Goal: Task Accomplishment & Management: Use online tool/utility

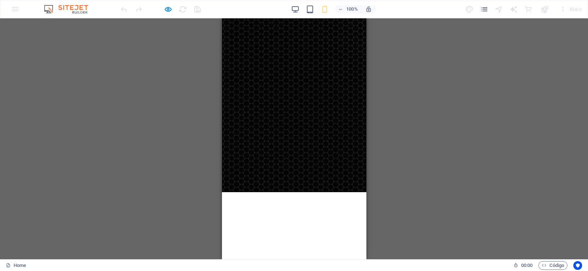
scroll to position [485, 0]
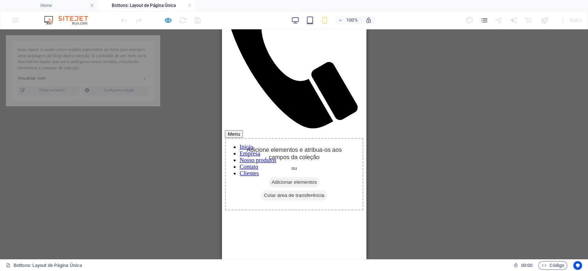
select select "68bc300027deb7747c0cf53b"
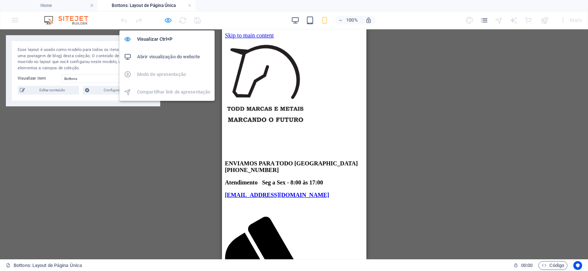
click at [166, 18] on icon "button" at bounding box center [168, 20] width 8 height 8
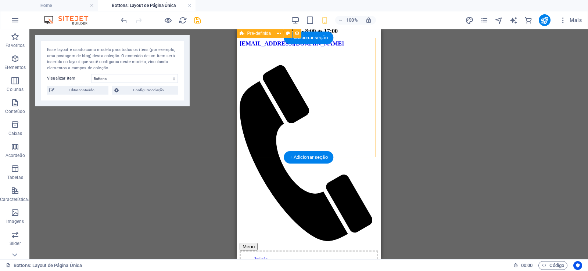
scroll to position [185, 0]
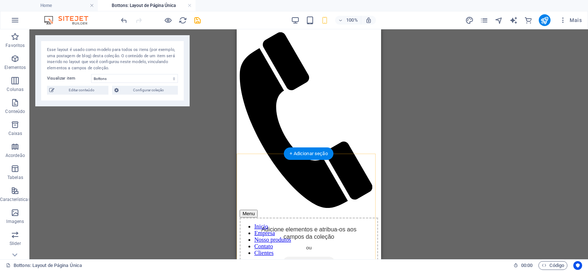
drag, startPoint x: 86, startPoint y: 132, endPoint x: 49, endPoint y: 163, distance: 48.8
click at [322, 156] on div "+ Adicionar seção" at bounding box center [309, 154] width 50 height 12
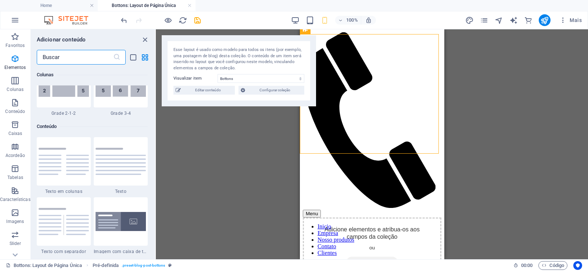
scroll to position [1285, 0]
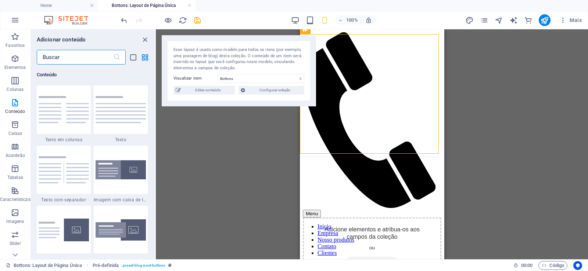
click at [73, 60] on input "text" at bounding box center [75, 57] width 76 height 15
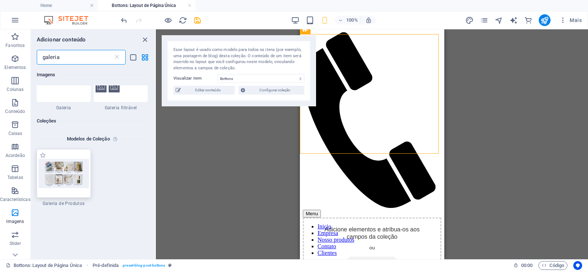
scroll to position [0, 0]
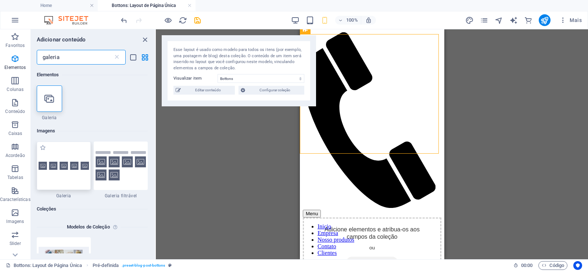
type input "galeria"
click at [69, 173] on div at bounding box center [64, 166] width 54 height 48
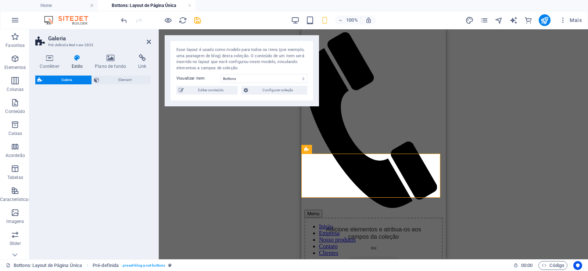
select select "rem"
select select "preset-gallery-v3-default"
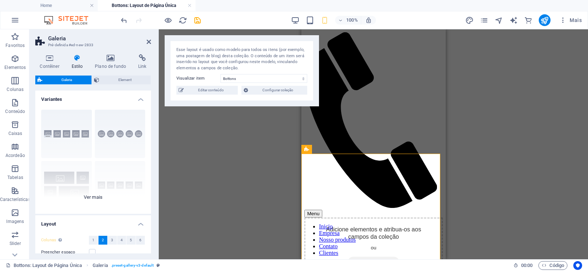
click at [57, 140] on div "Legendas Circulo Colagem Padrão Grade Grade deslocada" at bounding box center [93, 159] width 116 height 110
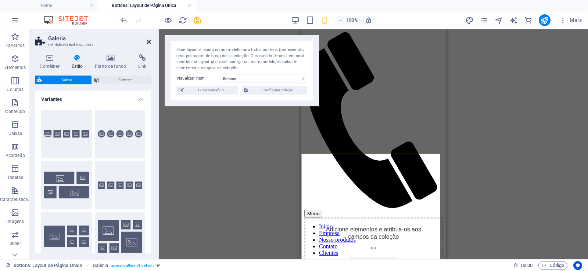
click at [148, 42] on icon at bounding box center [149, 42] width 4 height 6
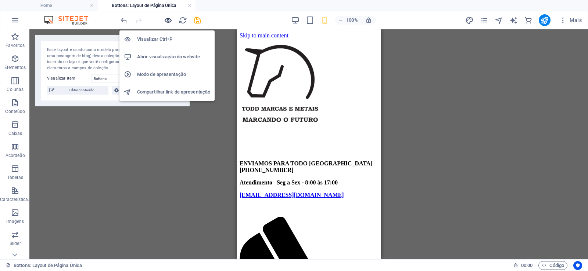
click at [169, 21] on icon "button" at bounding box center [168, 20] width 8 height 8
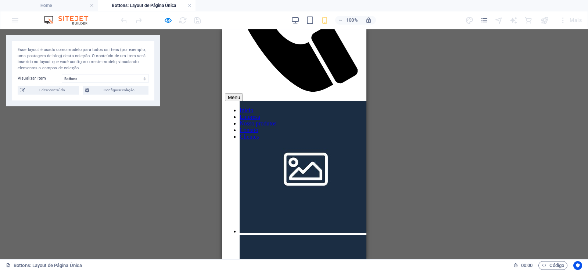
scroll to position [176, 0]
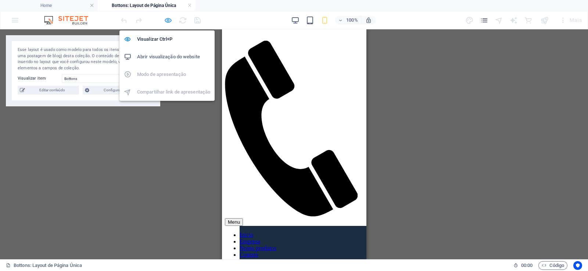
click at [168, 21] on icon "button" at bounding box center [168, 20] width 8 height 8
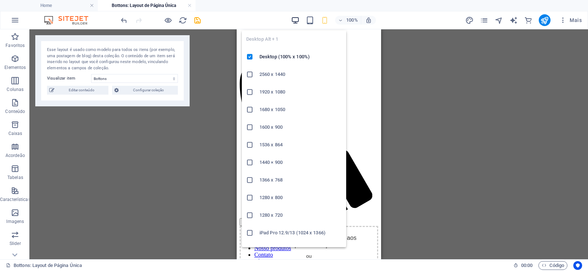
click at [298, 21] on icon "button" at bounding box center [295, 20] width 8 height 8
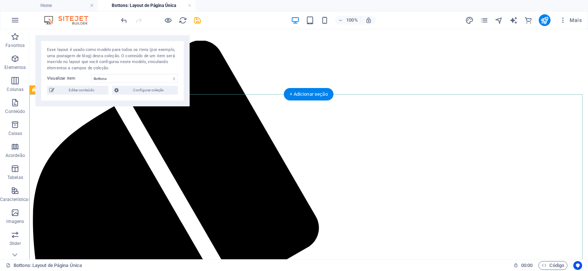
select select "4"
select select "px"
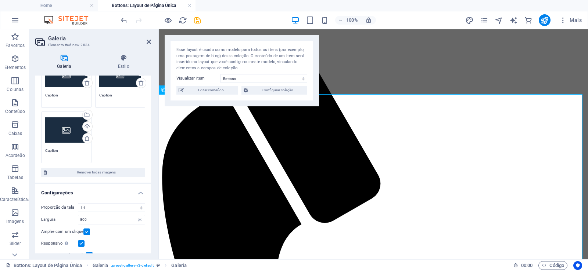
scroll to position [168, 0]
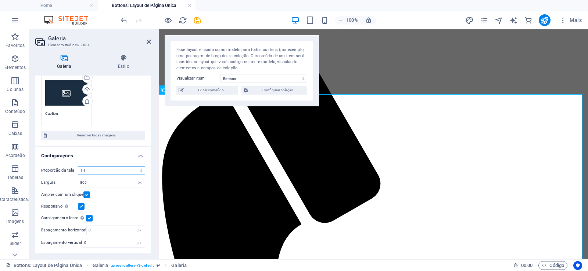
select select "0"
click at [78, 166] on select "Sem proporção fixa 16:9 16:10 4:3 1:1 1:2 2:1" at bounding box center [111, 170] width 67 height 9
click at [150, 43] on icon at bounding box center [149, 42] width 4 height 6
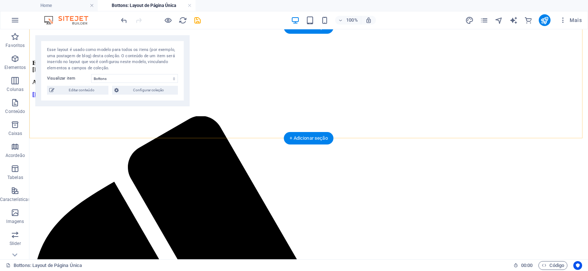
scroll to position [132, 0]
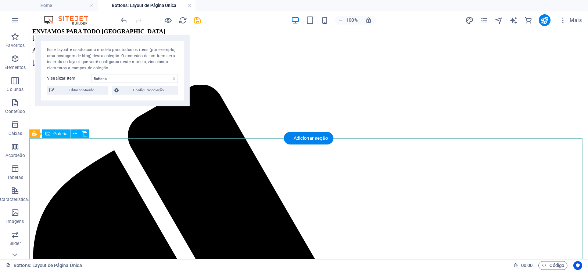
select select "px"
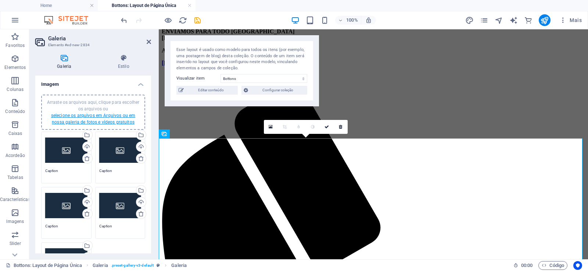
click at [105, 122] on link "selecione os arquivos em Arquivos ou em nossa galeria de fotos e vídeos gratuit…" at bounding box center [93, 119] width 84 height 12
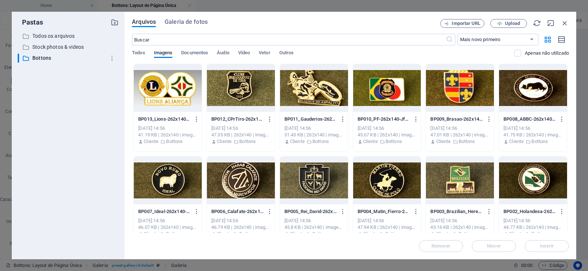
click at [157, 81] on div at bounding box center [168, 88] width 68 height 48
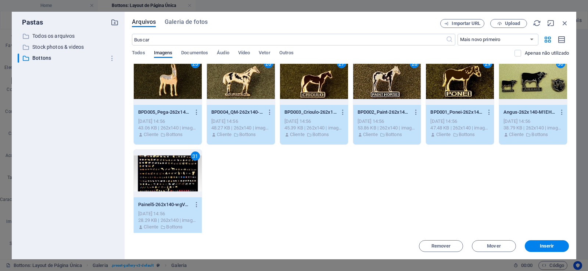
scroll to position [382, 0]
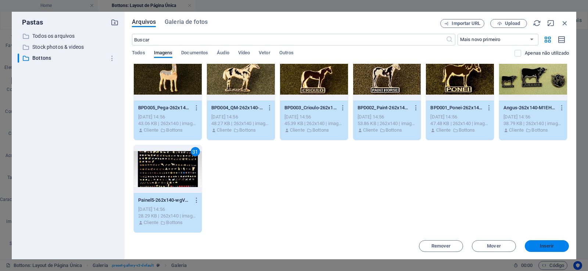
click at [551, 246] on span "Inserir" at bounding box center [547, 246] width 14 height 4
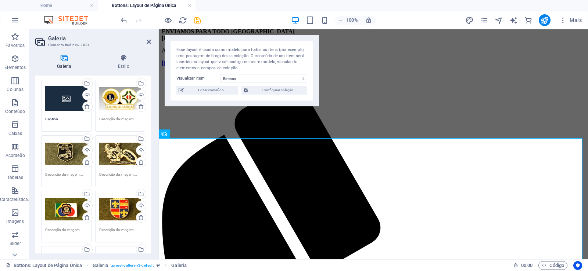
scroll to position [0, 0]
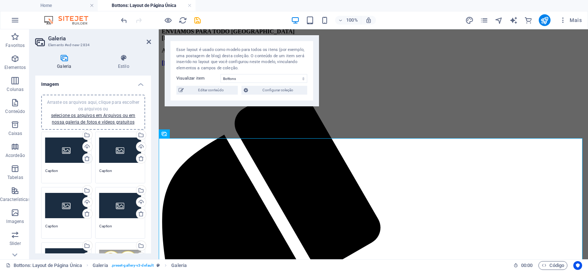
click at [86, 161] on icon at bounding box center [87, 159] width 6 height 6
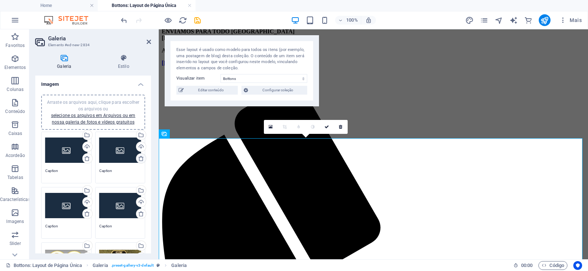
click at [138, 156] on icon at bounding box center [141, 159] width 6 height 6
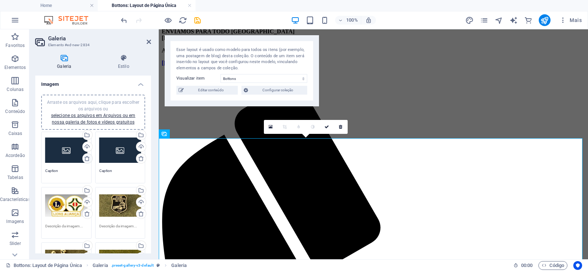
click at [84, 157] on icon at bounding box center [87, 159] width 6 height 6
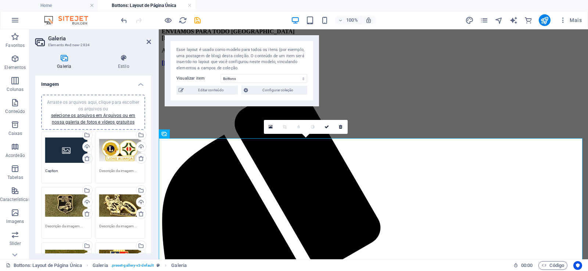
click at [86, 160] on icon at bounding box center [87, 159] width 6 height 6
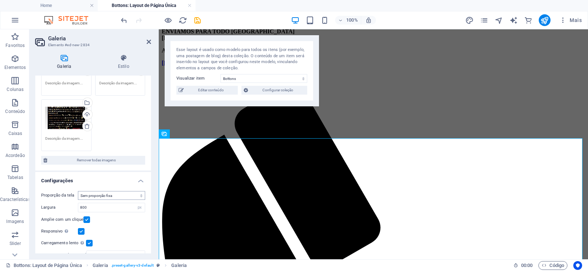
scroll to position [889, 0]
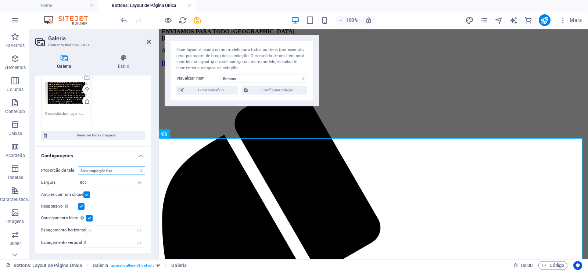
select select "4"
click at [78, 166] on select "Sem proporção fixa 16:9 16:10 4:3 1:1 1:2 2:1" at bounding box center [111, 170] width 67 height 9
click at [148, 42] on icon at bounding box center [149, 42] width 4 height 6
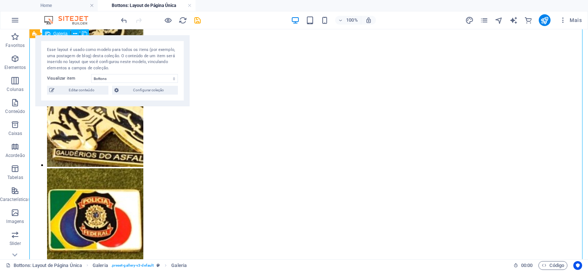
scroll to position [1190, 0]
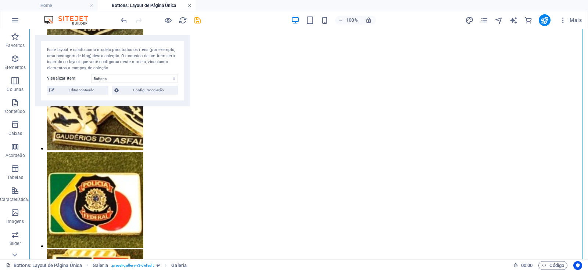
click at [190, 7] on link at bounding box center [189, 5] width 4 height 7
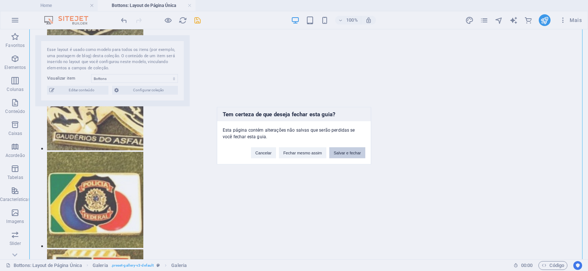
click at [347, 154] on button "Salvar e fechar" at bounding box center [347, 152] width 36 height 11
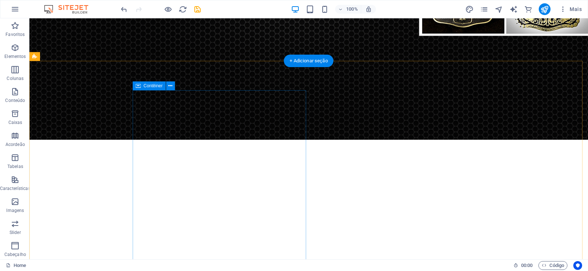
scroll to position [611, 0]
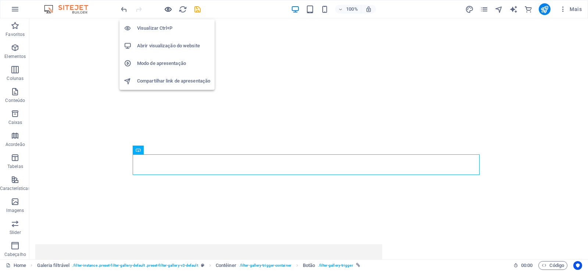
click at [167, 12] on icon "button" at bounding box center [168, 9] width 8 height 8
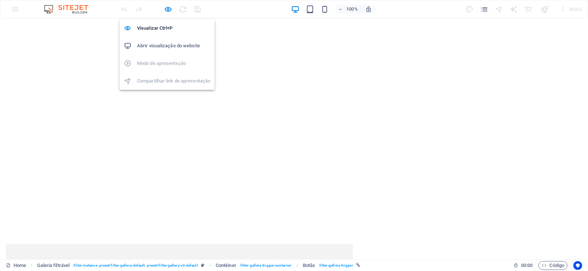
scroll to position [625, 0]
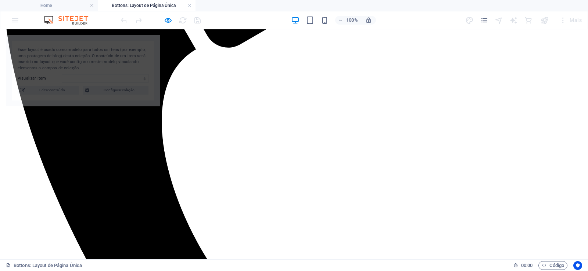
select select "68bc300027deb7747c0cf53b"
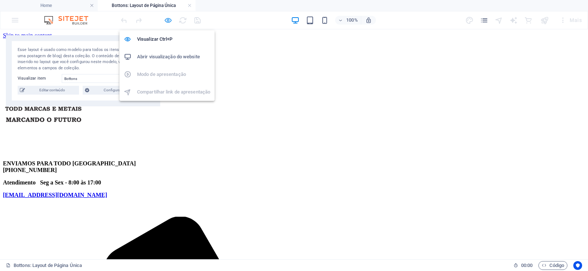
click at [166, 20] on icon "button" at bounding box center [168, 20] width 8 height 8
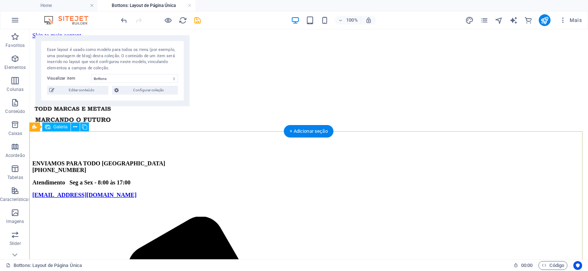
scroll to position [176, 0]
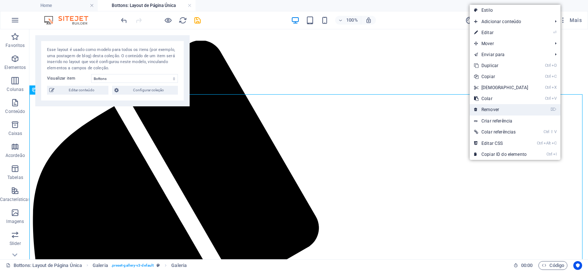
click at [507, 110] on link "⌦ Remover" at bounding box center [500, 109] width 63 height 11
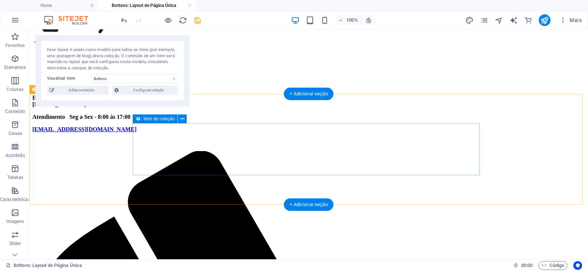
scroll to position [0, 0]
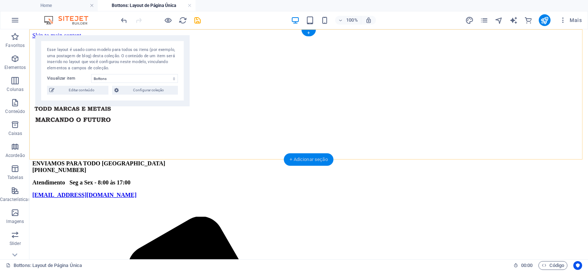
click at [318, 160] on div "+ Adicionar seção" at bounding box center [309, 160] width 50 height 12
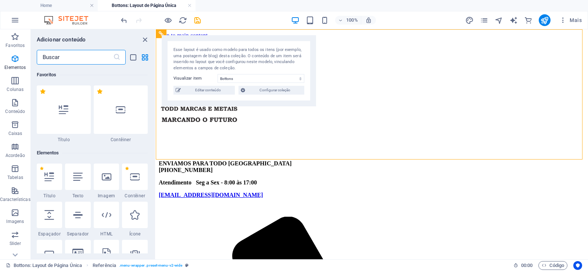
scroll to position [1285, 0]
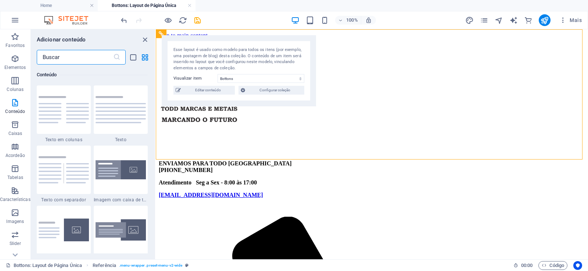
drag, startPoint x: 77, startPoint y: 57, endPoint x: 44, endPoint y: 2, distance: 63.6
click at [77, 57] on input "text" at bounding box center [75, 57] width 76 height 15
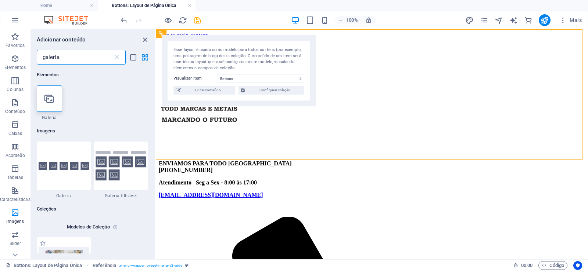
scroll to position [0, 0]
type input "galeria"
click at [44, 161] on div at bounding box center [64, 166] width 54 height 48
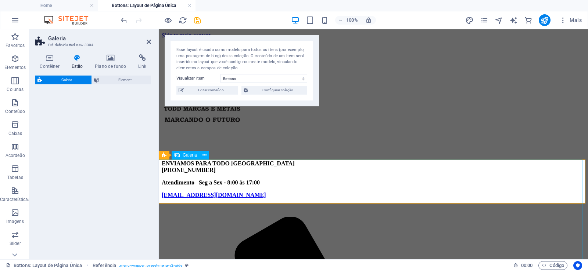
select select "rem"
select select "preset-gallery-v3-default"
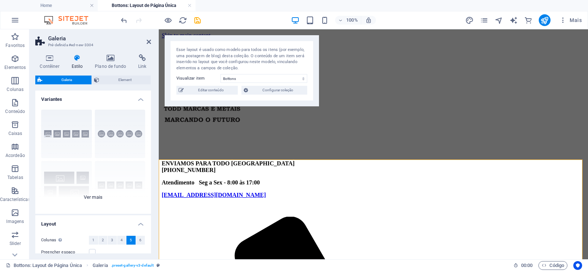
click at [84, 196] on div "Legendas Circulo Colagem Padrão Grade Grade deslocada" at bounding box center [93, 159] width 116 height 110
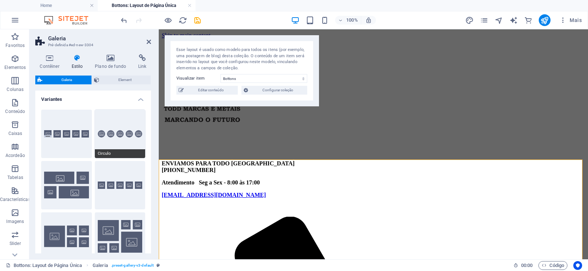
click at [130, 113] on button "Circulo" at bounding box center [120, 134] width 51 height 48
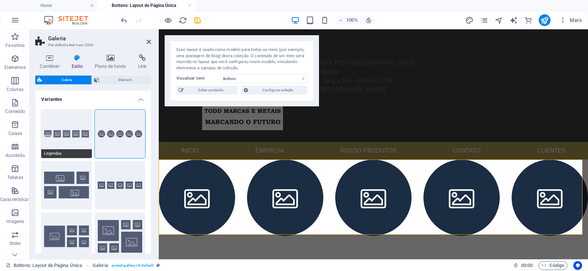
click at [65, 136] on button "Legendas" at bounding box center [66, 134] width 51 height 48
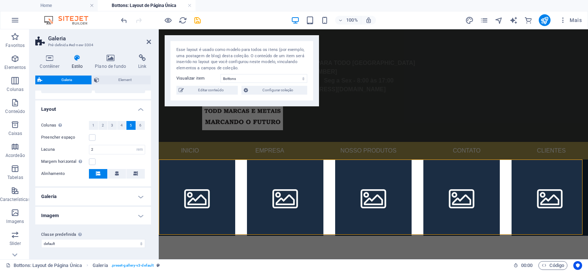
scroll to position [168, 0]
click at [133, 196] on h4 "Galeria" at bounding box center [93, 197] width 116 height 18
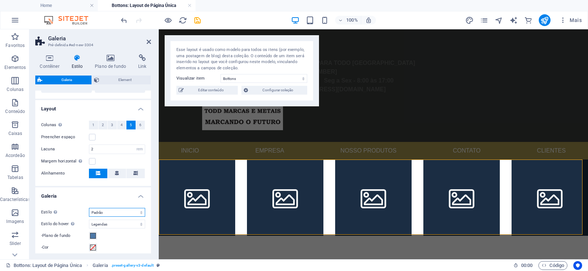
drag, startPoint x: 134, startPoint y: 212, endPoint x: 115, endPoint y: 191, distance: 28.9
click at [115, 191] on li "Galeria Estilo Apenas para desktop e tablet Padrão Grade Grade invertida Grade …" at bounding box center [93, 254] width 116 height 133
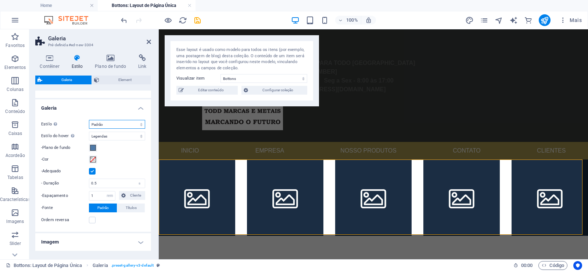
scroll to position [283, 0]
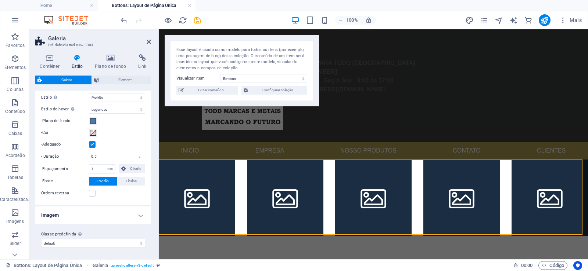
click at [111, 212] on h4 "Imagem" at bounding box center [93, 216] width 116 height 18
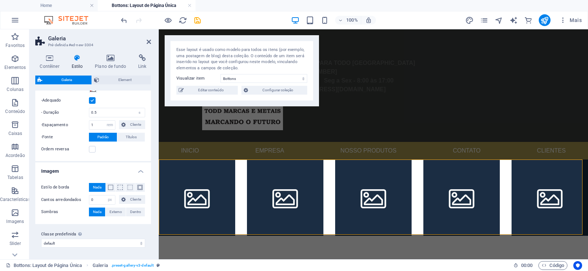
scroll to position [239, 0]
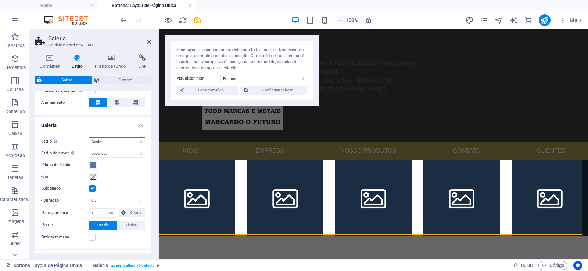
click at [89, 137] on select "Padrão Grade Grade invertida Grade deslocada Colagem" at bounding box center [117, 141] width 56 height 9
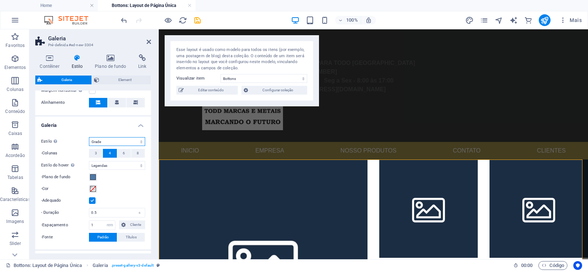
select select "default"
click at [89, 137] on select "Padrão Grade Grade invertida Grade deslocada Colagem" at bounding box center [117, 141] width 56 height 9
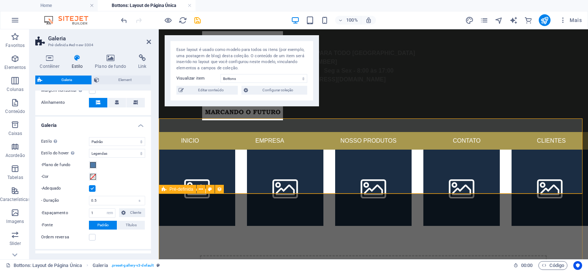
scroll to position [8, 0]
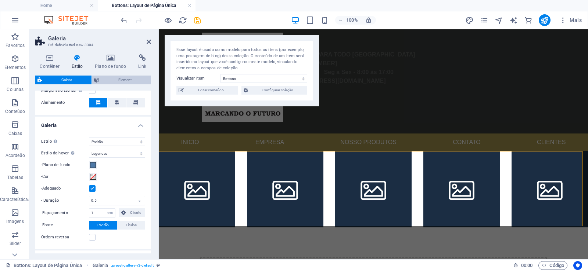
click at [123, 82] on span "Element" at bounding box center [124, 80] width 47 height 9
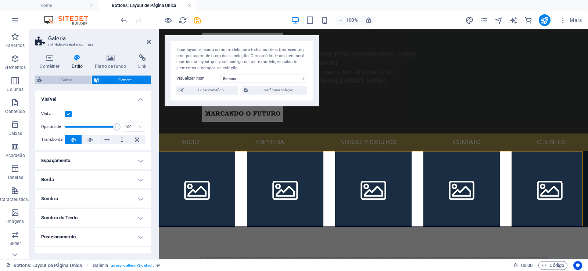
click at [70, 78] on span "Galeria" at bounding box center [66, 80] width 45 height 9
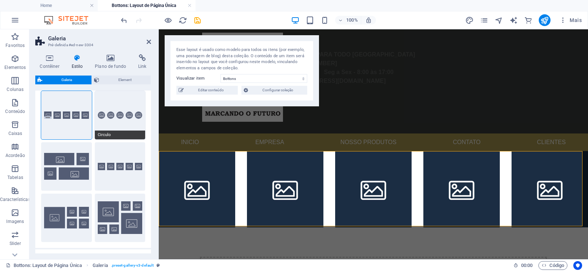
scroll to position [0, 0]
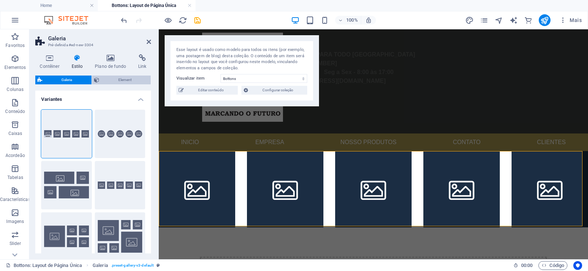
click at [122, 83] on span "Element" at bounding box center [124, 80] width 47 height 9
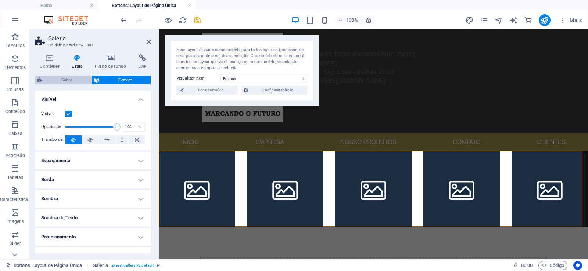
click at [59, 78] on span "Galeria" at bounding box center [66, 80] width 45 height 9
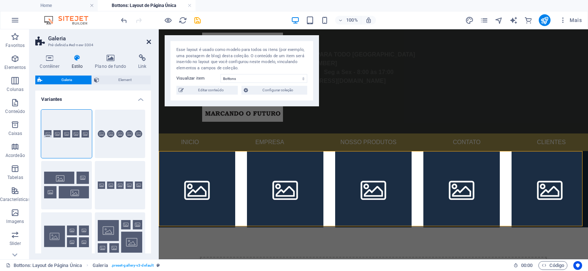
click at [147, 42] on icon at bounding box center [149, 42] width 4 height 6
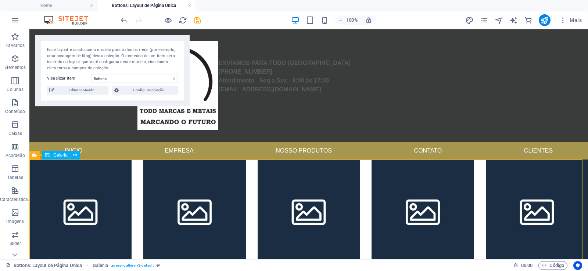
click at [62, 155] on span "Galeria" at bounding box center [60, 155] width 14 height 4
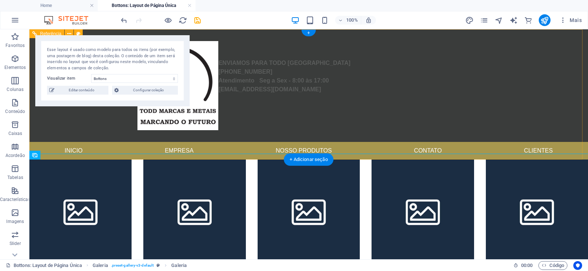
click at [136, 158] on nav "Inicio Empresa Nosso produtos Contato Clientes" at bounding box center [308, 151] width 558 height 18
drag, startPoint x: 136, startPoint y: 158, endPoint x: 288, endPoint y: 294, distance: 203.4
click at [136, 158] on nav "Inicio Empresa Nosso produtos Contato Clientes" at bounding box center [308, 151] width 558 height 18
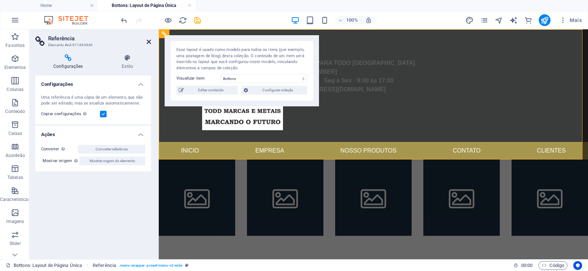
click at [147, 41] on icon at bounding box center [149, 42] width 4 height 6
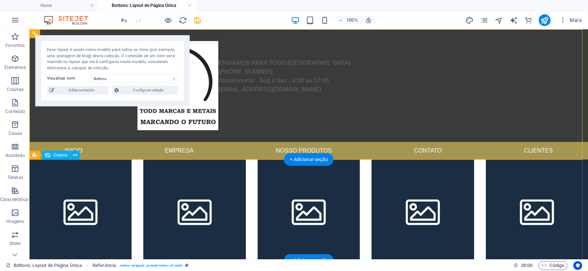
click at [112, 211] on li at bounding box center [80, 211] width 102 height 102
drag, startPoint x: 112, startPoint y: 211, endPoint x: 226, endPoint y: 299, distance: 144.6
click at [112, 211] on li at bounding box center [80, 211] width 102 height 102
select select "4"
select select "px"
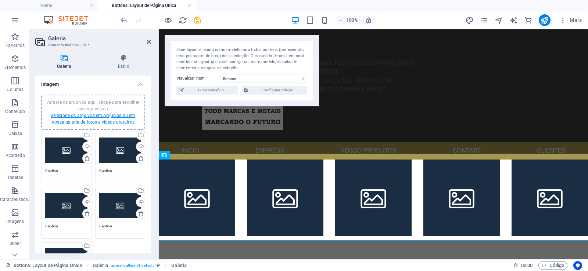
click at [109, 116] on link "selecione os arquivos em Arquivos ou em nossa galeria de fotos e vídeos gratuit…" at bounding box center [93, 119] width 84 height 12
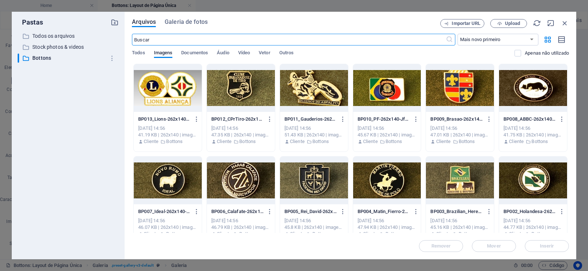
drag, startPoint x: 166, startPoint y: 87, endPoint x: 162, endPoint y: 91, distance: 5.2
click at [165, 88] on div at bounding box center [168, 88] width 68 height 48
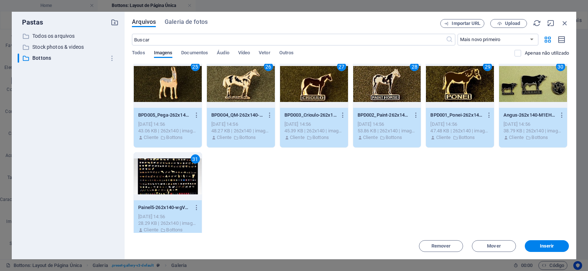
scroll to position [382, 0]
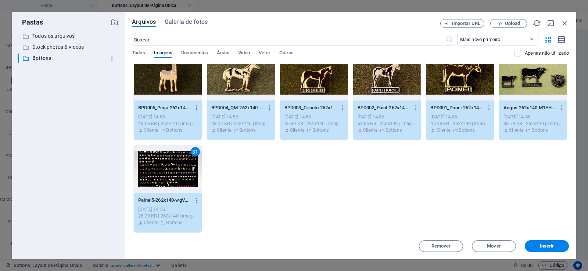
drag, startPoint x: 546, startPoint y: 251, endPoint x: 541, endPoint y: 266, distance: 15.9
click at [545, 250] on button "Inserir" at bounding box center [547, 247] width 44 height 12
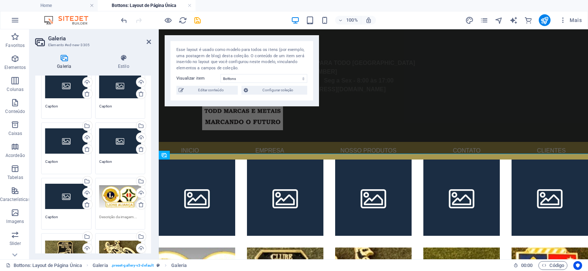
scroll to position [88, 0]
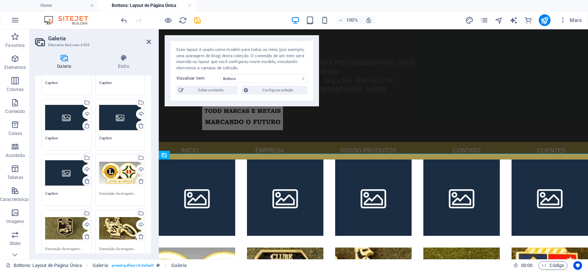
click at [87, 181] on icon at bounding box center [87, 182] width 6 height 6
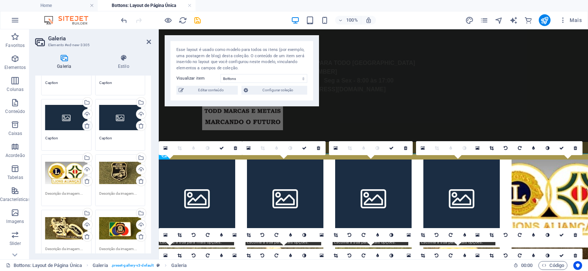
click at [83, 126] on link at bounding box center [87, 126] width 10 height 10
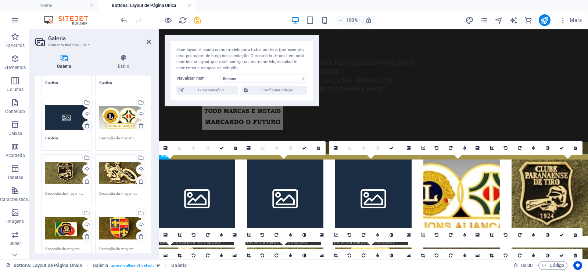
click at [84, 125] on icon at bounding box center [87, 126] width 6 height 6
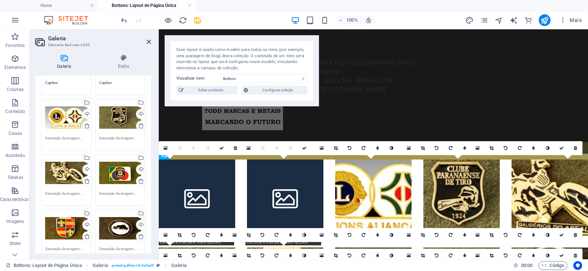
scroll to position [0, 0]
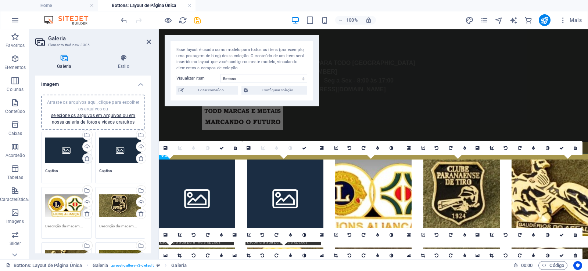
click at [87, 158] on icon at bounding box center [87, 159] width 6 height 6
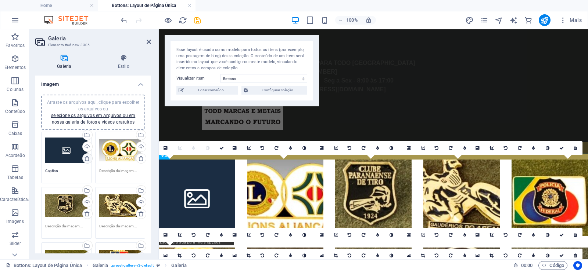
click at [85, 157] on icon at bounding box center [87, 159] width 6 height 6
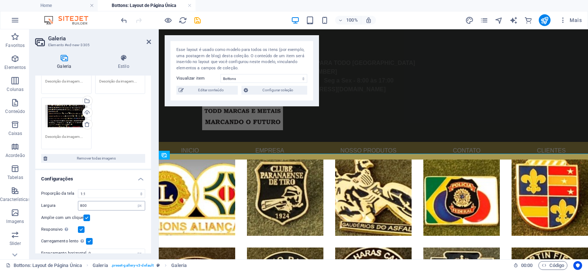
scroll to position [889, 0]
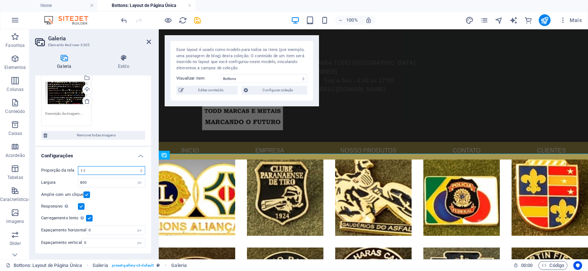
select select "0"
click at [78, 166] on select "Sem proporção fixa 16:9 16:10 4:3 1:1 1:2 2:1" at bounding box center [111, 170] width 67 height 9
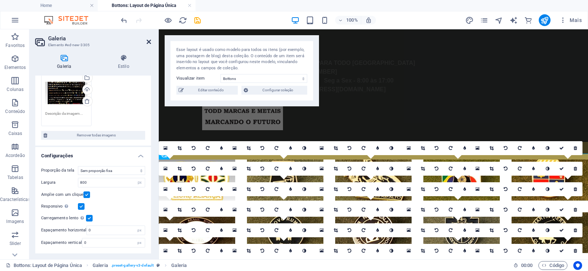
click at [148, 42] on icon at bounding box center [149, 42] width 4 height 6
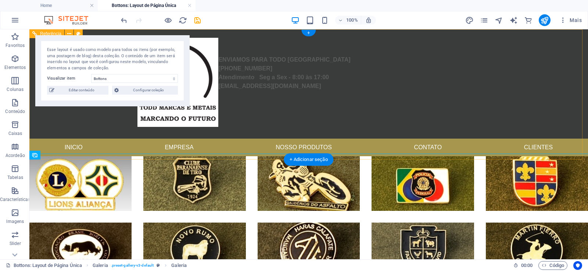
scroll to position [0, 0]
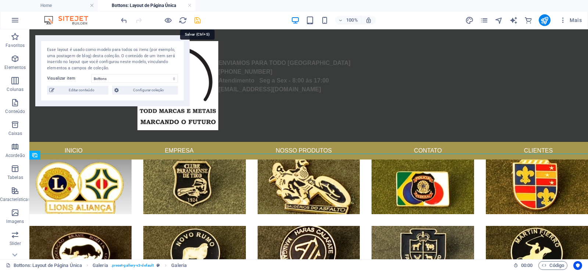
click at [197, 20] on icon "save" at bounding box center [197, 20] width 8 height 8
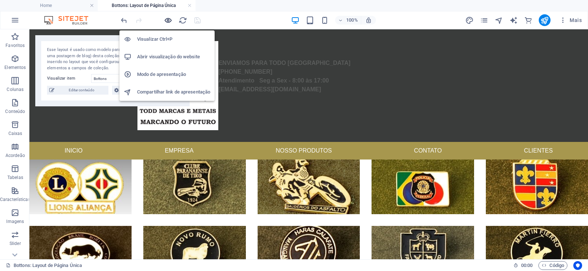
click at [166, 19] on icon "button" at bounding box center [168, 20] width 8 height 8
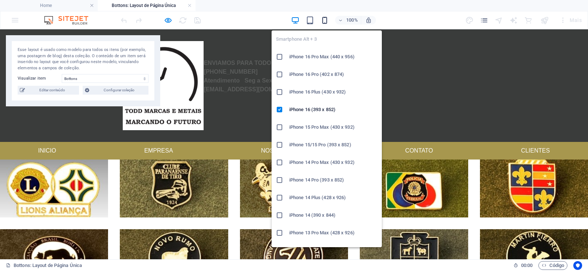
click at [328, 21] on icon "button" at bounding box center [324, 20] width 8 height 8
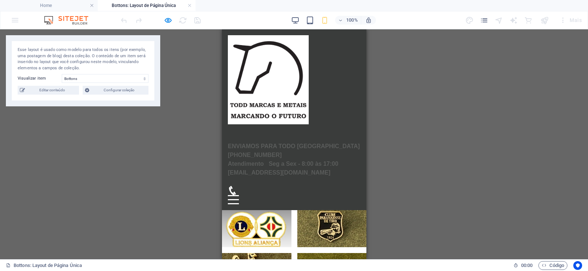
scroll to position [132, 0]
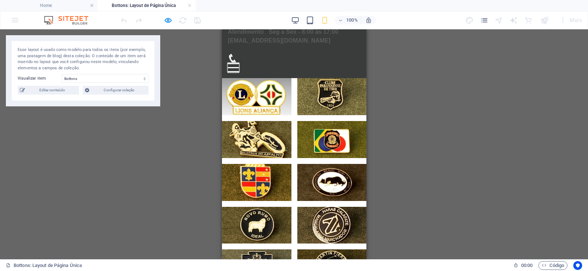
click at [238, 64] on button "Menu" at bounding box center [232, 63] width 11 height 1
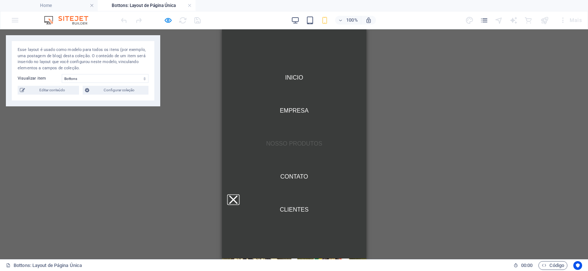
scroll to position [0, 0]
click at [317, 136] on link "Nosso produtos" at bounding box center [294, 145] width 68 height 18
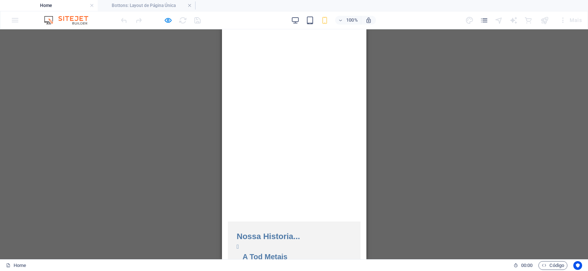
scroll to position [558, 0]
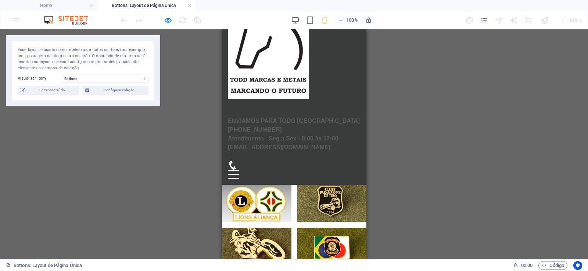
scroll to position [0, 0]
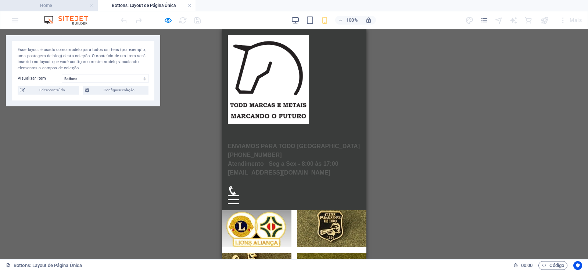
click at [64, 0] on li "Home" at bounding box center [49, 5] width 98 height 11
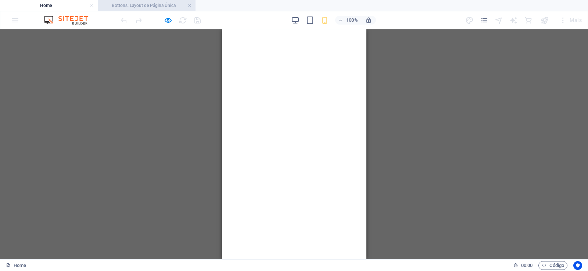
click at [118, 2] on h4 "Bottons: Layout de Página Única" at bounding box center [147, 5] width 98 height 8
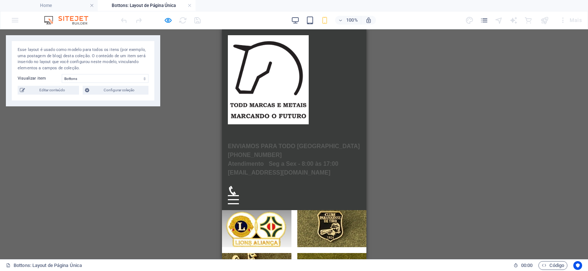
scroll to position [0, 0]
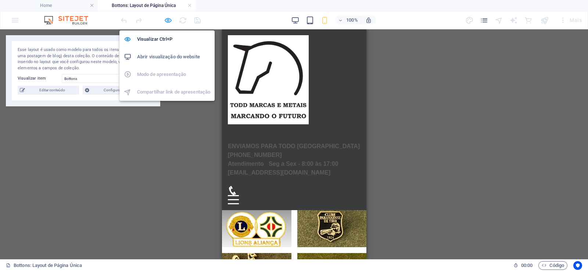
click at [168, 19] on icon "button" at bounding box center [168, 20] width 8 height 8
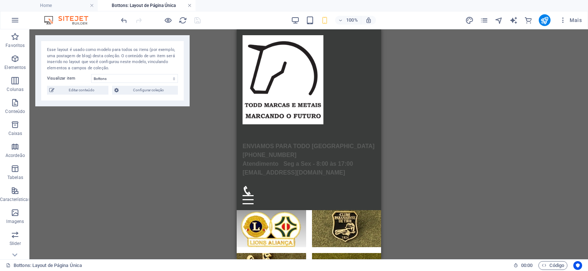
click at [189, 5] on link at bounding box center [189, 5] width 4 height 7
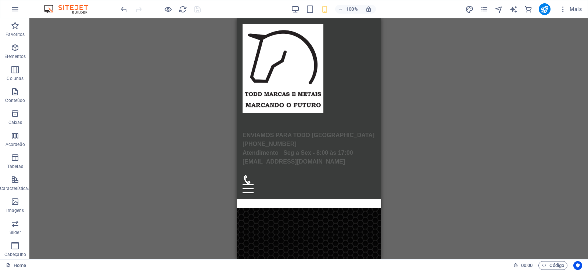
scroll to position [558, 0]
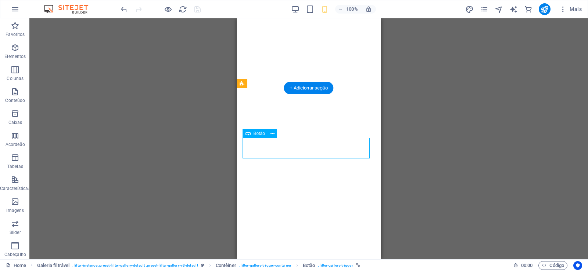
drag, startPoint x: 282, startPoint y: 147, endPoint x: 428, endPoint y: 184, distance: 149.6
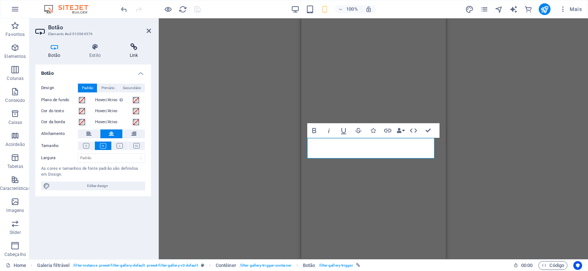
click at [133, 51] on h4 "Link" at bounding box center [133, 50] width 35 height 15
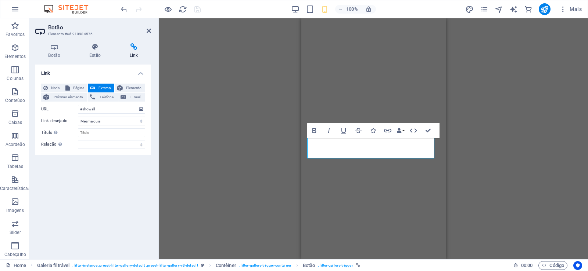
click at [145, 30] on h2 "Botão" at bounding box center [99, 27] width 103 height 7
click at [148, 31] on icon at bounding box center [149, 31] width 4 height 6
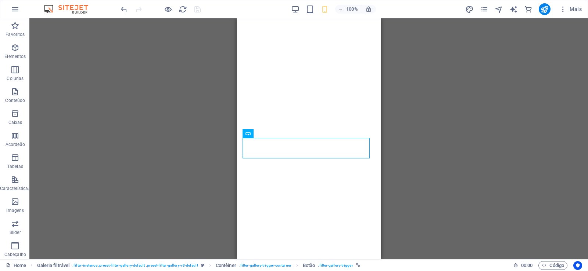
click at [136, 127] on div "H2 Pré-definida Contêiner Barra do Menu Logotipo Barra do Menu Slider de imagem…" at bounding box center [308, 138] width 558 height 241
click at [577, 14] on button "Mais" at bounding box center [570, 9] width 28 height 12
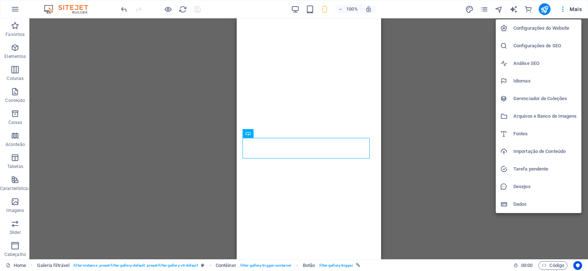
click at [538, 101] on h6 "Gerenciador de Coleções" at bounding box center [545, 98] width 64 height 9
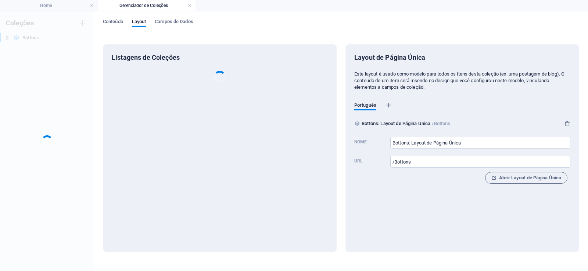
scroll to position [0, 0]
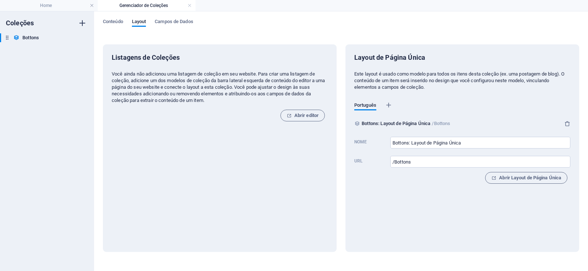
click at [84, 21] on icon "button" at bounding box center [82, 23] width 9 height 9
type input "X"
type input "Chaveiros"
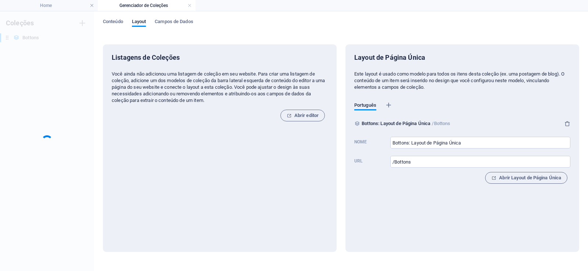
click at [69, 119] on div "Coleções Bottons Bottons" at bounding box center [47, 141] width 94 height 260
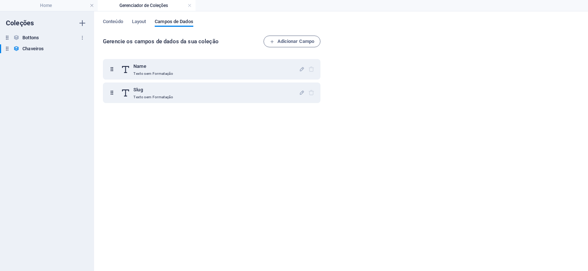
click at [36, 34] on h6 "Bottons" at bounding box center [30, 37] width 17 height 9
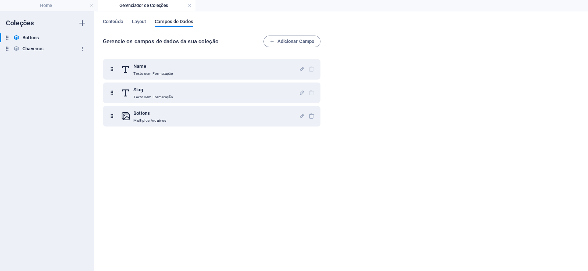
click at [38, 49] on h6 "Chaveiros" at bounding box center [32, 48] width 21 height 9
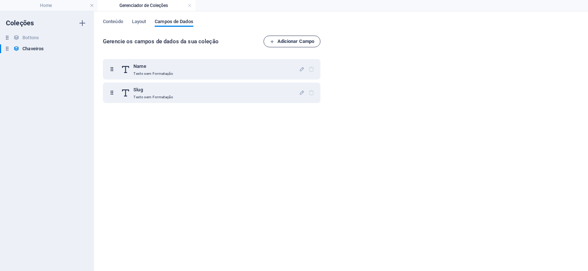
click at [294, 42] on span "Adicionar Campo" at bounding box center [292, 41] width 45 height 9
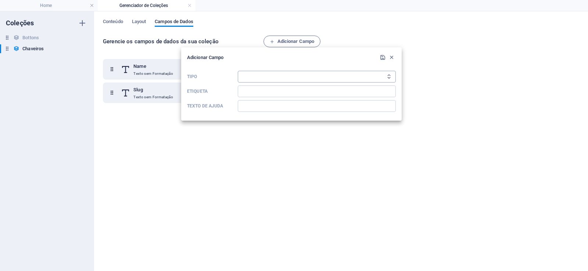
select select "multiple_files"
click at [238, 71] on select "Texto sem Formatação Link CMS Rich Text Arquivo Multiplos Arquivos Caixa de sel…" at bounding box center [317, 77] width 158 height 12
click at [258, 91] on input "Etiqueta" at bounding box center [317, 92] width 158 height 12
type input "Chaveiros"
click at [151, 177] on div at bounding box center [294, 135] width 588 height 271
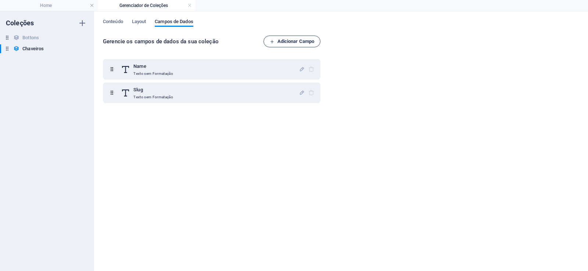
click at [288, 42] on span "Adicionar Campo" at bounding box center [292, 41] width 45 height 9
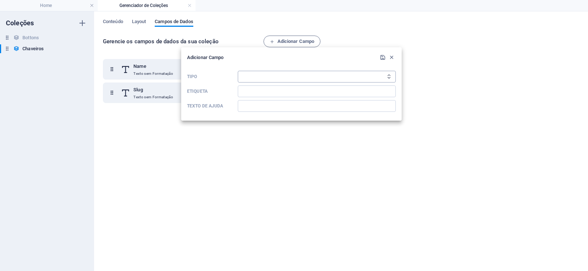
select select "multiple_files"
click at [238, 71] on select "Texto sem Formatação Link CMS Rich Text Arquivo Multiplos Arquivos Caixa de sel…" at bounding box center [317, 77] width 158 height 12
click at [278, 94] on input "Etiqueta" at bounding box center [317, 92] width 158 height 12
type input "Chaveiros"
click at [384, 58] on icon "submit" at bounding box center [382, 57] width 6 height 6
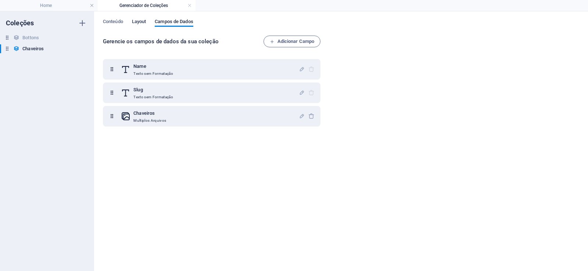
click at [137, 25] on span "Layout" at bounding box center [139, 22] width 14 height 10
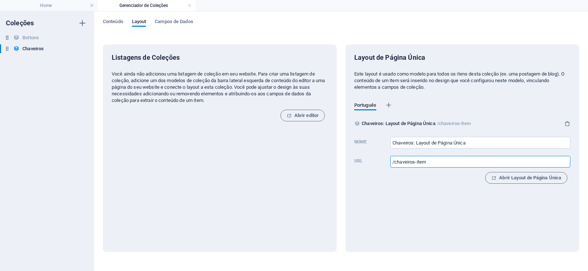
drag, startPoint x: 434, startPoint y: 162, endPoint x: 392, endPoint y: 162, distance: 41.9
click at [392, 162] on input "/chaveiros-item" at bounding box center [480, 162] width 180 height 12
click at [516, 179] on span "Abrir Layout de Página Única" at bounding box center [526, 178] width 70 height 9
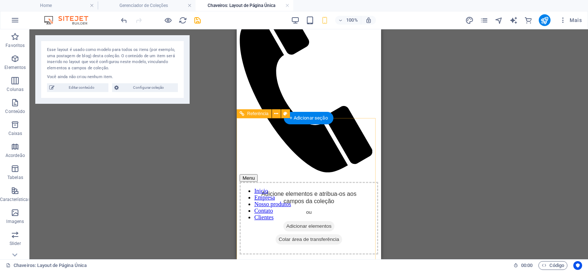
scroll to position [132, 0]
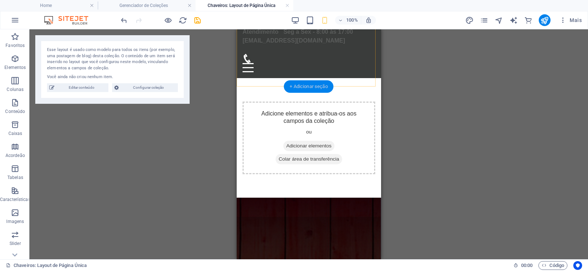
click at [318, 86] on div "+ Adicionar seção" at bounding box center [309, 86] width 50 height 12
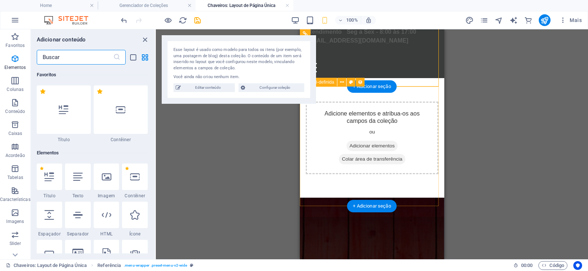
scroll to position [1285, 0]
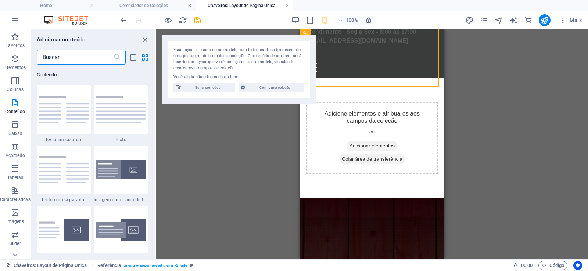
click at [76, 55] on input "text" at bounding box center [75, 57] width 76 height 15
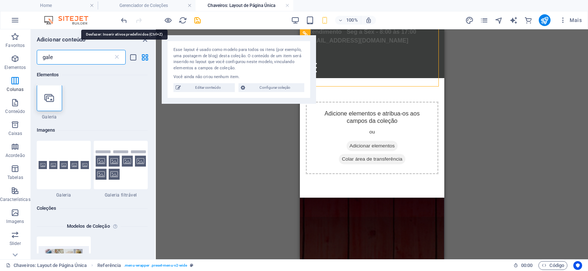
scroll to position [0, 0]
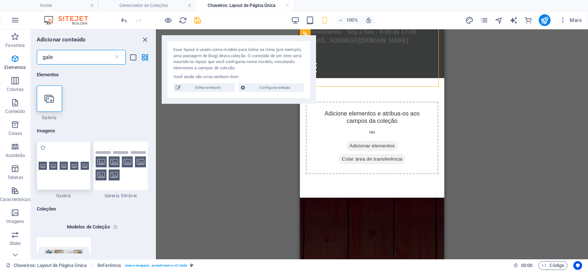
type input "gale"
click at [49, 162] on div at bounding box center [64, 166] width 54 height 48
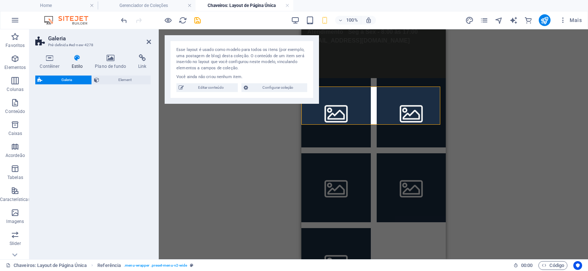
select select "rem"
select select "preset-gallery-v3-default"
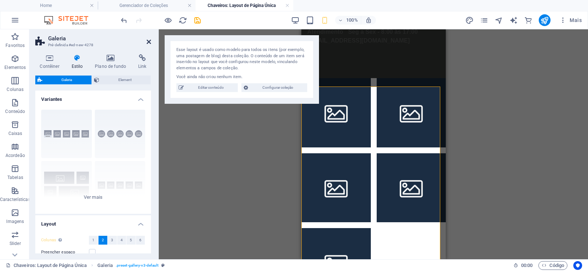
click at [147, 42] on icon at bounding box center [149, 42] width 4 height 6
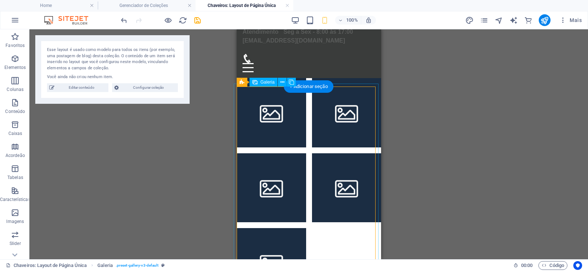
click at [281, 118] on li at bounding box center [270, 112] width 69 height 69
select select "4"
select select "px"
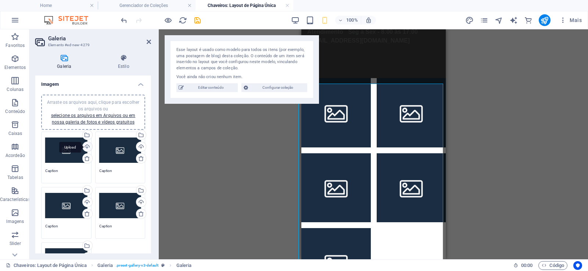
click at [86, 145] on div "Upload" at bounding box center [86, 147] width 11 height 11
click at [147, 40] on icon at bounding box center [149, 42] width 4 height 6
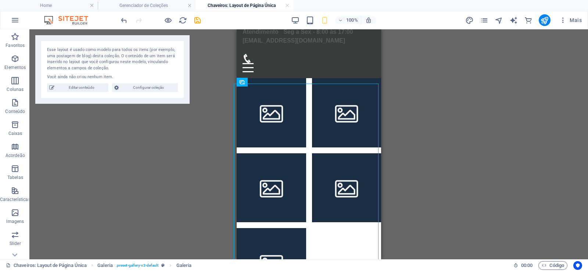
drag, startPoint x: 161, startPoint y: 162, endPoint x: 180, endPoint y: 203, distance: 45.2
click at [161, 164] on div "Arraste e solte um arquivo para adicioná-lo Referência Espaço reservado Pré-def…" at bounding box center [308, 144] width 558 height 230
click at [287, 5] on link at bounding box center [287, 5] width 4 height 7
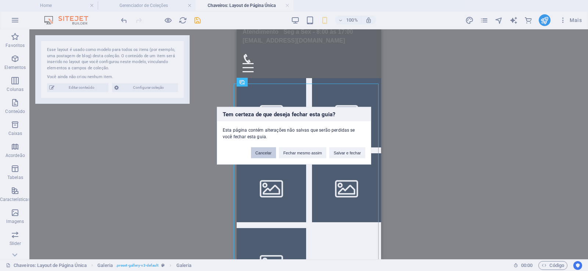
drag, startPoint x: 258, startPoint y: 153, endPoint x: 19, endPoint y: 197, distance: 242.4
click at [258, 153] on button "Cancelar" at bounding box center [263, 152] width 25 height 11
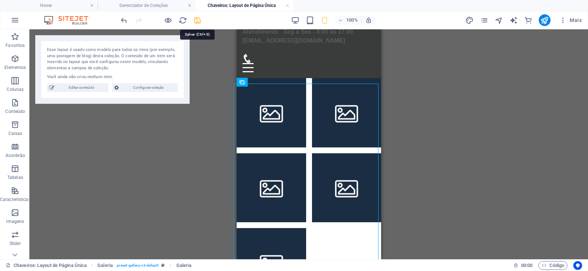
click at [200, 19] on icon "save" at bounding box center [197, 20] width 8 height 8
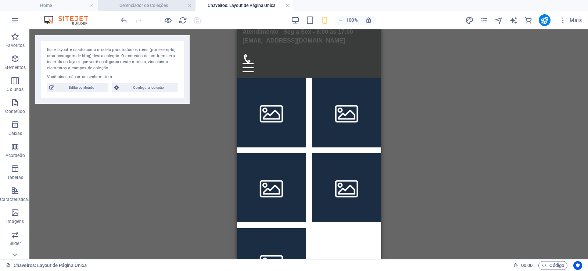
click at [156, 4] on h4 "Gerenciador de Coleções" at bounding box center [147, 5] width 98 height 8
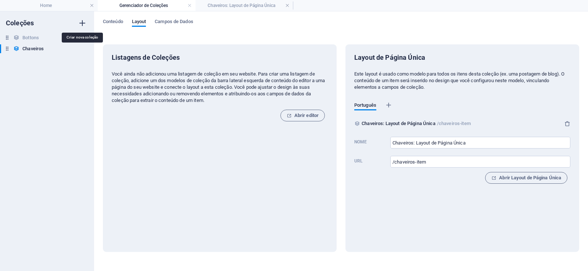
click at [82, 22] on icon "button" at bounding box center [82, 23] width 9 height 9
type input "Porta Chaves"
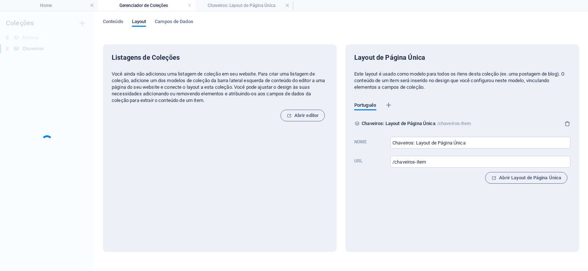
click at [36, 120] on div "Coleções Bottons Bottons Chaveiros Chaveiros" at bounding box center [47, 141] width 94 height 260
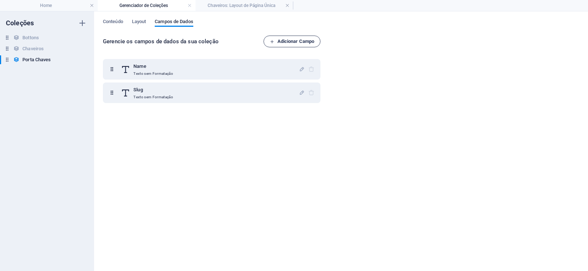
click at [288, 40] on span "Adicionar Campo" at bounding box center [292, 41] width 45 height 9
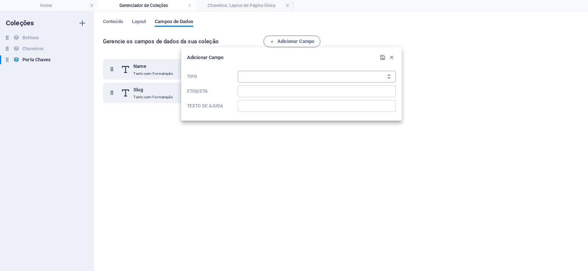
select select "multiple_files"
click at [238, 71] on select "Texto sem Formatação Link CMS Rich Text Arquivo Multiplos Arquivos Caixa de sel…" at bounding box center [317, 77] width 158 height 12
click at [274, 88] on input "Etiqueta" at bounding box center [317, 92] width 158 height 12
click at [258, 92] on input "Porta Cgaves" at bounding box center [317, 92] width 158 height 12
type input "Porta Chaves"
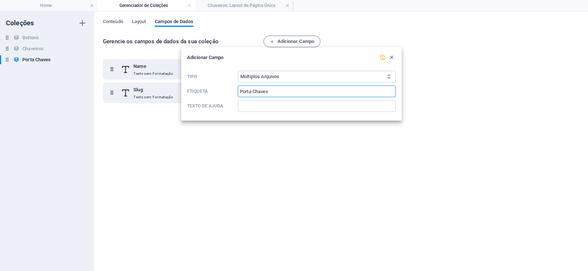
click at [385, 54] on button "submit" at bounding box center [382, 57] width 9 height 9
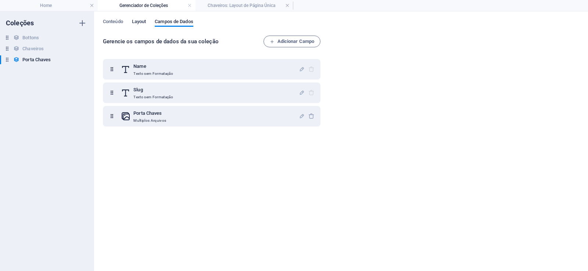
click at [136, 23] on span "Layout" at bounding box center [139, 22] width 14 height 10
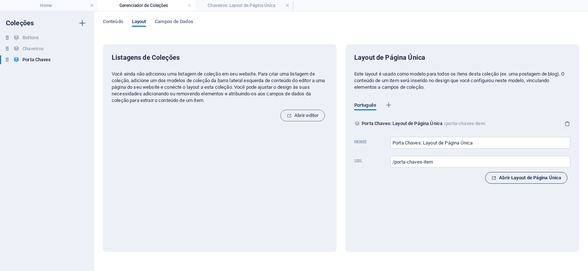
click at [518, 179] on span "Abrir Layout de Página Única" at bounding box center [526, 178] width 70 height 9
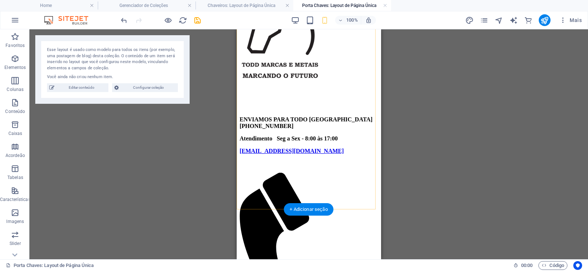
scroll to position [88, 0]
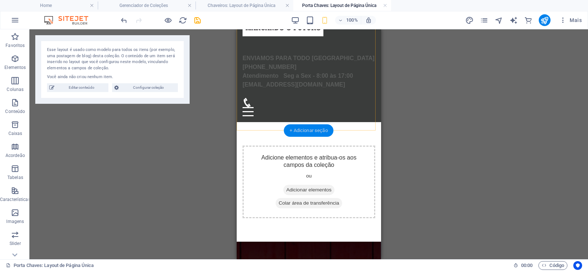
click at [321, 132] on div "+ Adicionar seção" at bounding box center [309, 131] width 50 height 12
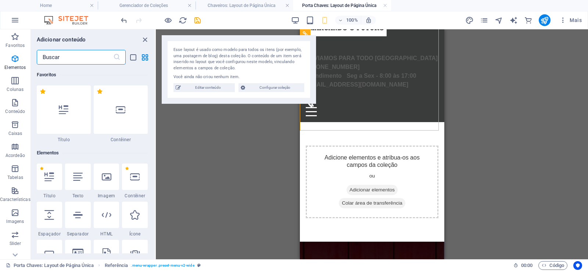
scroll to position [1285, 0]
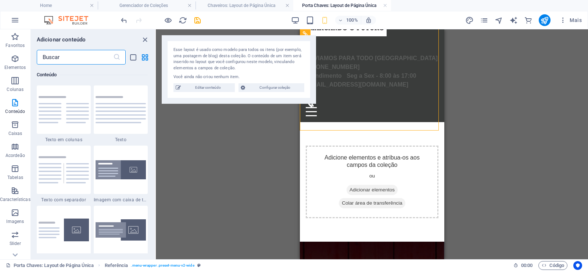
click at [95, 54] on input "text" at bounding box center [75, 57] width 76 height 15
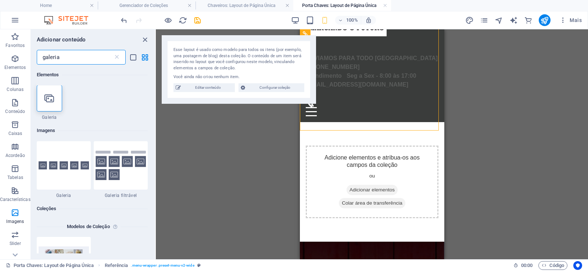
scroll to position [0, 0]
type input "galeria"
click at [48, 163] on img at bounding box center [64, 166] width 50 height 8
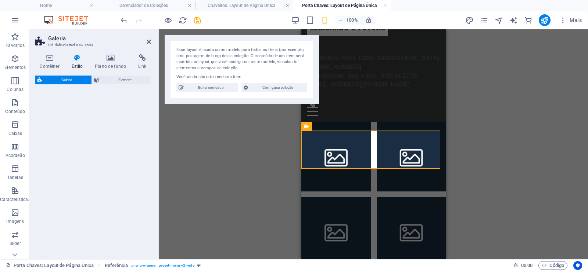
select select "rem"
select select "captions"
select select "rem"
select select "preset-gallery-v3-default"
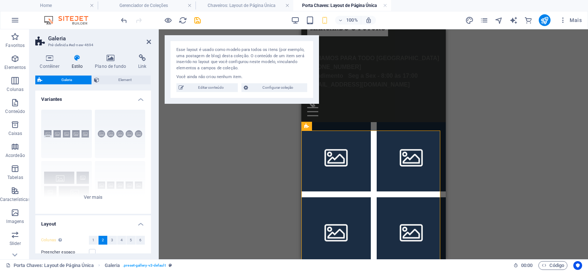
scroll to position [115, 0]
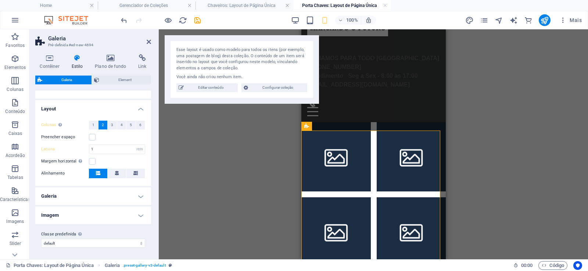
click at [141, 198] on h4 "Galeria" at bounding box center [93, 197] width 116 height 18
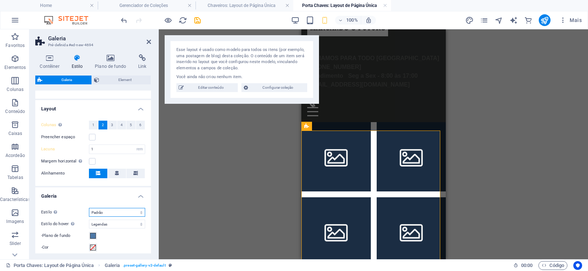
drag, startPoint x: 138, startPoint y: 213, endPoint x: 120, endPoint y: 196, distance: 25.7
click at [120, 196] on li "Galeria Estilo Apenas para desktop e tablet Padrão Grade Grade invertida Grade …" at bounding box center [93, 254] width 116 height 133
click at [148, 39] on icon at bounding box center [149, 42] width 4 height 6
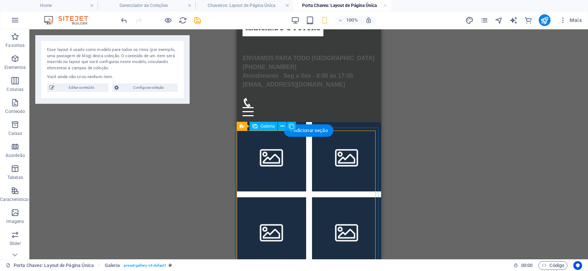
click at [265, 168] on li at bounding box center [270, 156] width 69 height 69
drag, startPoint x: 265, startPoint y: 168, endPoint x: 503, endPoint y: 283, distance: 264.2
click at [265, 168] on li at bounding box center [270, 156] width 69 height 69
select select "4"
select select "px"
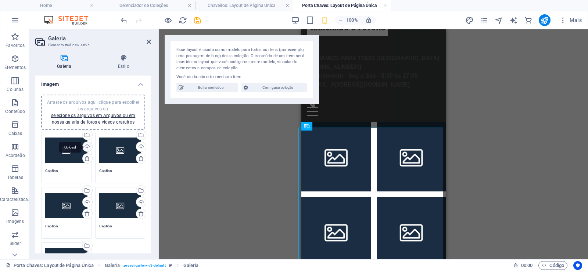
click at [84, 145] on div "Upload" at bounding box center [86, 147] width 11 height 11
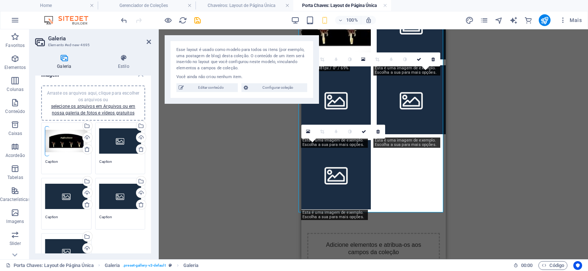
scroll to position [0, 0]
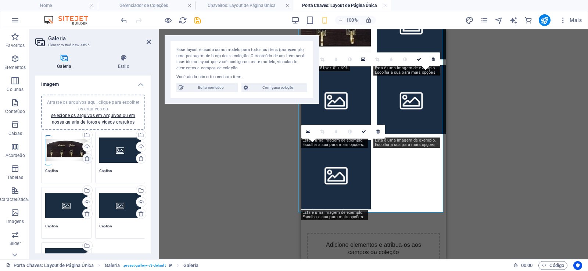
click at [86, 158] on icon at bounding box center [87, 159] width 6 height 6
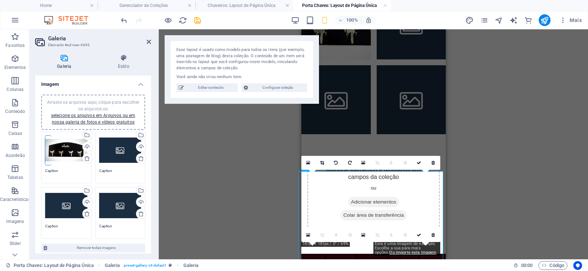
scroll to position [44, 0]
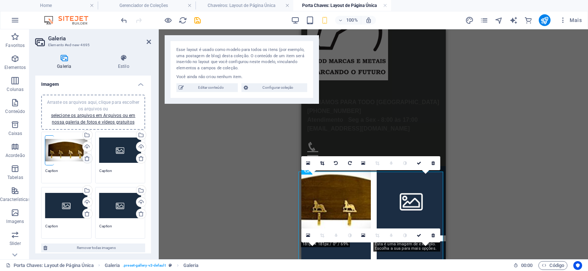
click at [89, 161] on icon at bounding box center [87, 159] width 6 height 6
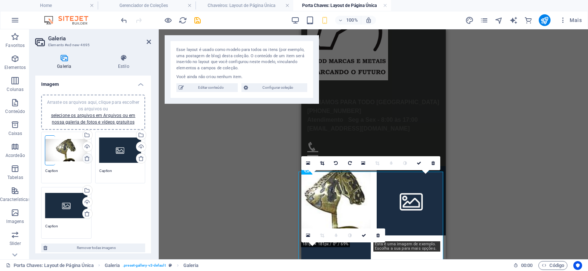
click at [89, 161] on icon at bounding box center [87, 159] width 6 height 6
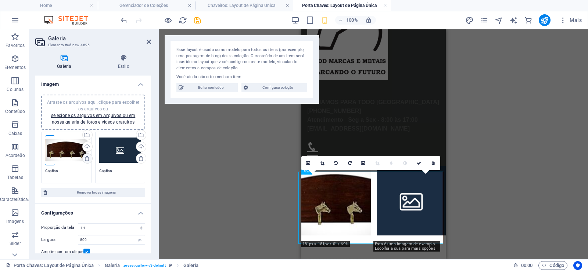
click at [89, 161] on icon at bounding box center [87, 159] width 6 height 6
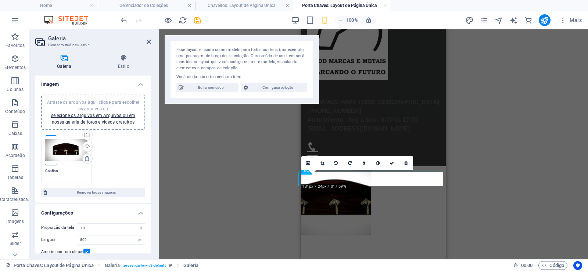
click at [89, 161] on icon at bounding box center [87, 159] width 6 height 6
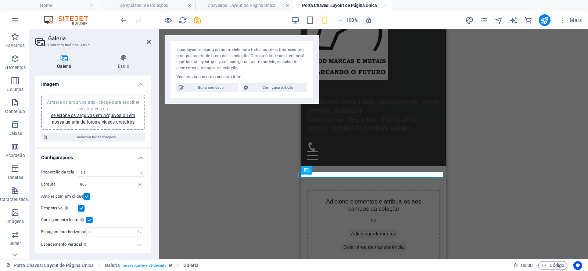
click at [94, 118] on div "Arraste os arquivos aqui, clique para escolher os arquivos ou selecione os arqu…" at bounding box center [93, 112] width 95 height 26
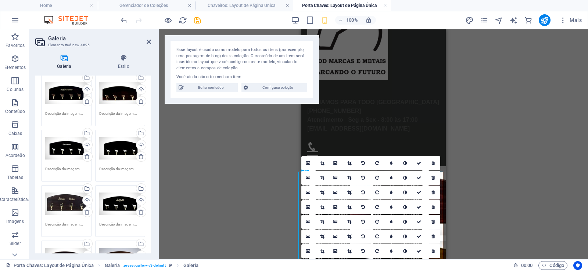
scroll to position [945, 0]
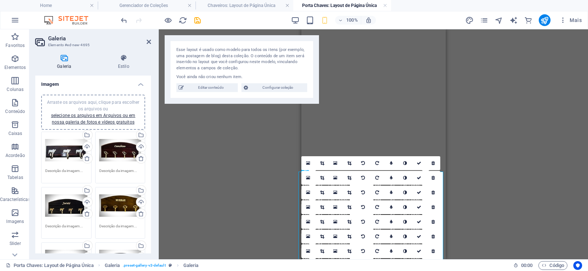
select select "4"
select select "px"
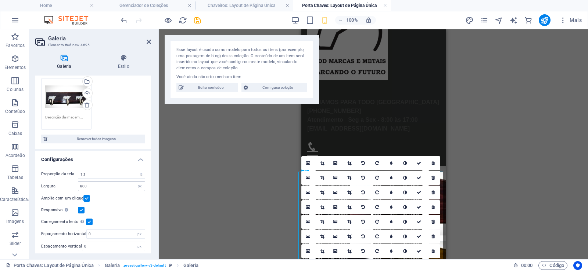
scroll to position [1444, 0]
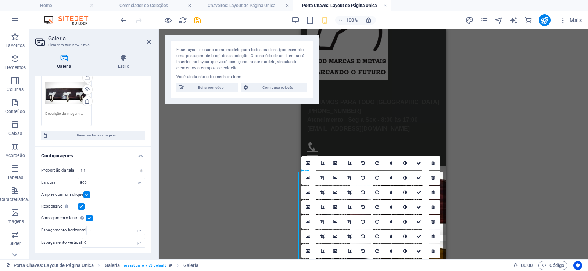
select select "0"
click at [78, 166] on select "Sem proporção fixa 16:9 16:10 4:3 1:1 1:2 2:1" at bounding box center [111, 170] width 67 height 9
click at [155, 206] on div "Galeria Estilo Imagem Arraste os arquivos aqui, clique para escolher os arquivo…" at bounding box center [92, 153] width 127 height 211
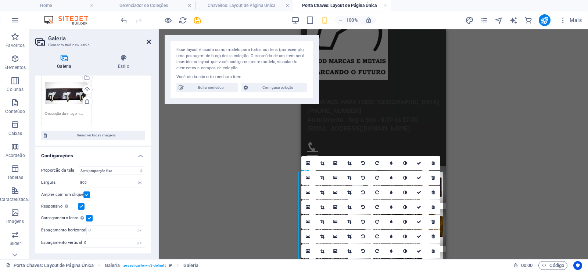
click at [148, 43] on icon at bounding box center [149, 42] width 4 height 6
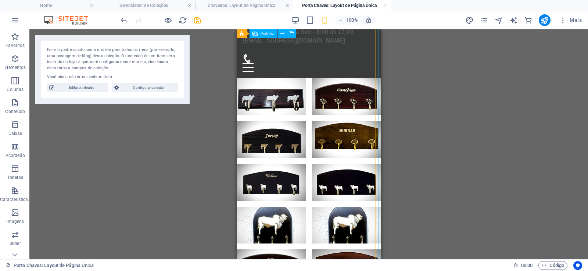
scroll to position [0, 0]
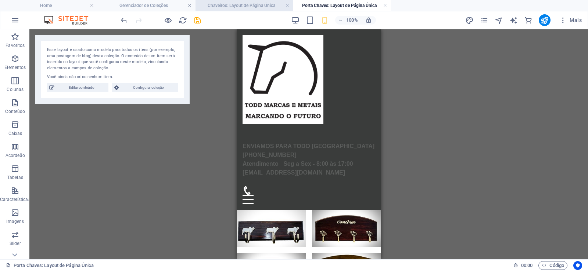
click at [255, 6] on h4 "Chaveiros: Layout de Página Única" at bounding box center [244, 5] width 98 height 8
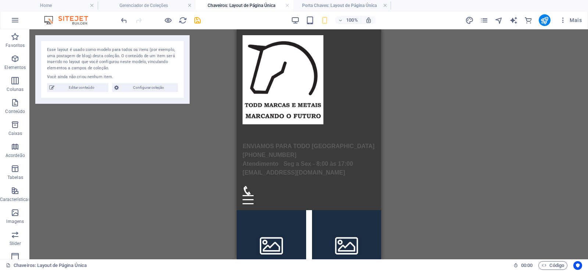
scroll to position [132, 0]
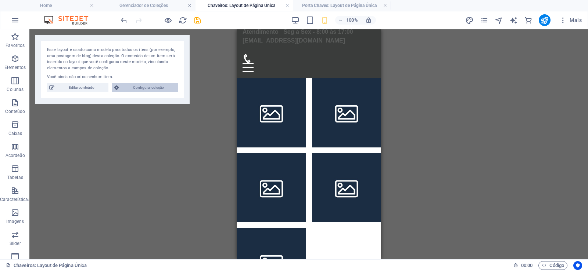
click at [145, 84] on span "Configurar coleção" at bounding box center [148, 87] width 55 height 9
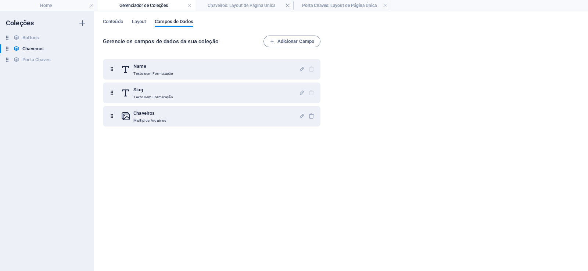
scroll to position [0, 0]
click at [136, 22] on span "Layout" at bounding box center [139, 22] width 14 height 10
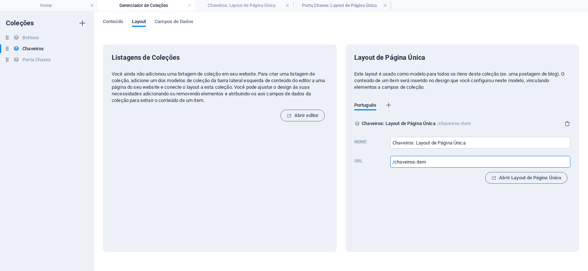
drag, startPoint x: 447, startPoint y: 161, endPoint x: 381, endPoint y: 165, distance: 65.9
click at [381, 165] on label "Url /chaveiros-item ​" at bounding box center [462, 161] width 216 height 16
click at [69, 6] on h4 "Home" at bounding box center [49, 5] width 98 height 8
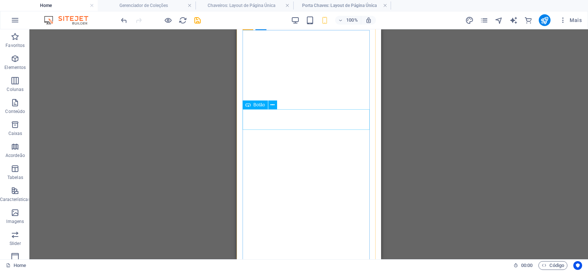
scroll to position [622, 0]
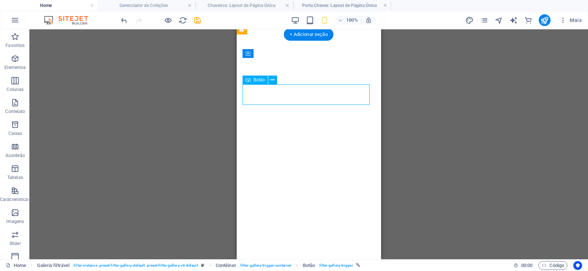
select select
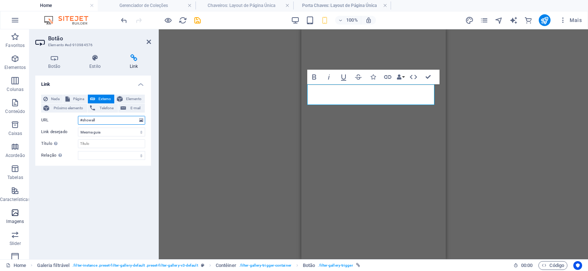
drag, startPoint x: 124, startPoint y: 119, endPoint x: 5, endPoint y: 118, distance: 119.0
click at [7, 118] on section "Favoritos Elementos Colunas Conteúdo Caixas Acordeão Tabelas Características Im…" at bounding box center [294, 144] width 588 height 230
paste input "/chaveiros-item"
type input "/chaveiros-item"
click at [116, 205] on div "Link Nada Página Externo Elemento Próximo elemento Telefone E-mail Página Home …" at bounding box center [93, 165] width 116 height 178
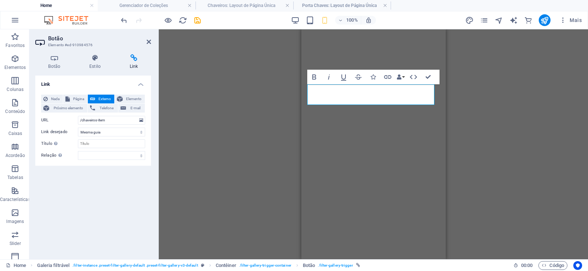
click at [117, 206] on div "Link Nada Página Externo Elemento Próximo elemento Telefone E-mail Página Home …" at bounding box center [93, 165] width 116 height 178
click at [149, 39] on icon at bounding box center [149, 42] width 4 height 6
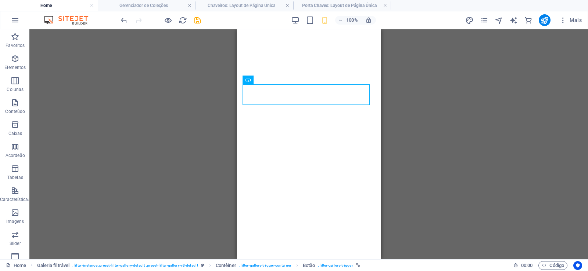
click at [180, 101] on div "H2 Pré-definida Contêiner Barra do Menu Logotipo Barra do Menu Slider de imagem…" at bounding box center [308, 144] width 558 height 230
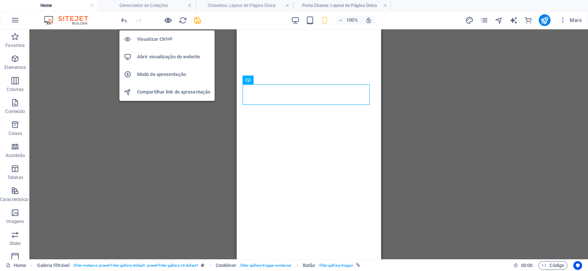
drag, startPoint x: 168, startPoint y: 19, endPoint x: 25, endPoint y: 51, distance: 146.5
click at [168, 19] on icon "button" at bounding box center [168, 20] width 8 height 8
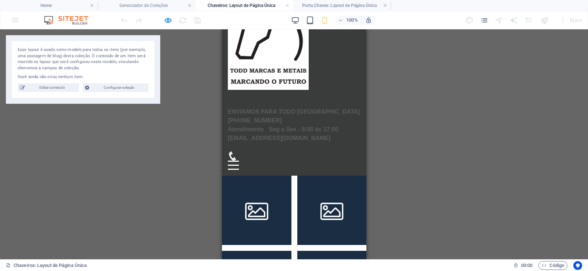
scroll to position [0, 0]
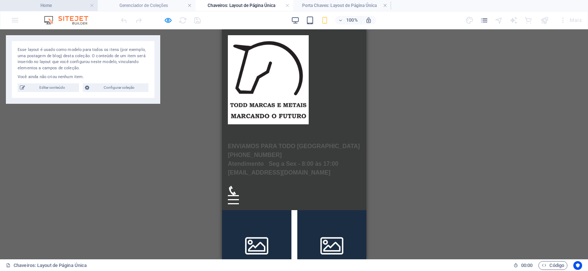
click at [73, 1] on h4 "Home" at bounding box center [49, 5] width 98 height 8
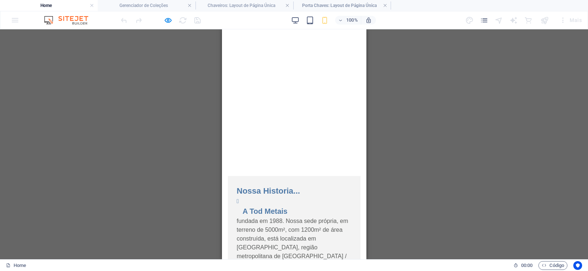
scroll to position [770, 0]
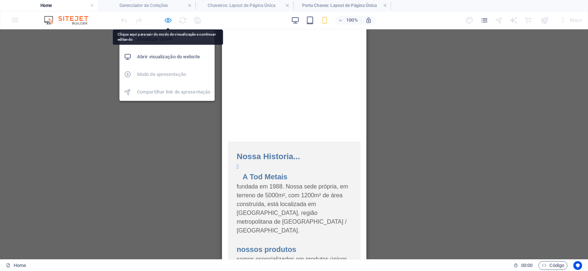
click at [169, 19] on icon "button" at bounding box center [168, 20] width 8 height 8
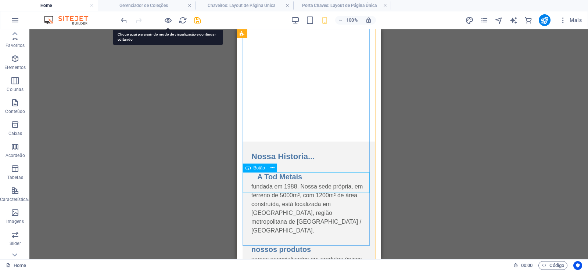
scroll to position [799, 0]
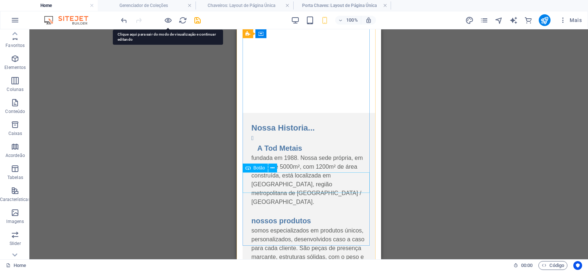
select select
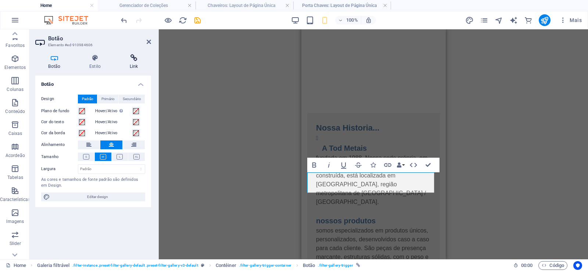
click at [134, 61] on icon at bounding box center [133, 57] width 35 height 7
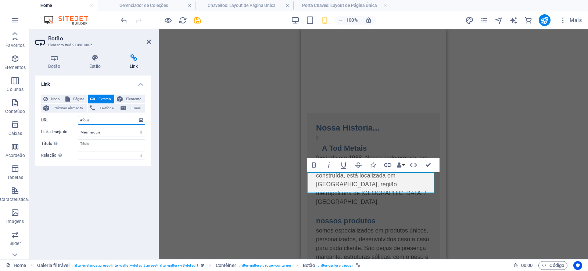
drag, startPoint x: 108, startPoint y: 122, endPoint x: 53, endPoint y: 122, distance: 55.1
click at [18, 118] on section "Favoritos Elementos Colunas Conteúdo Caixas Acordeão Tabelas Características Im…" at bounding box center [294, 144] width 588 height 230
drag, startPoint x: 328, startPoint y: 6, endPoint x: 332, endPoint y: 7, distance: 4.0
click at [331, 4] on h4 "Porta Chaves: Layout de Página Única" at bounding box center [342, 5] width 98 height 8
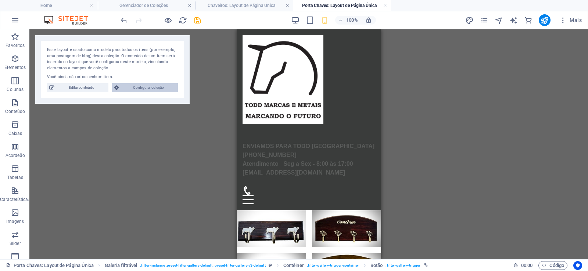
click at [148, 91] on span "Configurar coleção" at bounding box center [148, 87] width 55 height 9
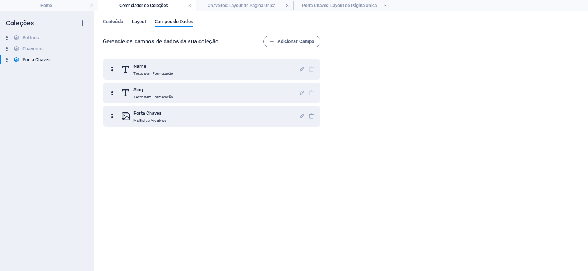
click at [136, 19] on span "Layout" at bounding box center [139, 22] width 14 height 10
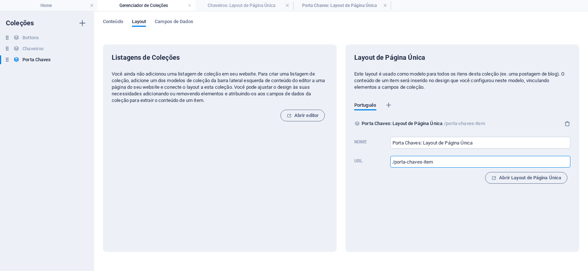
drag, startPoint x: 469, startPoint y: 161, endPoint x: 338, endPoint y: 161, distance: 131.1
click at [338, 161] on div "Listagens de Coleções Você ainda não adicionou uma listagem de coleção em seu w…" at bounding box center [341, 148] width 476 height 208
click at [62, 4] on h4 "Home" at bounding box center [49, 5] width 98 height 8
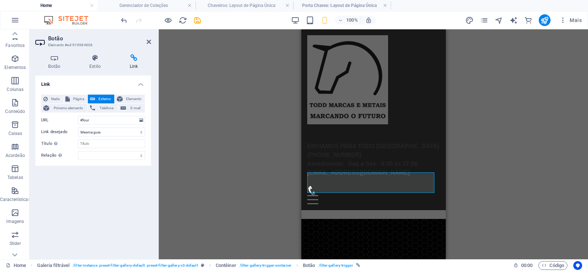
scroll to position [799, 0]
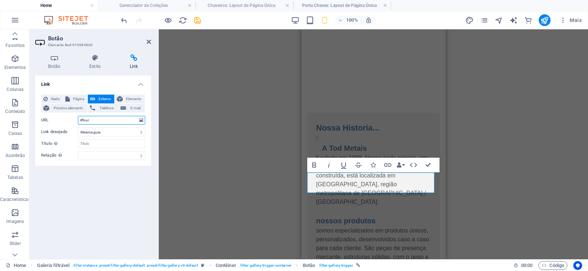
drag, startPoint x: 94, startPoint y: 120, endPoint x: 52, endPoint y: 120, distance: 42.2
click at [52, 120] on div "URL #four" at bounding box center [93, 120] width 104 height 9
paste input "/porta-chaves-item"
type input "/porta-chaves-item"
click at [126, 213] on div "Link Nada Página Externo Elemento Próximo elemento Telefone E-mail Página Home …" at bounding box center [93, 165] width 116 height 178
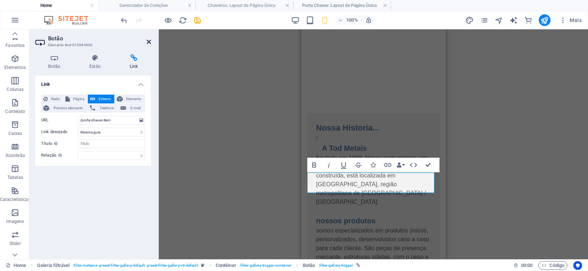
click at [149, 41] on icon at bounding box center [149, 42] width 4 height 6
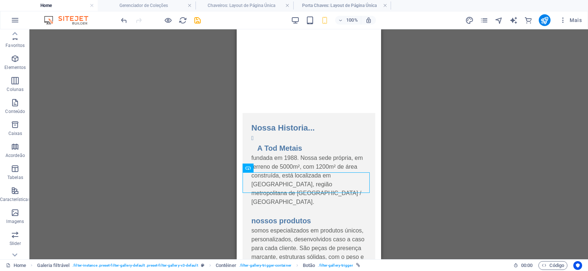
click at [149, 163] on div "H2 Pré-definida Contêiner Barra do Menu Logotipo Barra do Menu Slider de imagem…" at bounding box center [308, 144] width 558 height 230
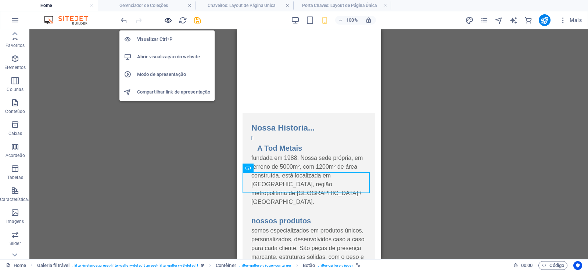
click at [166, 18] on icon "button" at bounding box center [168, 20] width 8 height 8
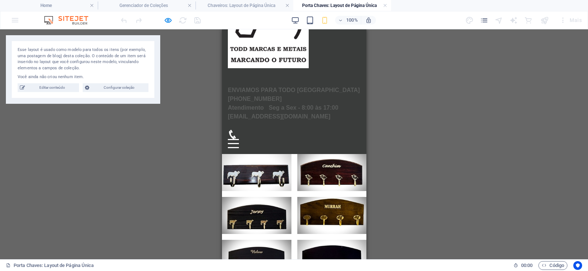
scroll to position [132, 0]
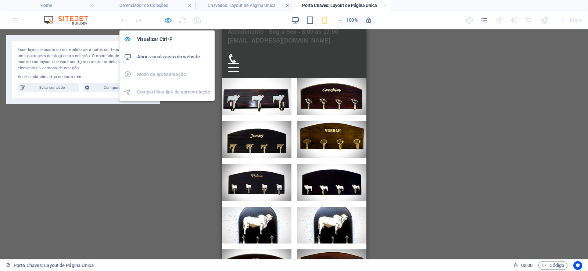
click at [169, 22] on icon "button" at bounding box center [168, 20] width 8 height 8
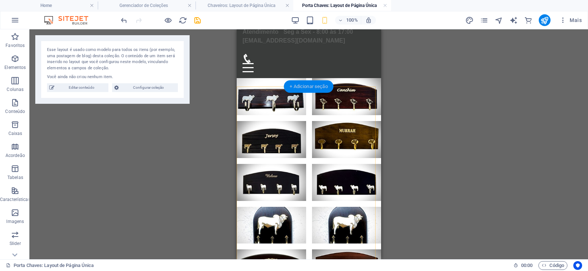
click at [307, 86] on div "+ Adicionar seção" at bounding box center [309, 86] width 50 height 12
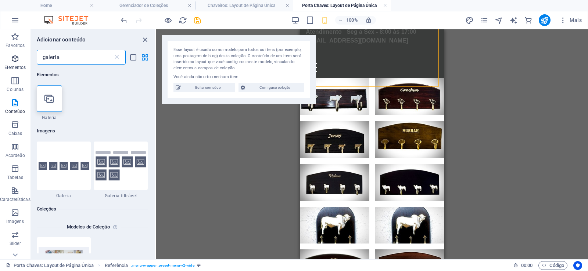
drag, startPoint x: 80, startPoint y: 57, endPoint x: 0, endPoint y: 57, distance: 79.7
click at [0, 57] on div "Favoritos Elementos Colunas Conteúdo Caixas Acordeão Tabelas Características Im…" at bounding box center [78, 144] width 156 height 230
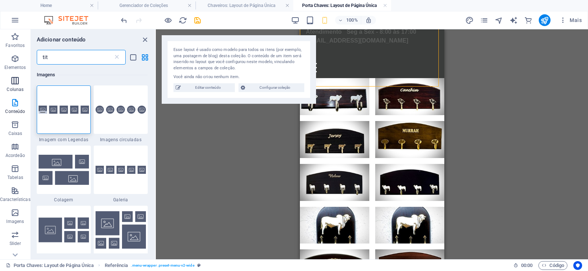
type input "titu"
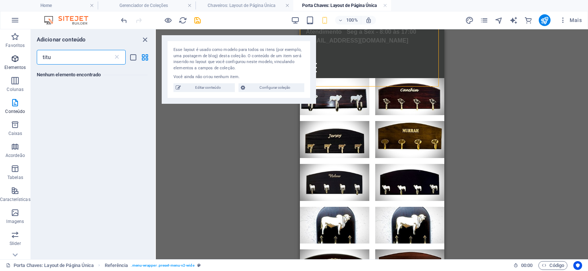
drag, startPoint x: 66, startPoint y: 58, endPoint x: 0, endPoint y: 56, distance: 65.8
click at [0, 56] on div "Favoritos Elementos Colunas Conteúdo Caixas Acordeão Tabelas Características Im…" at bounding box center [78, 144] width 156 height 230
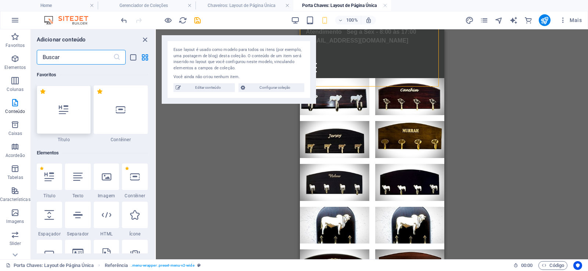
click at [63, 111] on icon at bounding box center [64, 110] width 10 height 10
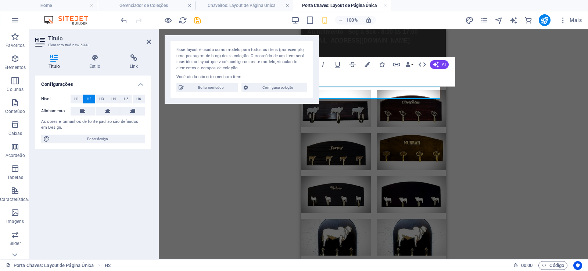
click at [227, 161] on div "Referência Pré-definida Espaço reservado Item de coleção Galeria Galeria Galeri…" at bounding box center [373, 144] width 429 height 230
click at [148, 41] on icon at bounding box center [149, 42] width 4 height 6
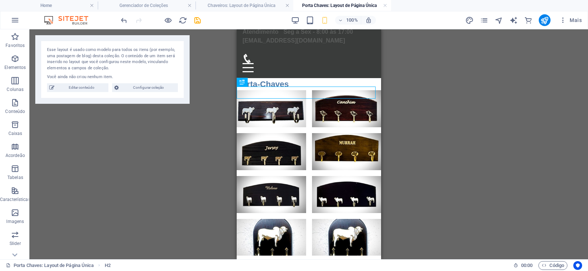
drag, startPoint x: 164, startPoint y: 189, endPoint x: 163, endPoint y: 194, distance: 4.5
click at [163, 189] on div "Referência Pré-definida Espaço reservado Item de coleção Galeria Galeria Galeri…" at bounding box center [308, 144] width 558 height 230
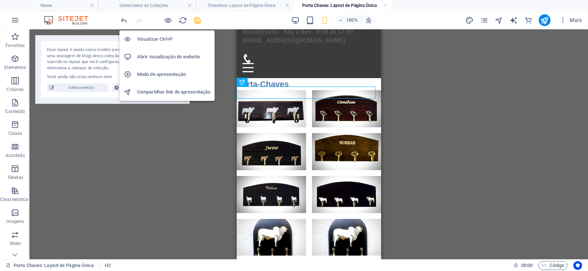
drag, startPoint x: 166, startPoint y: 19, endPoint x: 194, endPoint y: 122, distance: 106.0
click at [166, 20] on icon "button" at bounding box center [168, 20] width 8 height 8
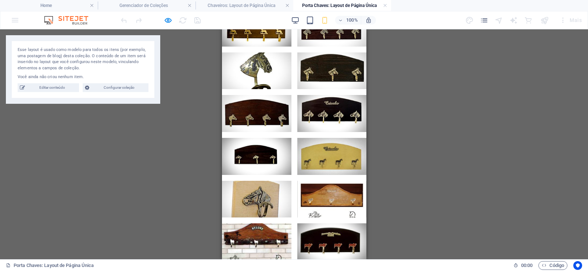
scroll to position [882, 0]
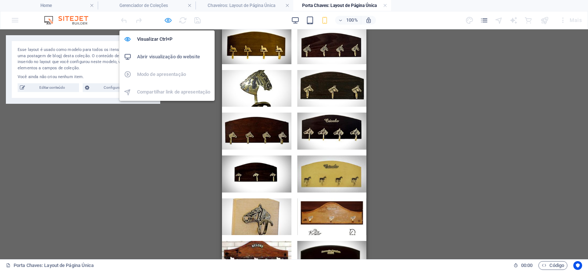
click at [168, 21] on icon "button" at bounding box center [168, 20] width 8 height 8
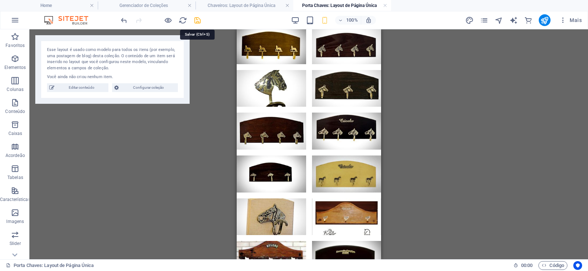
click at [198, 21] on icon "save" at bounding box center [197, 20] width 8 height 8
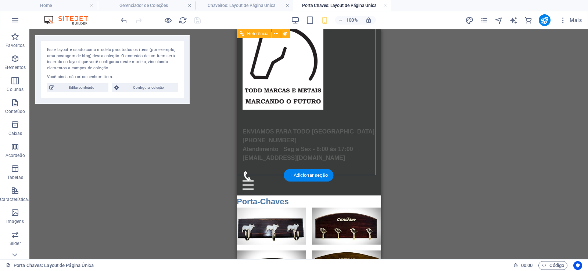
scroll to position [0, 0]
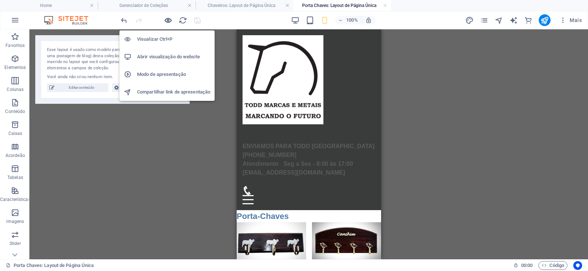
click at [166, 17] on icon "button" at bounding box center [168, 20] width 8 height 8
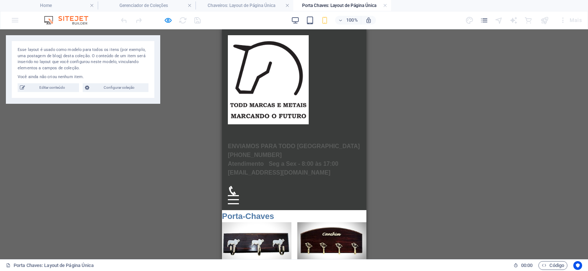
click at [291, 223] on h2 "Porta-Chaves" at bounding box center [294, 216] width 144 height 12
click at [286, 223] on h2 "Porta-Chaves" at bounding box center [294, 216] width 144 height 12
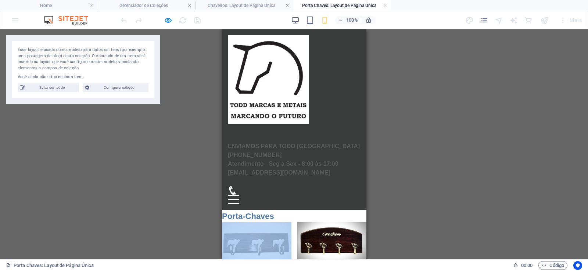
click at [286, 223] on h2 "Porta-Chaves" at bounding box center [294, 216] width 144 height 12
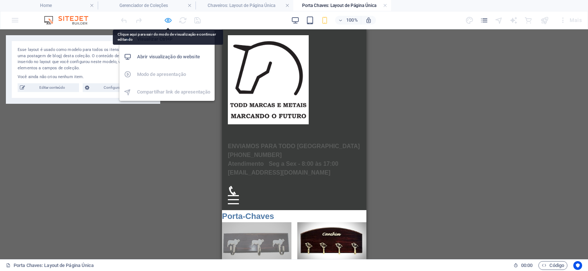
click at [167, 23] on icon "button" at bounding box center [168, 20] width 8 height 8
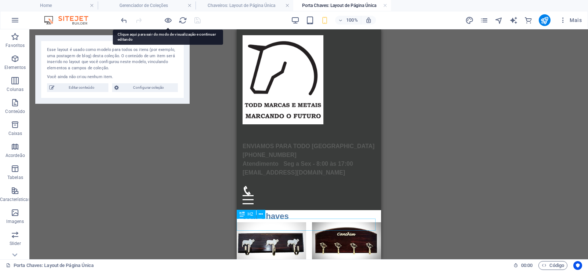
click at [347, 223] on div "Porta-Chaves" at bounding box center [308, 216] width 144 height 12
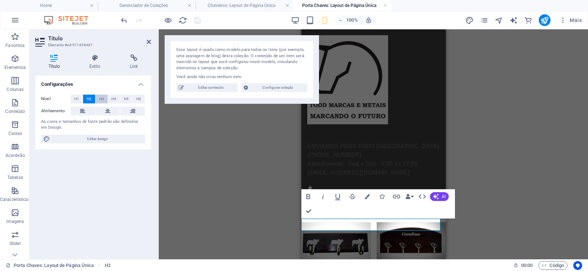
click at [101, 99] on span "H3" at bounding box center [101, 99] width 5 height 9
click at [87, 98] on span "H2" at bounding box center [89, 99] width 5 height 9
click at [102, 98] on span "H3" at bounding box center [101, 99] width 5 height 9
click at [114, 98] on span "H4" at bounding box center [113, 99] width 5 height 9
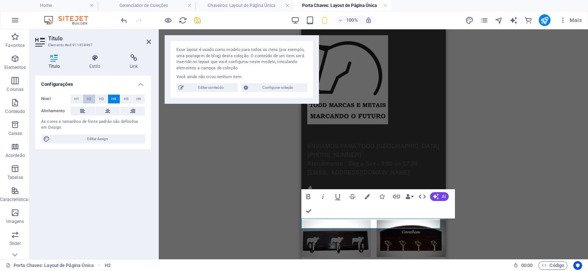
click at [85, 99] on button "H2" at bounding box center [89, 99] width 12 height 9
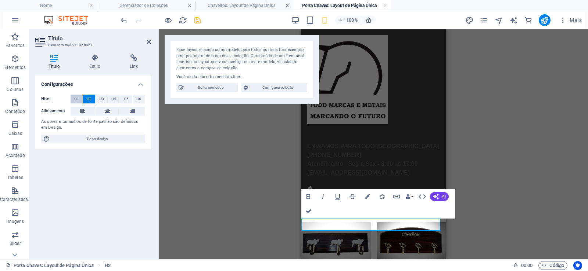
click at [72, 98] on button "H1" at bounding box center [77, 99] width 12 height 9
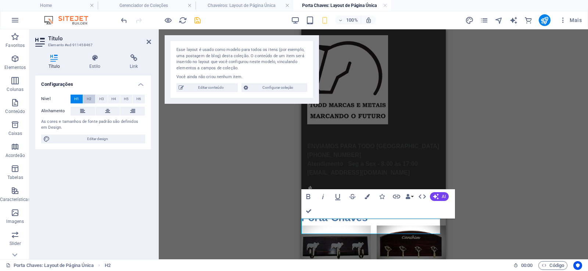
click at [93, 97] on button "H2" at bounding box center [89, 99] width 12 height 9
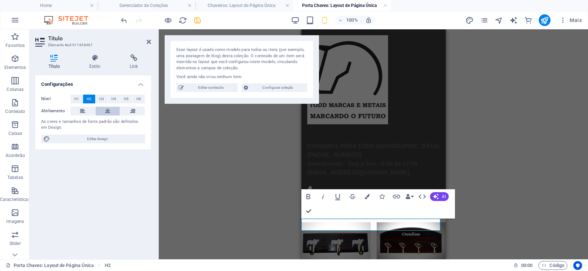
click at [103, 111] on button at bounding box center [108, 111] width 25 height 9
click at [149, 42] on icon at bounding box center [149, 42] width 4 height 6
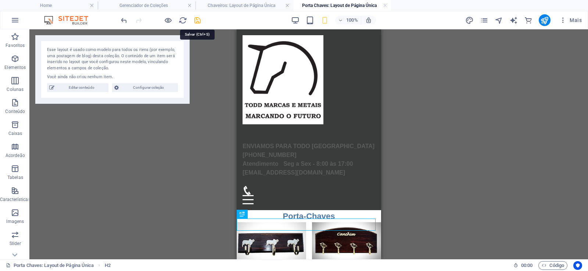
click at [198, 19] on icon "save" at bounding box center [197, 20] width 8 height 8
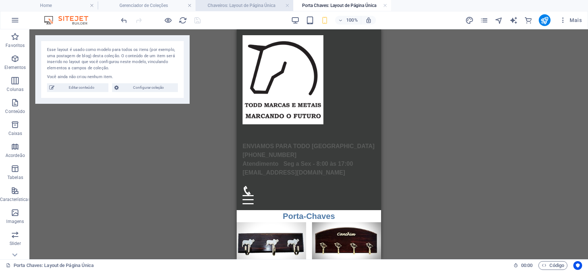
click at [246, 6] on h4 "Chaveiros: Layout de Página Única" at bounding box center [244, 5] width 98 height 8
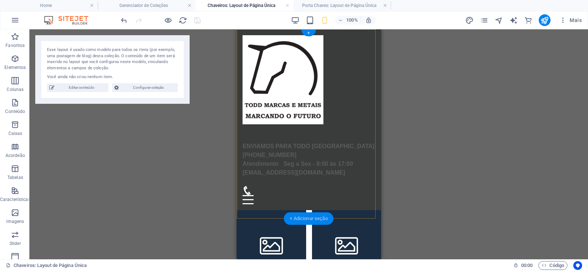
click at [299, 218] on div "+ Adicionar seção" at bounding box center [309, 219] width 50 height 12
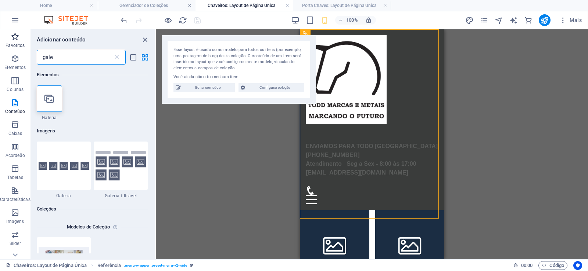
drag, startPoint x: 72, startPoint y: 56, endPoint x: 19, endPoint y: 51, distance: 53.5
click at [19, 51] on div "Favoritos Elementos Colunas Conteúdo Caixas Acordeão Tabelas Características Im…" at bounding box center [78, 144] width 156 height 230
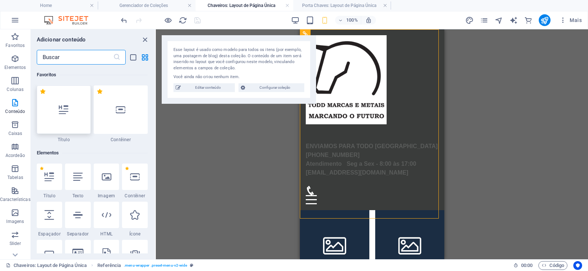
click at [62, 105] on icon at bounding box center [64, 110] width 10 height 10
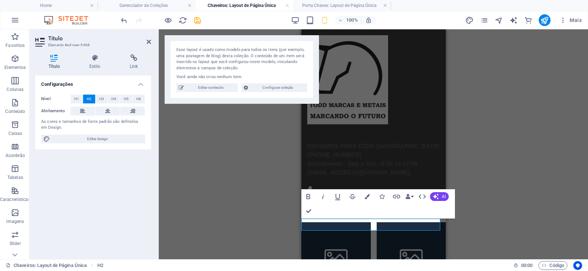
click at [259, 190] on div "Referência Espaço reservado Pré-definida Item de coleção Referência Galeria Gal…" at bounding box center [373, 144] width 429 height 230
click at [110, 111] on icon at bounding box center [107, 111] width 5 height 9
click at [148, 42] on icon at bounding box center [149, 42] width 4 height 6
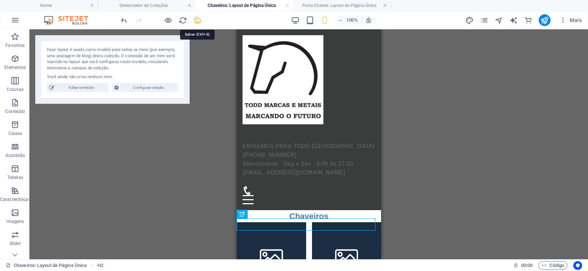
click at [197, 20] on icon "save" at bounding box center [197, 20] width 8 height 8
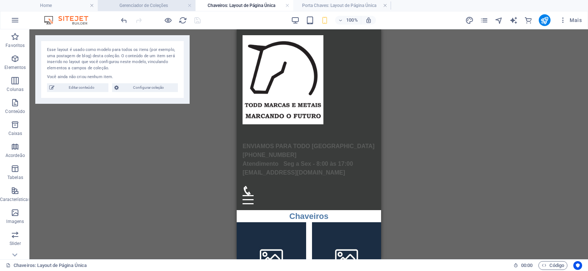
click at [152, 4] on h4 "Gerenciador de Coleções" at bounding box center [147, 5] width 98 height 8
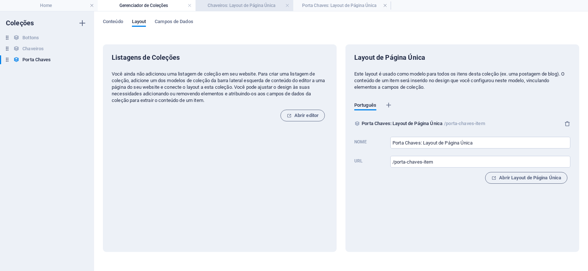
click at [242, 4] on h4 "Chaveiros: Layout de Página Única" at bounding box center [244, 5] width 98 height 8
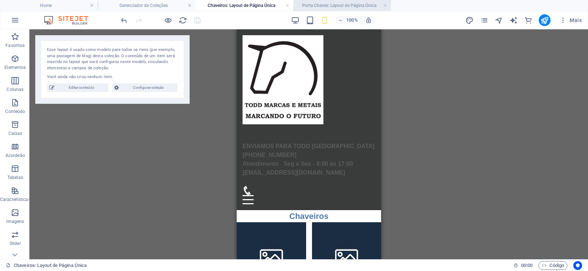
click at [310, 3] on h4 "Porta Chaves: Layout de Página Única" at bounding box center [342, 5] width 98 height 8
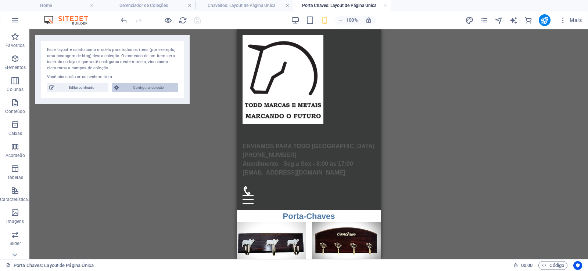
click at [161, 87] on span "Configurar coleção" at bounding box center [148, 87] width 55 height 9
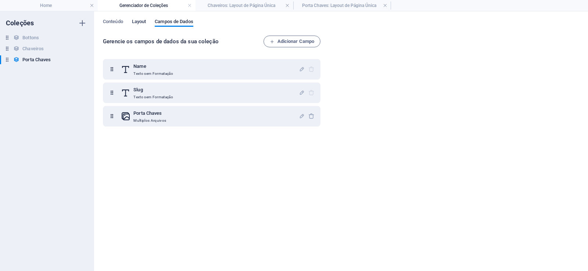
click at [138, 24] on span "Layout" at bounding box center [139, 22] width 14 height 10
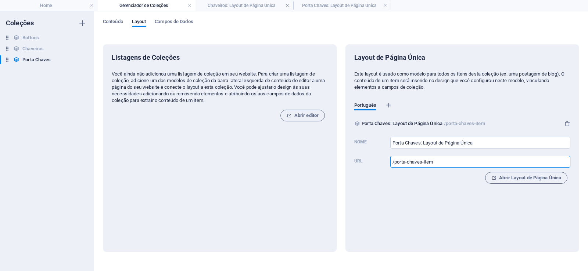
drag, startPoint x: 444, startPoint y: 159, endPoint x: 338, endPoint y: 163, distance: 106.2
click at [338, 163] on div "Listagens de Coleções Você ainda não adicionou uma listagem de coleção em seu w…" at bounding box center [341, 148] width 476 height 208
drag, startPoint x: 240, startPoint y: 7, endPoint x: 226, endPoint y: 7, distance: 14.3
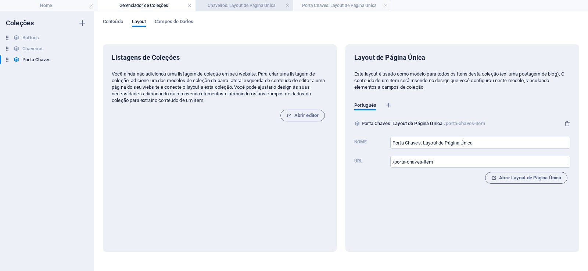
drag, startPoint x: 282, startPoint y: 5, endPoint x: 278, endPoint y: 8, distance: 5.0
click at [263, 1] on h4 "Chaveiros: Layout de Página Única" at bounding box center [244, 5] width 98 height 8
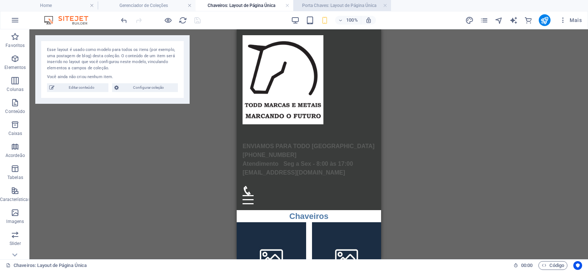
click at [324, 2] on h4 "Porta Chaves: Layout de Página Única" at bounding box center [342, 5] width 98 height 8
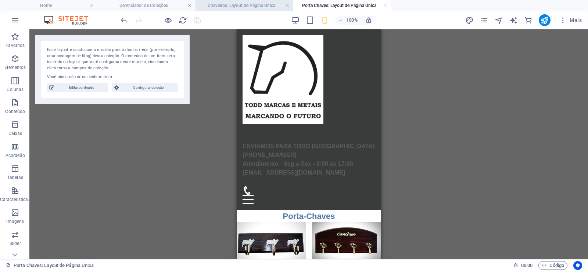
click at [263, 4] on h4 "Chaveiros: Layout de Página Única" at bounding box center [244, 5] width 98 height 8
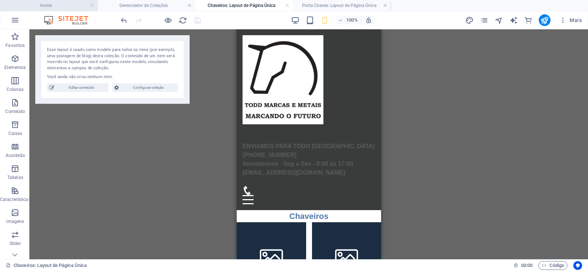
click at [70, 5] on h4 "Home" at bounding box center [49, 5] width 98 height 8
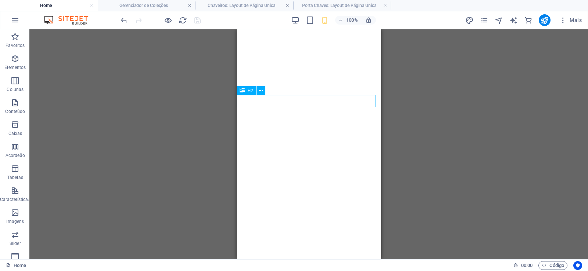
scroll to position [550, 0]
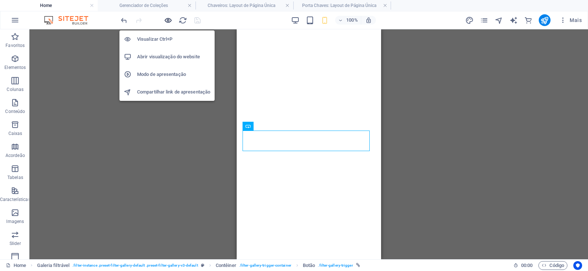
click at [166, 18] on icon "button" at bounding box center [168, 20] width 8 height 8
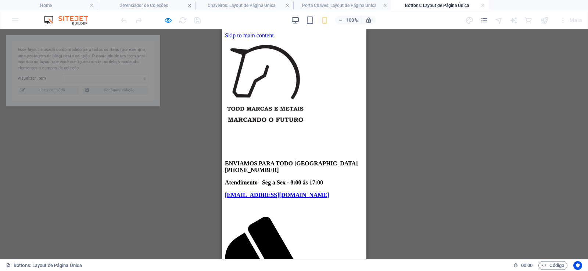
scroll to position [0, 0]
select select "68bc300027deb7747c0cf53b"
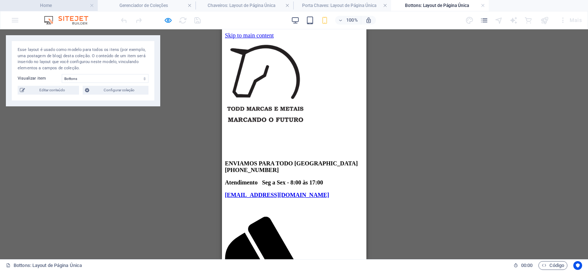
click at [60, 3] on h4 "Home" at bounding box center [49, 5] width 98 height 8
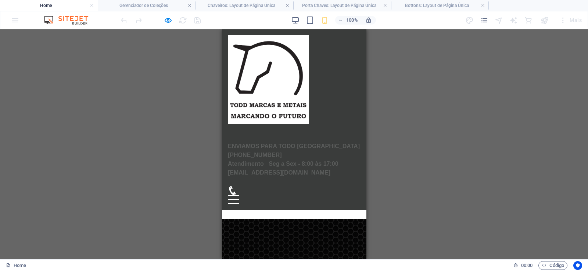
scroll to position [614, 0]
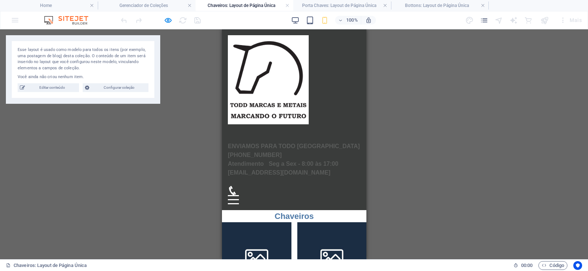
scroll to position [0, 0]
click at [68, 5] on h4 "Home" at bounding box center [49, 5] width 98 height 8
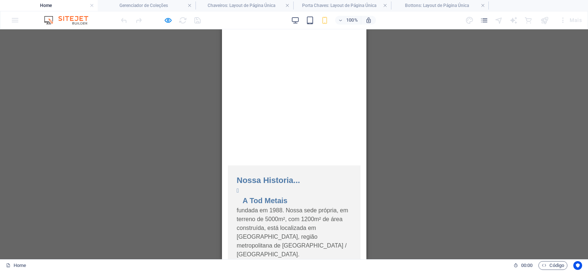
scroll to position [746, 0]
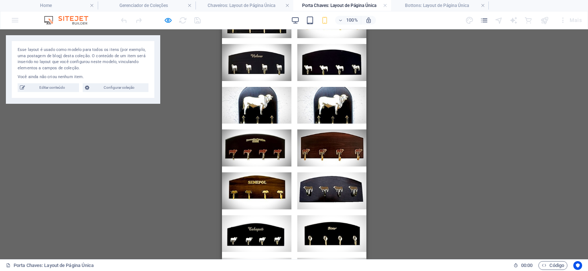
scroll to position [0, 0]
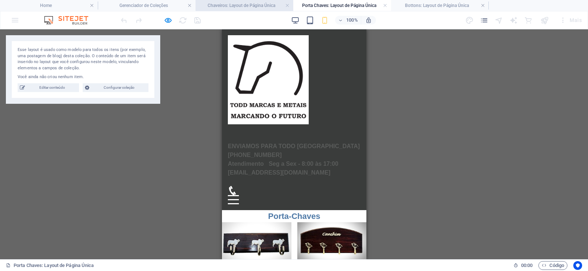
click at [245, 4] on h4 "Chaveiros: Layout de Página Única" at bounding box center [244, 5] width 98 height 8
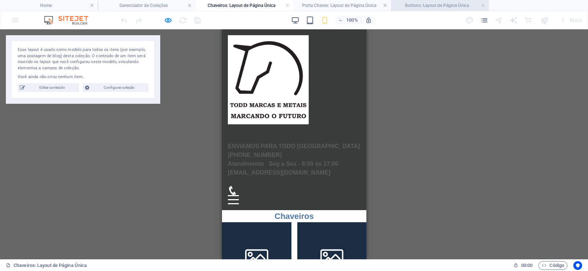
click at [442, 4] on h4 "Bottons: Layout de Página Única" at bounding box center [440, 5] width 98 height 8
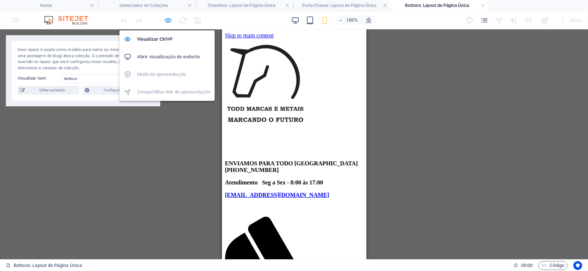
click at [170, 22] on icon "button" at bounding box center [168, 20] width 8 height 8
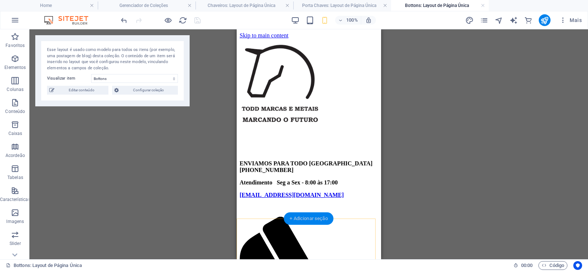
click at [311, 219] on div "+ Adicionar seção" at bounding box center [309, 219] width 50 height 12
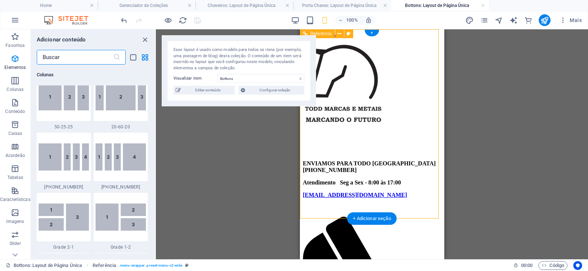
scroll to position [1285, 0]
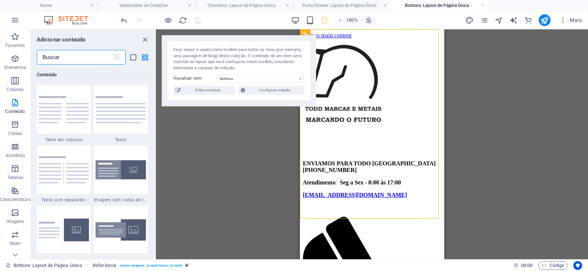
click at [68, 55] on input "text" at bounding box center [75, 57] width 76 height 15
click at [69, 57] on input "text" at bounding box center [75, 57] width 76 height 15
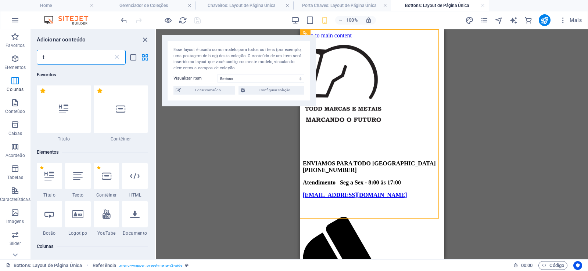
scroll to position [0, 0]
type input "t"
click at [64, 108] on icon at bounding box center [64, 110] width 10 height 10
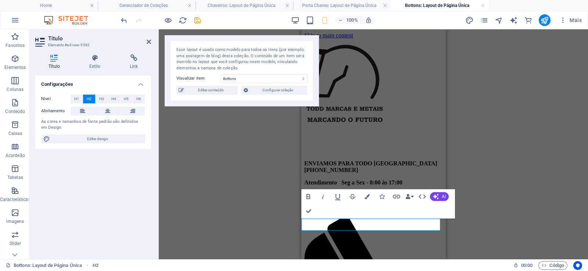
click at [237, 217] on div "Referência Galeria Galeria Galeria H2 Bold Italic Underline Strikethrough Color…" at bounding box center [373, 144] width 429 height 230
drag, startPoint x: 109, startPoint y: 112, endPoint x: 110, endPoint y: 120, distance: 7.8
click at [108, 114] on icon at bounding box center [107, 111] width 5 height 9
click at [251, 213] on div "Referência Galeria Galeria Galeria H2 Bold Italic Underline Strikethrough Color…" at bounding box center [373, 144] width 429 height 230
click at [145, 43] on header "Título Elemento #ed-new-5592" at bounding box center [93, 38] width 116 height 19
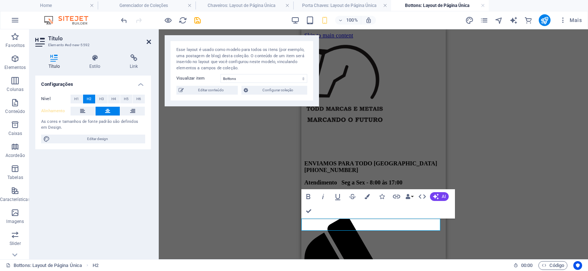
click at [148, 39] on icon at bounding box center [149, 42] width 4 height 6
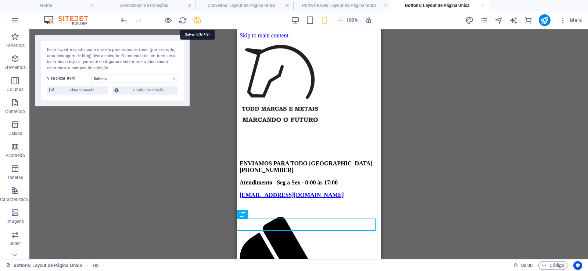
click at [195, 21] on icon "save" at bounding box center [197, 20] width 8 height 8
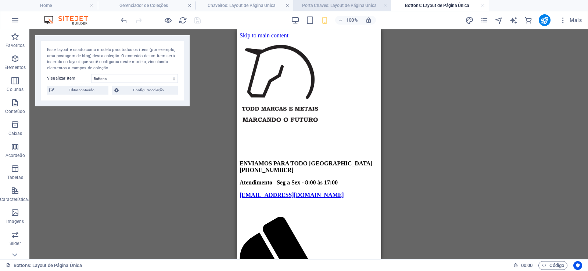
click at [332, 5] on h4 "Porta Chaves: Layout de Página Única" at bounding box center [342, 5] width 98 height 8
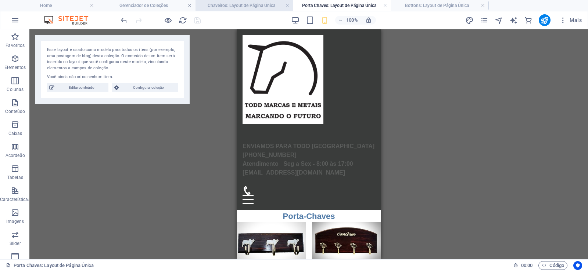
click at [258, 4] on h4 "Chaveiros: Layout de Página Única" at bounding box center [244, 5] width 98 height 8
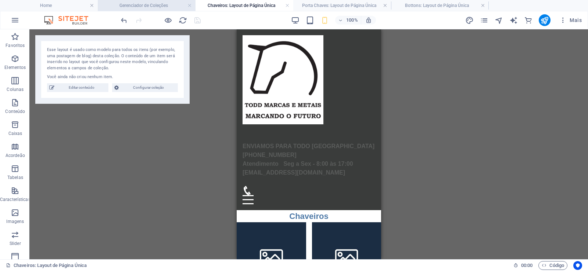
click at [140, 4] on h4 "Gerenciador de Coleções" at bounding box center [147, 5] width 98 height 8
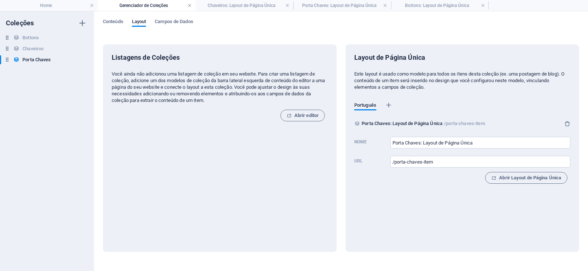
click at [191, 4] on link at bounding box center [189, 5] width 4 height 7
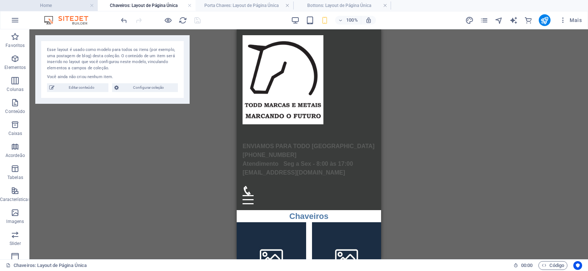
click at [63, 2] on h4 "Home" at bounding box center [49, 5] width 98 height 8
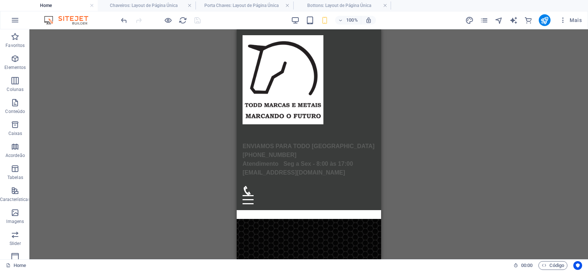
scroll to position [746, 0]
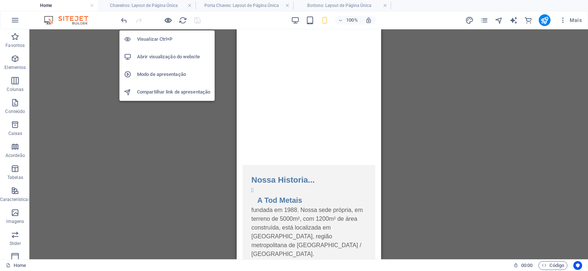
click at [169, 20] on icon "button" at bounding box center [168, 20] width 8 height 8
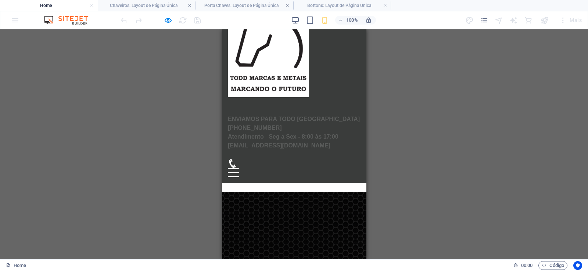
scroll to position [0, 0]
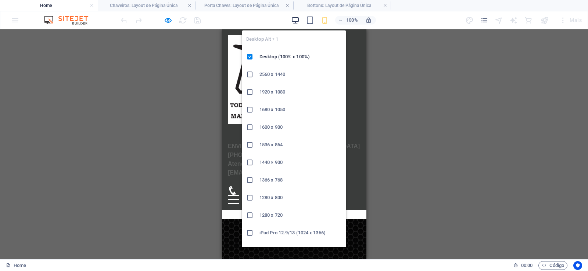
click at [292, 18] on icon "button" at bounding box center [295, 20] width 8 height 8
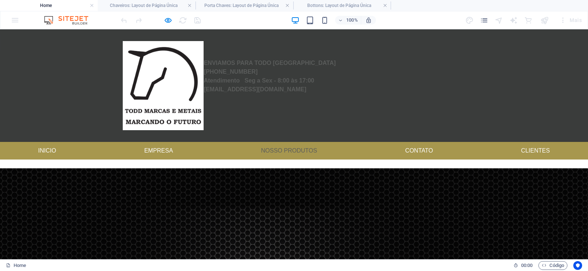
click at [292, 151] on link "Nosso produtos" at bounding box center [289, 151] width 68 height 18
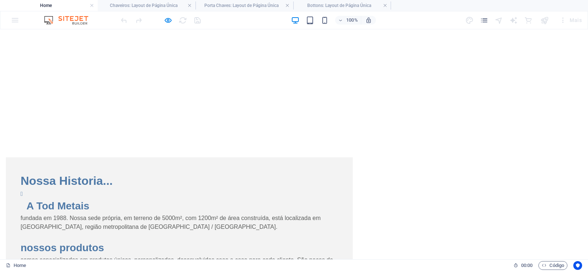
scroll to position [714, 0]
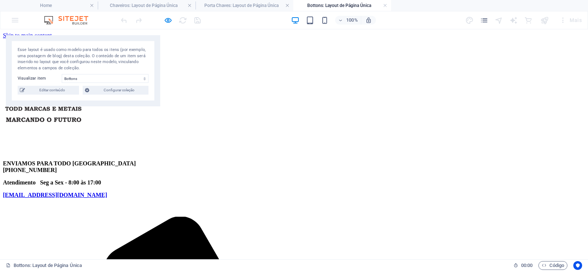
scroll to position [0, 0]
click at [46, 4] on h4 "Home" at bounding box center [49, 5] width 98 height 8
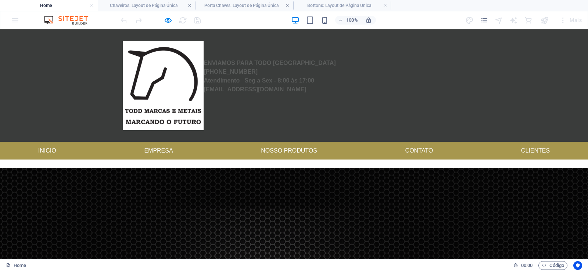
scroll to position [714, 0]
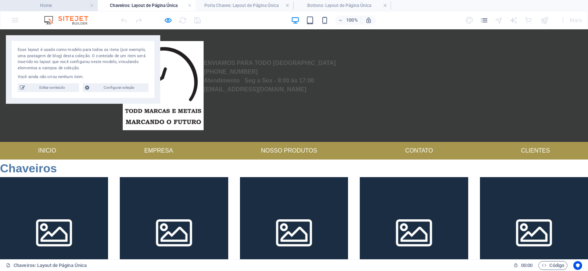
drag, startPoint x: 71, startPoint y: 5, endPoint x: 68, endPoint y: 10, distance: 5.5
click at [60, 3] on h4 "Home" at bounding box center [49, 5] width 98 height 8
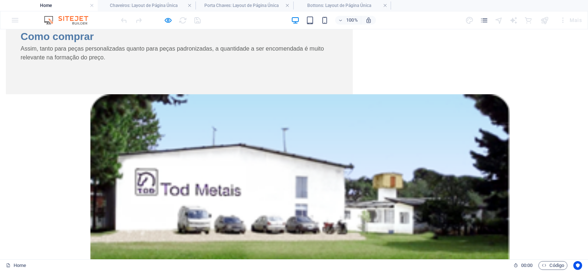
scroll to position [935, 0]
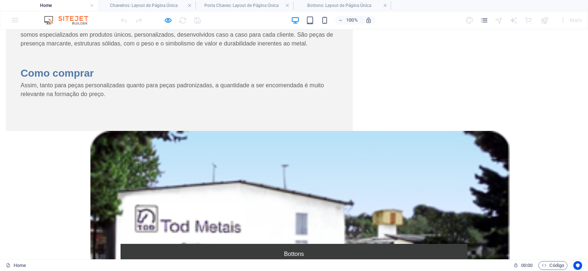
scroll to position [0, 0]
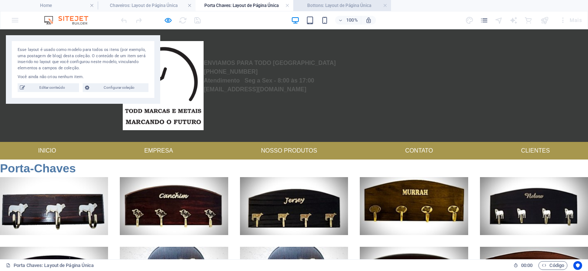
click at [345, 5] on h4 "Bottons: Layout de Página Única" at bounding box center [342, 5] width 98 height 8
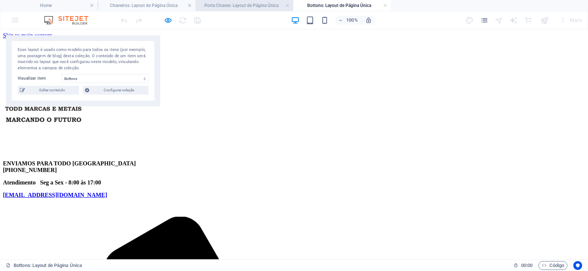
click at [273, 3] on h4 "Porta Chaves: Layout de Página Única" at bounding box center [244, 5] width 98 height 8
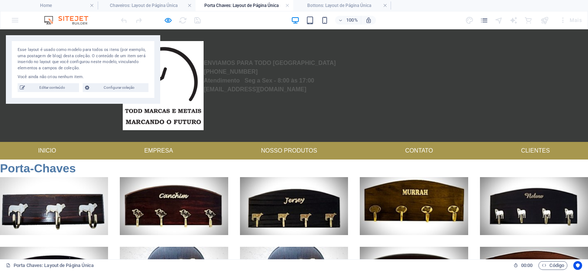
click at [134, 167] on h2 "Porta-Chaves" at bounding box center [294, 169] width 588 height 18
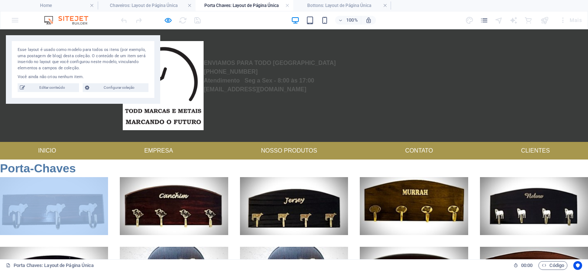
click at [134, 167] on h2 "Porta-Chaves" at bounding box center [294, 169] width 588 height 18
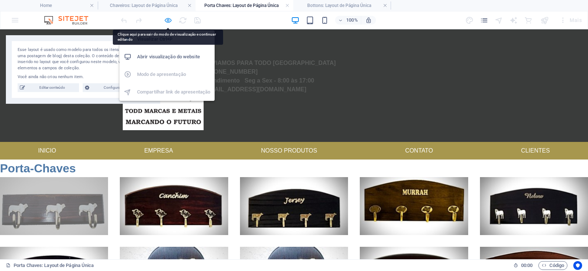
drag, startPoint x: 168, startPoint y: 23, endPoint x: 120, endPoint y: 118, distance: 107.1
click at [168, 23] on icon "button" at bounding box center [168, 20] width 8 height 8
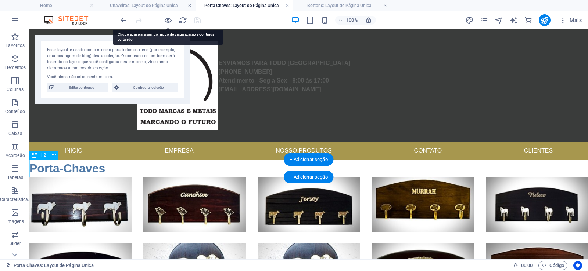
click at [147, 165] on div "Porta-Chaves" at bounding box center [308, 169] width 558 height 18
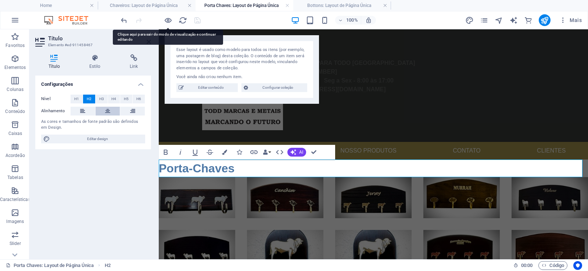
click at [108, 111] on icon at bounding box center [107, 111] width 5 height 9
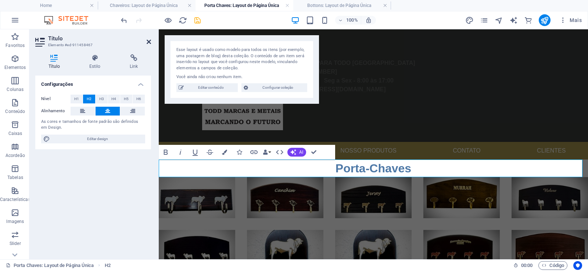
click at [148, 42] on icon at bounding box center [149, 42] width 4 height 6
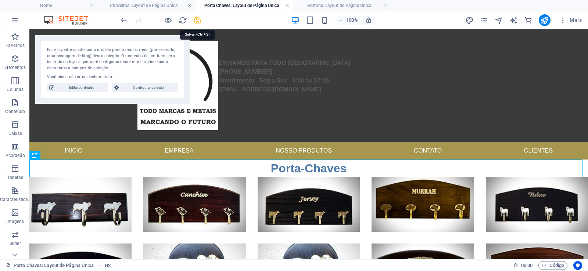
drag, startPoint x: 198, startPoint y: 21, endPoint x: 190, endPoint y: 46, distance: 26.0
click at [198, 21] on icon "save" at bounding box center [197, 20] width 8 height 8
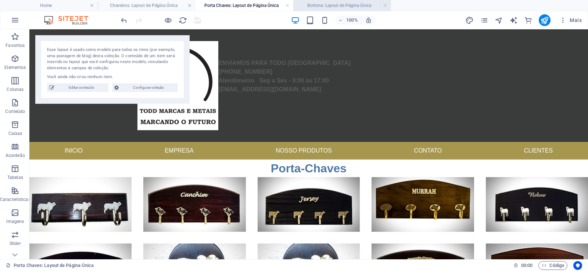
click at [346, 3] on h4 "Bottons: Layout de Página Única" at bounding box center [342, 5] width 98 height 8
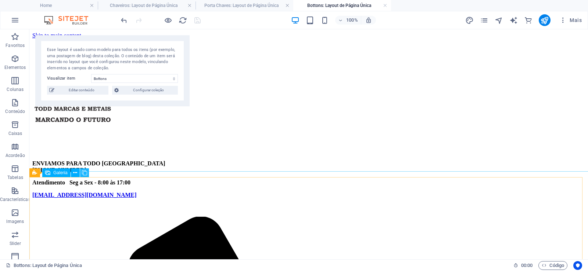
click at [86, 169] on icon at bounding box center [84, 173] width 5 height 8
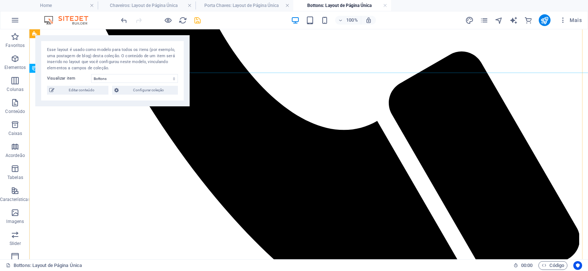
scroll to position [617, 0]
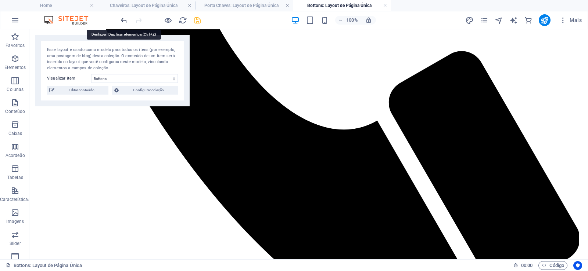
click at [123, 19] on icon "undo" at bounding box center [124, 20] width 8 height 8
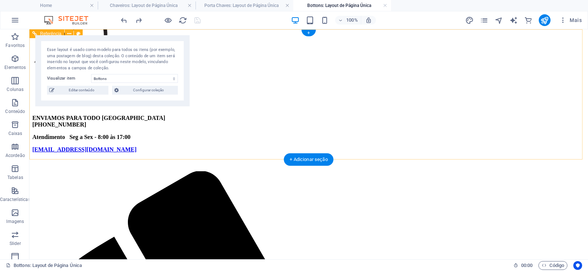
scroll to position [0, 0]
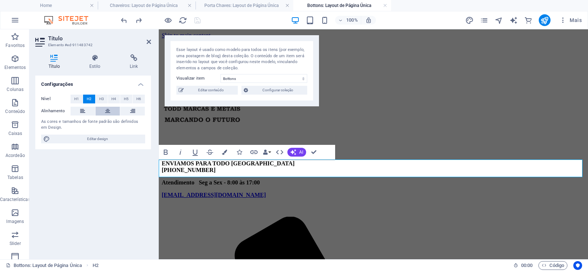
click at [108, 111] on icon at bounding box center [107, 111] width 5 height 9
click at [197, 18] on icon "save" at bounding box center [197, 20] width 8 height 8
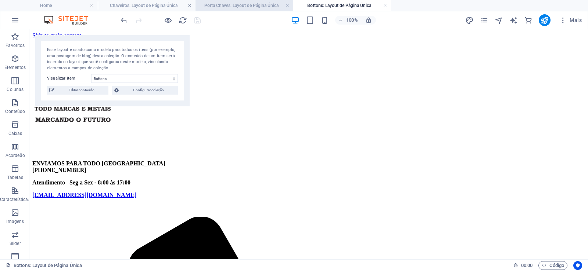
click at [257, 2] on h4 "Porta Chaves: Layout de Página Única" at bounding box center [244, 5] width 98 height 8
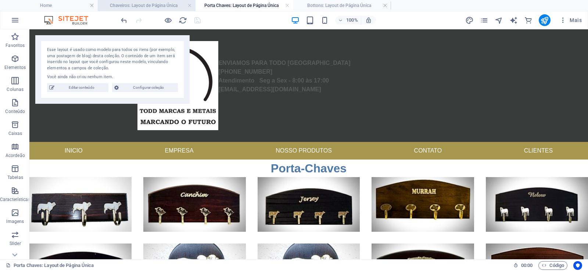
click at [152, 3] on h4 "Chaveiros: Layout de Página Única" at bounding box center [147, 5] width 98 height 8
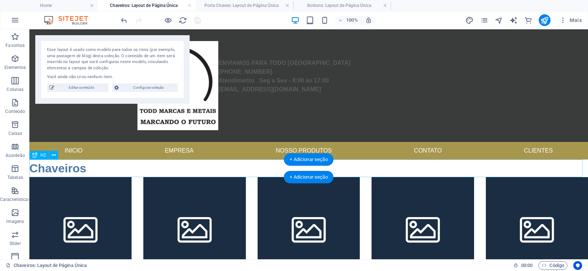
click at [116, 168] on div "Chaveiros" at bounding box center [308, 169] width 558 height 18
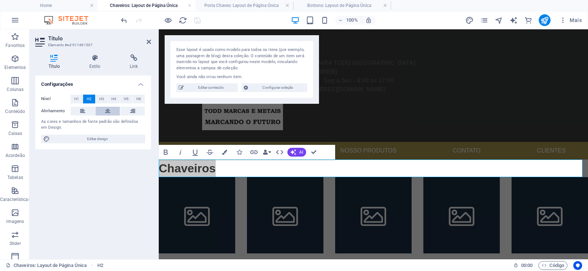
click at [107, 110] on icon at bounding box center [107, 111] width 5 height 9
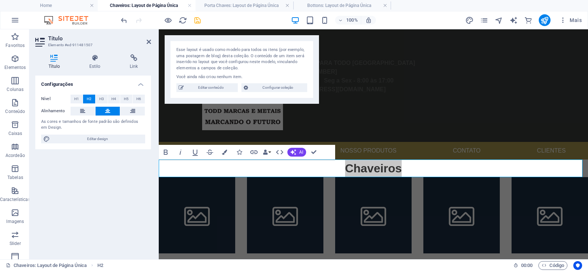
drag, startPoint x: 196, startPoint y: 21, endPoint x: 165, endPoint y: 27, distance: 31.1
click at [196, 21] on icon "save" at bounding box center [197, 20] width 8 height 8
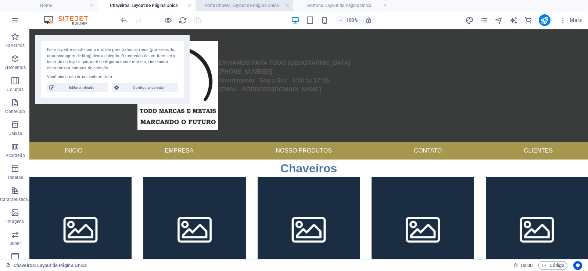
click at [229, 4] on h4 "Porta Chaves: Layout de Página Única" at bounding box center [244, 5] width 98 height 8
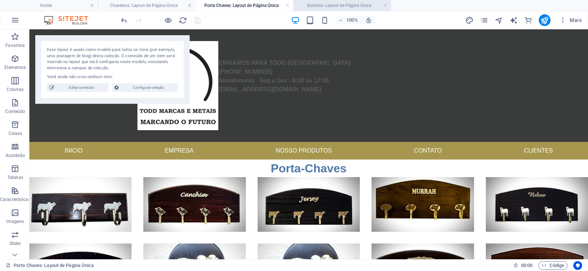
click at [317, 5] on h4 "Bottons: Layout de Página Única" at bounding box center [342, 5] width 98 height 8
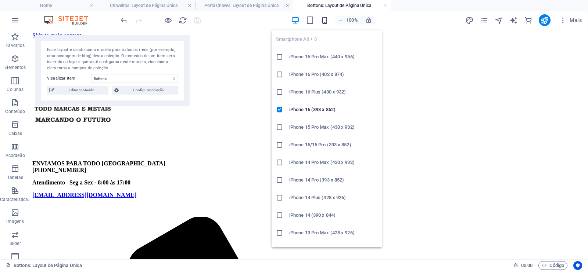
click at [323, 20] on icon "button" at bounding box center [324, 20] width 8 height 8
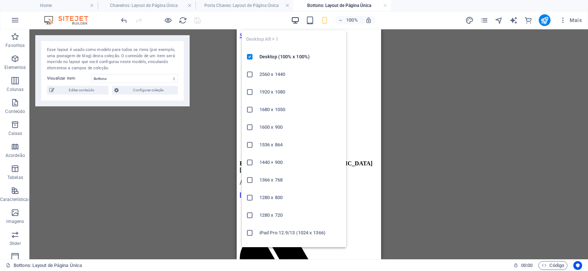
click at [299, 18] on icon "button" at bounding box center [295, 20] width 8 height 8
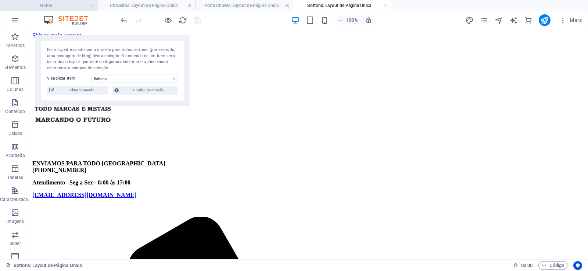
click at [47, 9] on h4 "Home" at bounding box center [49, 5] width 98 height 8
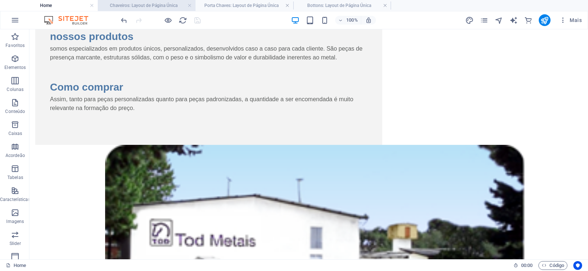
click at [130, 2] on h4 "Chaveiros: Layout de Página Única" at bounding box center [147, 5] width 98 height 8
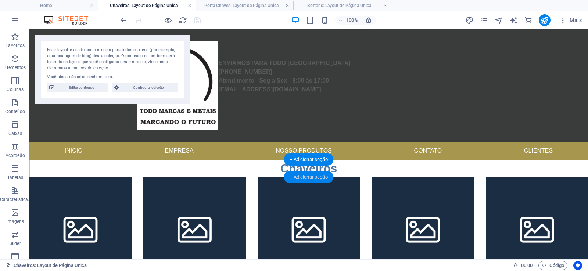
click at [297, 178] on div "+ Adicionar seção" at bounding box center [309, 177] width 50 height 12
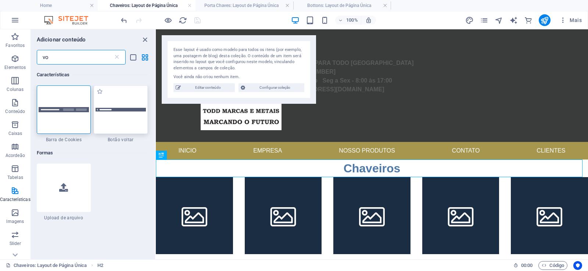
type input "vo"
click at [117, 118] on div at bounding box center [121, 110] width 54 height 48
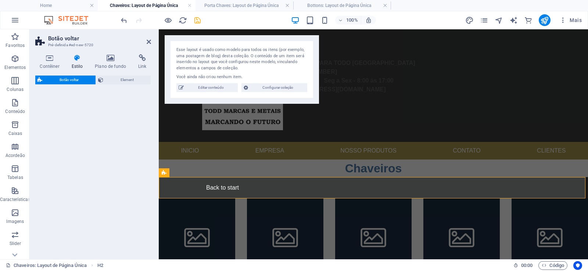
select select "rem"
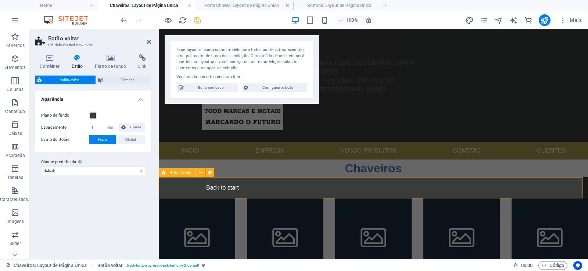
click at [177, 187] on div "Back to start" at bounding box center [373, 187] width 429 height 21
click at [150, 40] on icon at bounding box center [149, 42] width 4 height 6
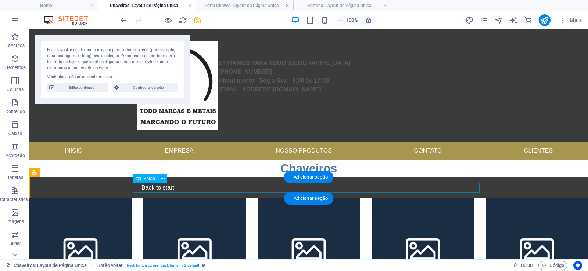
click at [211, 187] on div "Back to start" at bounding box center [308, 188] width 347 height 10
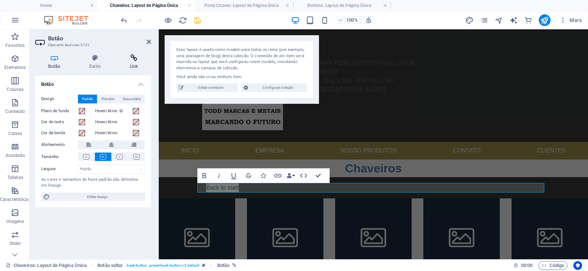
click at [133, 62] on h4 "Link" at bounding box center [133, 61] width 35 height 15
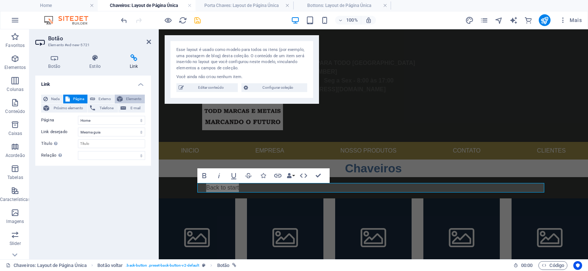
click at [137, 98] on span "Elemento" at bounding box center [134, 99] width 18 height 9
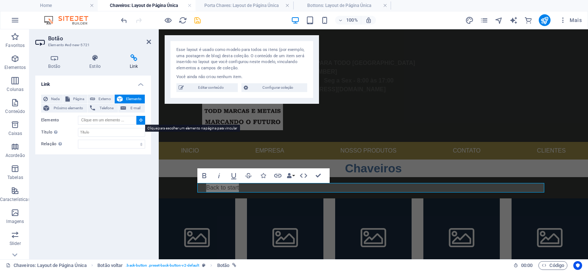
click at [144, 120] on button at bounding box center [140, 120] width 9 height 9
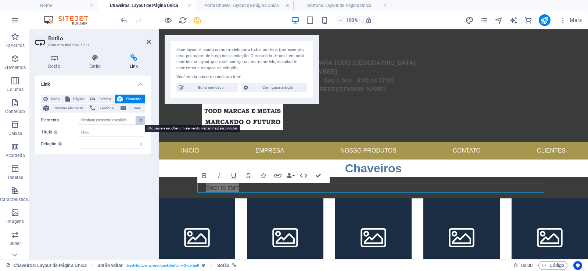
click at [141, 120] on icon at bounding box center [140, 120] width 3 height 4
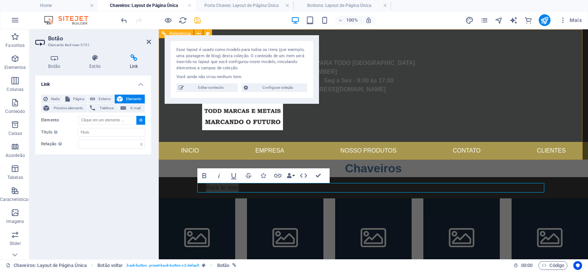
click at [367, 152] on nav "Inicio Empresa Nosso produtos Contato Clientes" at bounding box center [373, 151] width 429 height 18
type input "#ed-911453046"
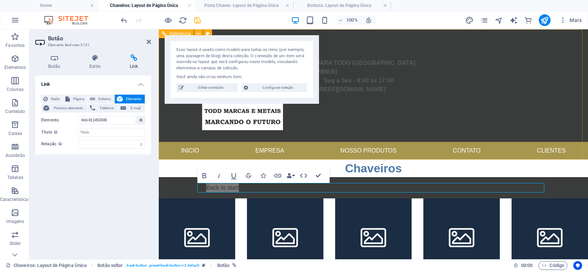
click at [361, 149] on nav "Inicio Empresa Nosso produtos Contato Clientes" at bounding box center [373, 151] width 429 height 18
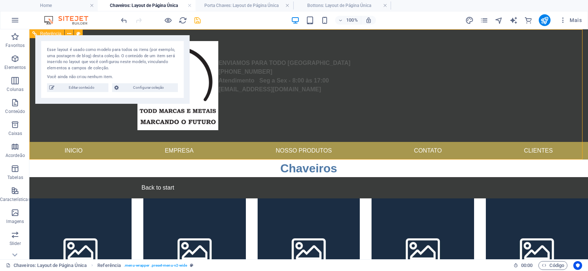
click at [298, 153] on nav "Inicio Empresa Nosso produtos Contato Clientes" at bounding box center [308, 151] width 558 height 18
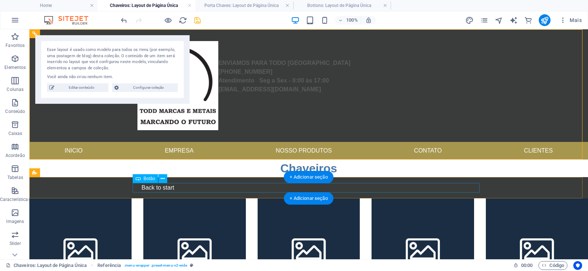
click at [173, 188] on div "Back to start" at bounding box center [308, 188] width 347 height 10
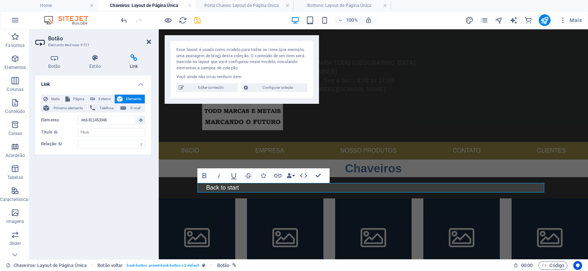
click at [147, 40] on icon at bounding box center [149, 42] width 4 height 6
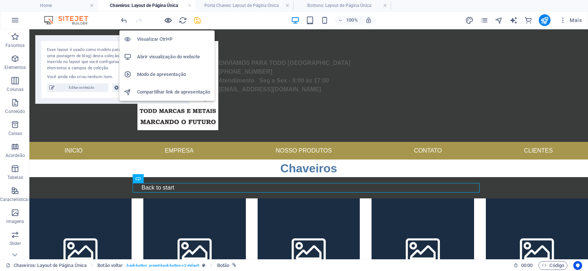
click at [166, 18] on icon "button" at bounding box center [168, 20] width 8 height 8
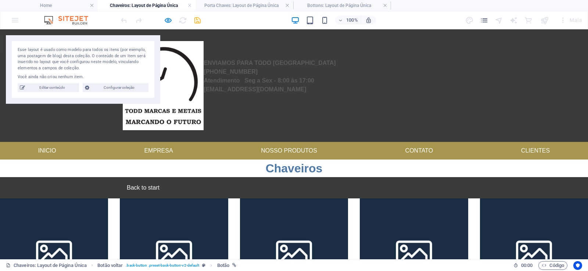
click at [140, 189] on link "Back to start" at bounding box center [139, 188] width 39 height 10
click at [147, 190] on link "Back to start" at bounding box center [139, 188] width 39 height 10
click at [121, 189] on icon at bounding box center [121, 188] width 0 height 6
click at [153, 187] on link "Back to start" at bounding box center [139, 188] width 39 height 10
click at [299, 147] on link "Nosso produtos" at bounding box center [289, 151] width 68 height 18
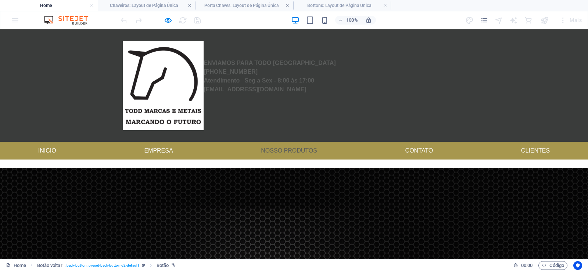
click at [276, 154] on link "Nosso produtos" at bounding box center [289, 151] width 68 height 18
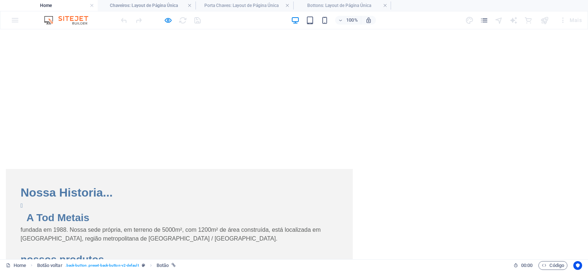
scroll to position [714, 0]
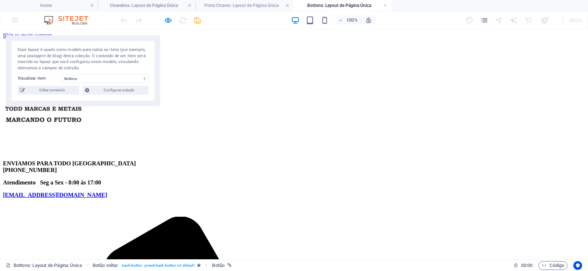
scroll to position [0, 0]
click at [237, 4] on h4 "Porta Chaves: Layout de Página Única" at bounding box center [244, 5] width 98 height 8
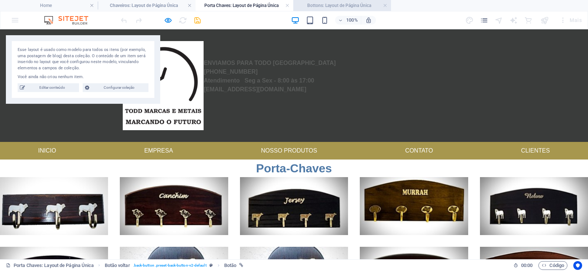
click at [336, 4] on h4 "Bottons: Layout de Página Única" at bounding box center [342, 5] width 98 height 8
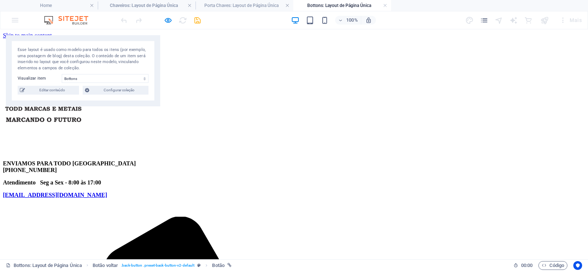
click at [259, 11] on div "100% Mais" at bounding box center [293, 20] width 587 height 18
click at [263, 5] on h4 "Porta Chaves: Layout de Página Única" at bounding box center [244, 5] width 98 height 8
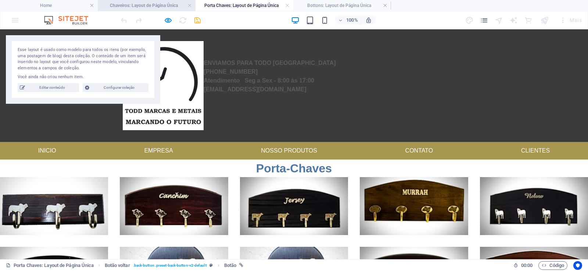
click at [147, 4] on h4 "Chaveiros: Layout de Página Única" at bounding box center [147, 5] width 98 height 8
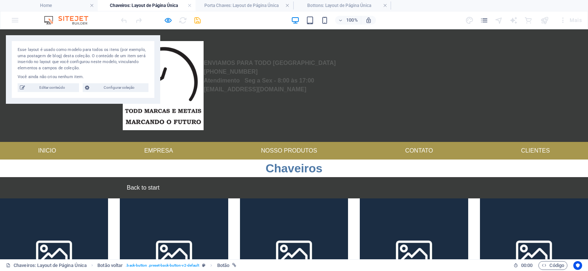
click at [146, 184] on link "Back to start" at bounding box center [139, 188] width 39 height 10
click at [161, 191] on div "Back to start" at bounding box center [293, 188] width 347 height 10
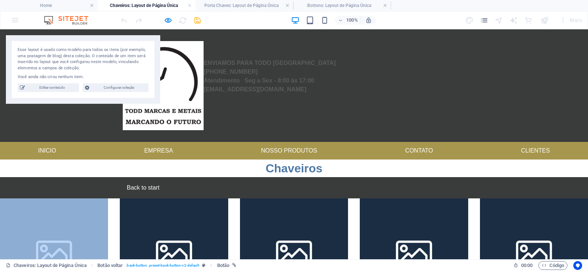
click at [161, 191] on div "Back to start" at bounding box center [293, 188] width 347 height 10
click at [150, 188] on link "Back to start" at bounding box center [139, 188] width 39 height 10
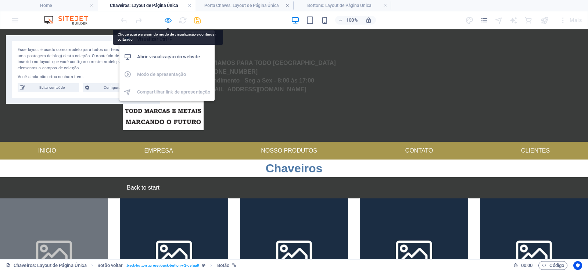
click at [169, 21] on icon "button" at bounding box center [168, 20] width 8 height 8
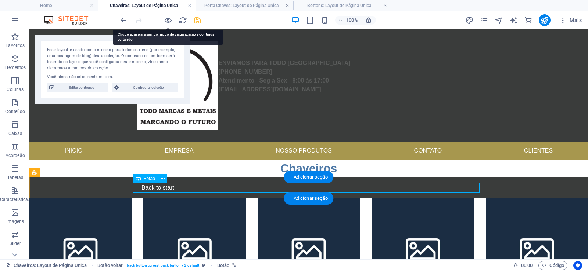
click at [164, 186] on div "Back to start" at bounding box center [308, 188] width 347 height 10
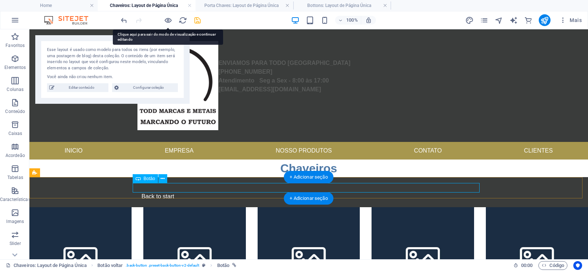
select select
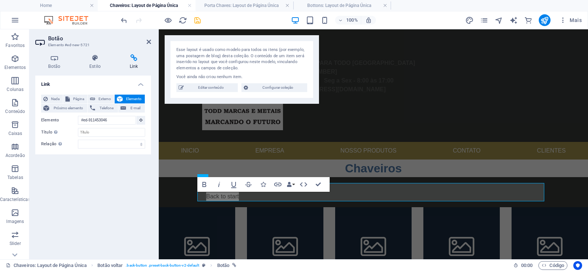
click at [72, 94] on div "Nada Página Externo Elemento Próximo elemento Telefone E-mail Página Home Legal…" at bounding box center [93, 122] width 116 height 66
click at [72, 95] on span "Página" at bounding box center [78, 99] width 13 height 9
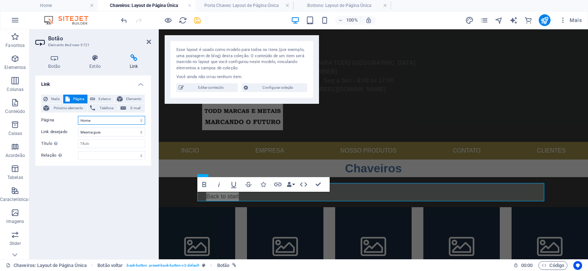
click at [141, 119] on select "Home Legal Notice Privacy Nova página" at bounding box center [111, 120] width 67 height 9
click at [148, 42] on icon at bounding box center [149, 42] width 4 height 6
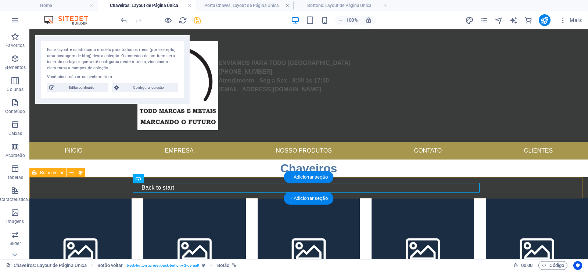
click at [79, 191] on div "​ Back to start" at bounding box center [308, 187] width 558 height 21
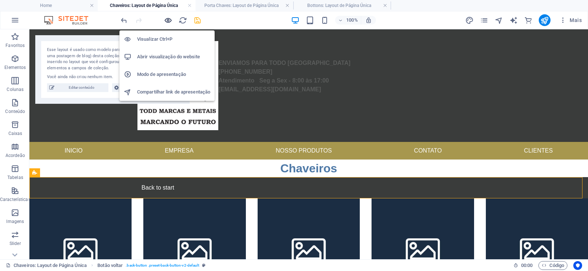
click at [166, 17] on icon "button" at bounding box center [168, 20] width 8 height 8
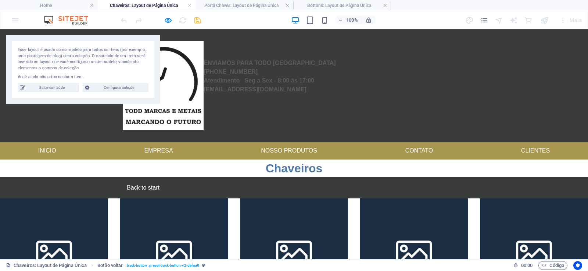
drag, startPoint x: 144, startPoint y: 188, endPoint x: 159, endPoint y: 213, distance: 28.8
click at [144, 188] on link "Back to start" at bounding box center [139, 188] width 39 height 10
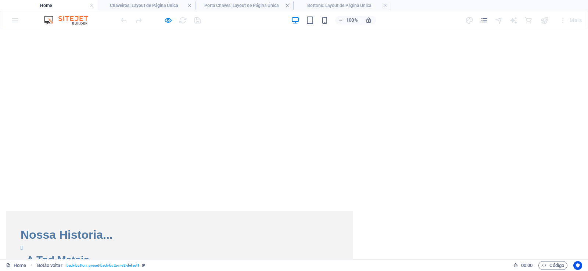
scroll to position [714, 0]
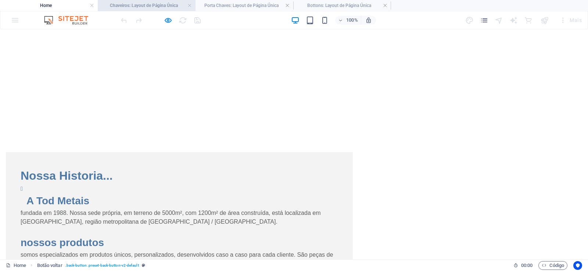
click at [130, 8] on h4 "Chaveiros: Layout de Página Única" at bounding box center [147, 5] width 98 height 8
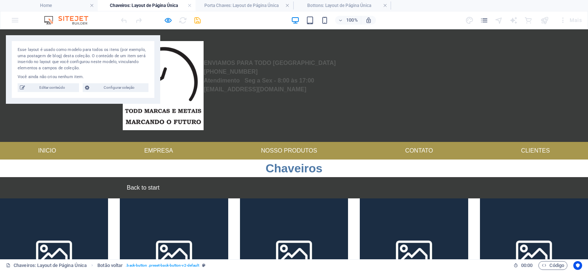
scroll to position [0, 0]
click at [148, 184] on link "Back to start" at bounding box center [139, 188] width 39 height 10
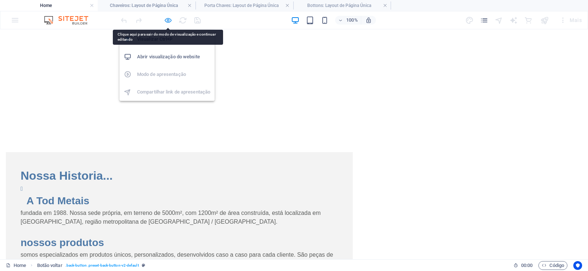
click at [168, 21] on icon "button" at bounding box center [168, 20] width 8 height 8
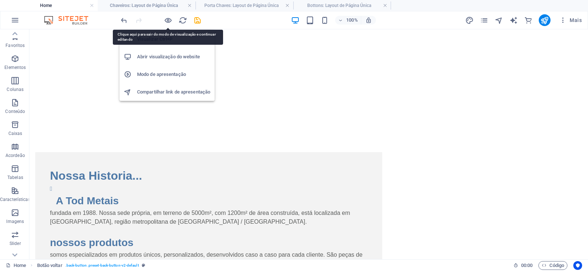
scroll to position [700, 0]
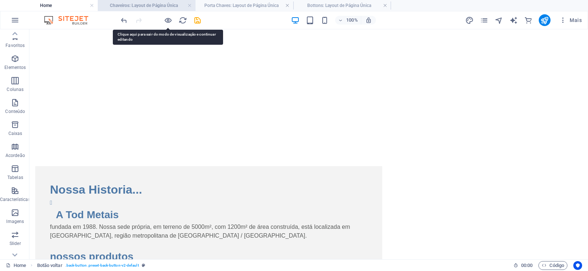
click at [151, 6] on h4 "Chaveiros: Layout de Página Única" at bounding box center [147, 5] width 98 height 8
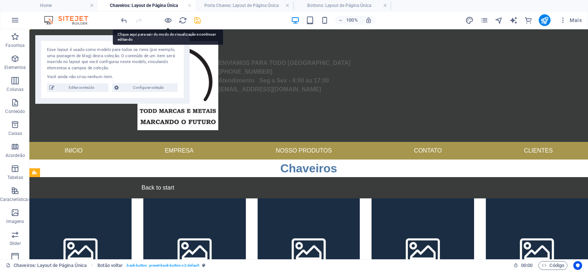
scroll to position [0, 0]
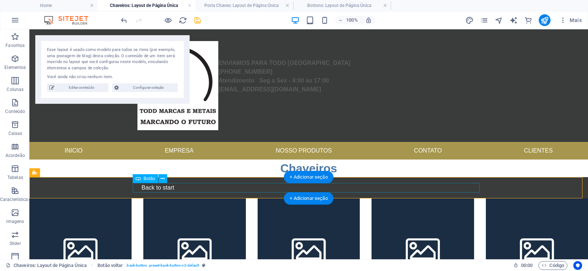
click at [171, 191] on div "​ Back to start" at bounding box center [308, 188] width 347 height 10
select select
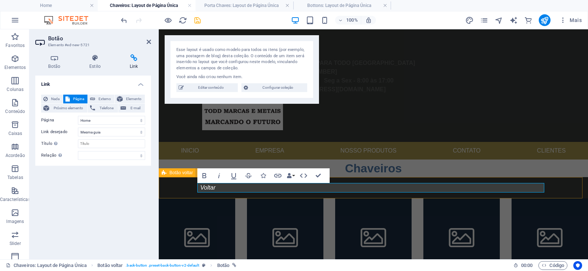
drag, startPoint x: 185, startPoint y: 189, endPoint x: 311, endPoint y: 192, distance: 126.4
click at [314, 190] on div "Voltar" at bounding box center [373, 187] width 429 height 21
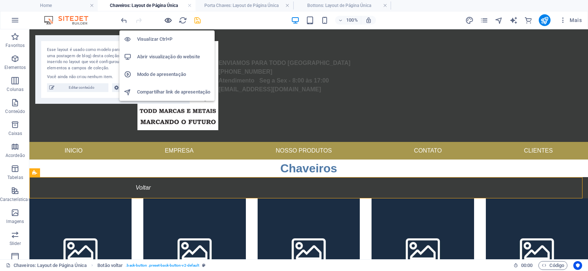
click at [165, 18] on icon "button" at bounding box center [168, 20] width 8 height 8
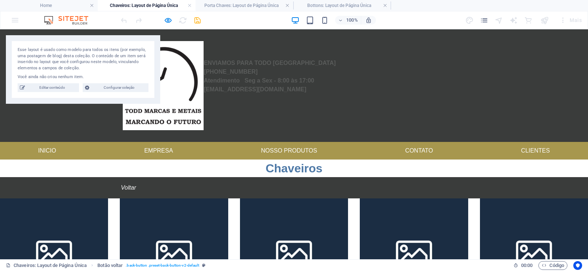
click at [127, 188] on icon "Voltar" at bounding box center [128, 188] width 15 height 6
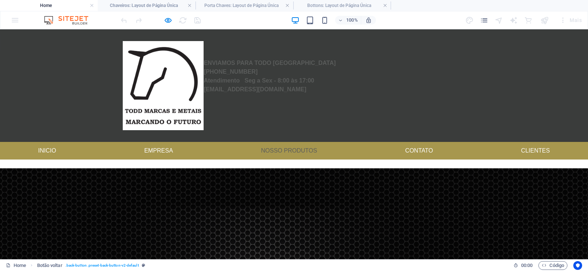
scroll to position [714, 0]
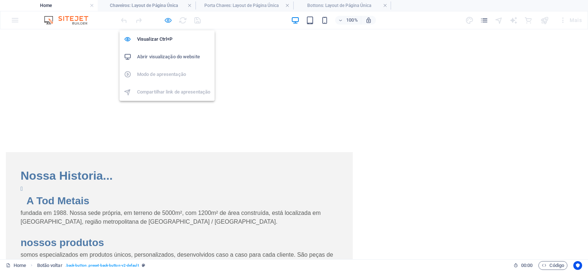
click at [169, 18] on icon "button" at bounding box center [168, 20] width 8 height 8
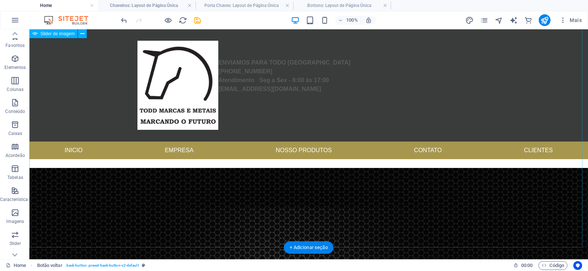
scroll to position [0, 0]
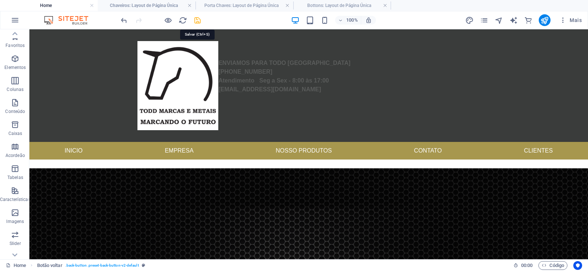
click at [199, 22] on icon "save" at bounding box center [197, 20] width 8 height 8
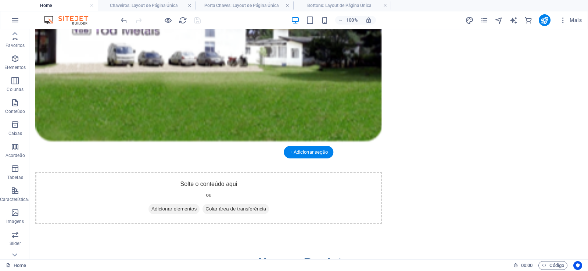
scroll to position [1289, 0]
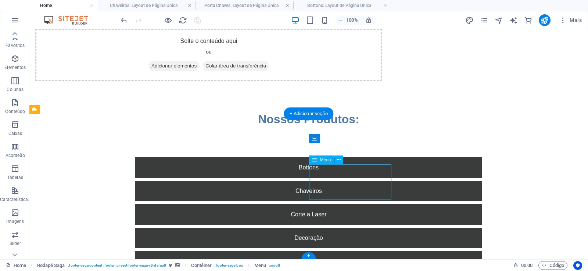
select select
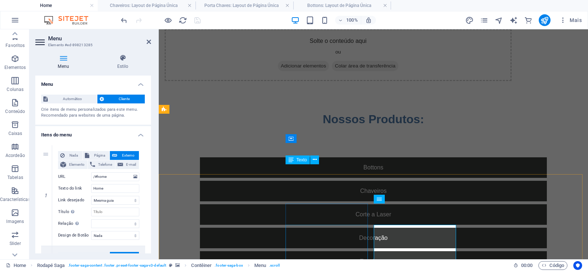
scroll to position [1229, 0]
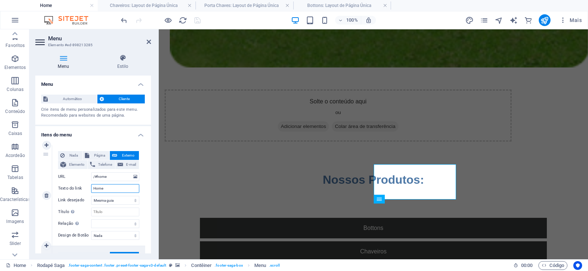
drag, startPoint x: 107, startPoint y: 188, endPoint x: 66, endPoint y: 184, distance: 40.3
click at [66, 184] on div "Texto do link Home" at bounding box center [98, 188] width 81 height 9
type input "Inicio"
select select
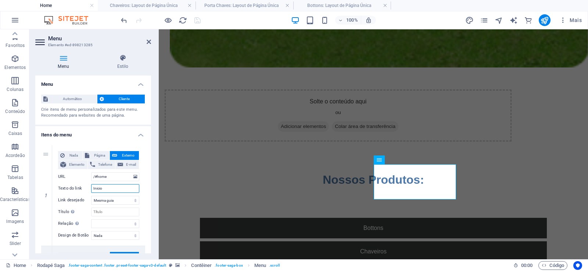
select select
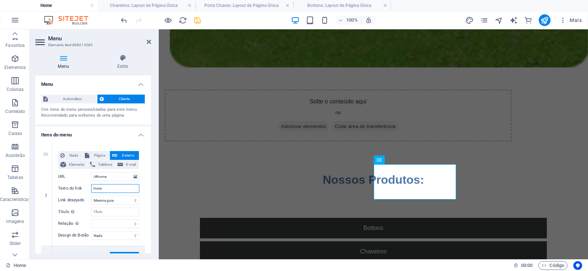
type input "Inicio"
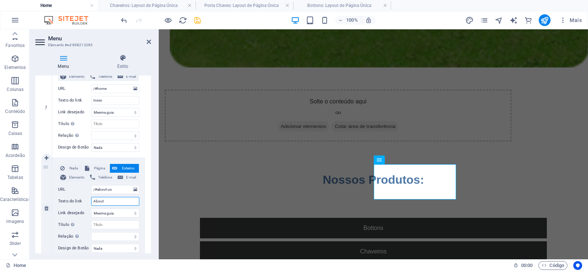
drag, startPoint x: 112, startPoint y: 201, endPoint x: 50, endPoint y: 197, distance: 62.2
click at [50, 197] on div "2 Nada Página Externo Elemento Telefone E-mail Página Home Legal Notice Privacy…" at bounding box center [93, 208] width 104 height 101
type input "Empresa"
select select
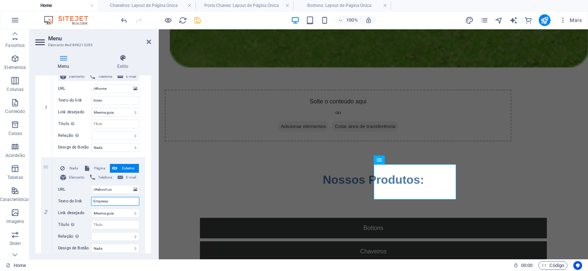
select select
type input "Empresa"
click at [153, 207] on div "Menu Estilo Menu Automático Cliente Crie itens de menu personalizados para este…" at bounding box center [92, 153] width 127 height 211
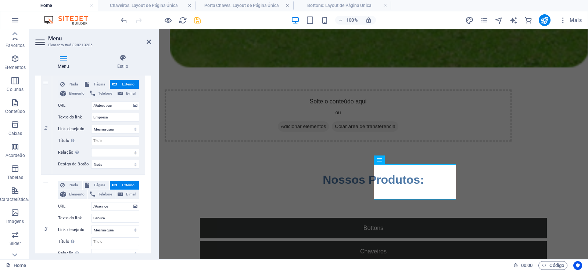
scroll to position [220, 0]
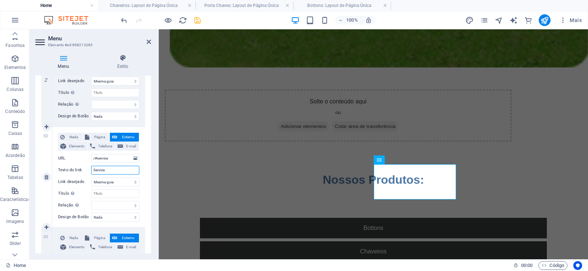
drag, startPoint x: 118, startPoint y: 173, endPoint x: 73, endPoint y: 163, distance: 46.3
click at [73, 163] on div "Nada Página Externo Elemento Telefone E-mail Página Home Legal Notice Privacy N…" at bounding box center [98, 171] width 81 height 77
type input "Todos os pro"
select select
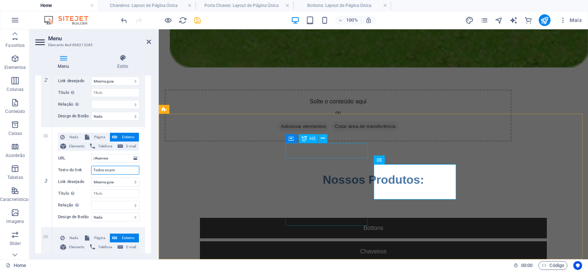
type input "Todos os pr"
select select
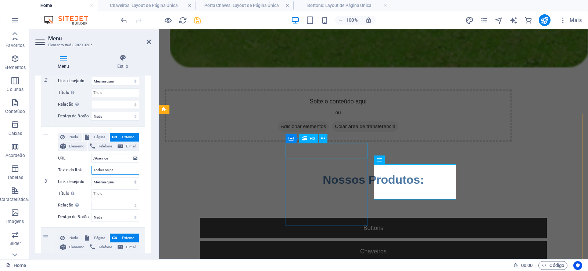
select select
type input "Todos os"
select select
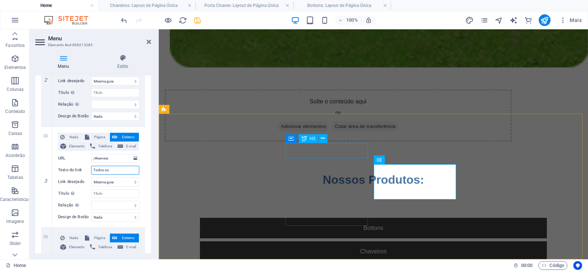
select select
type input "Todos os Ptodi"
select select
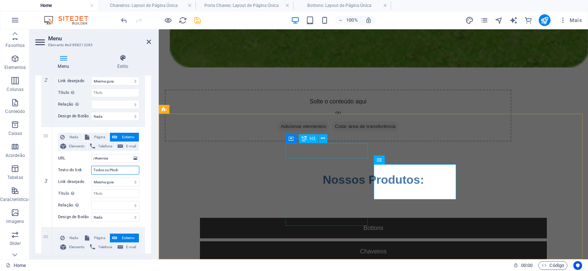
select select
type input "Todos os Ptod"
select select
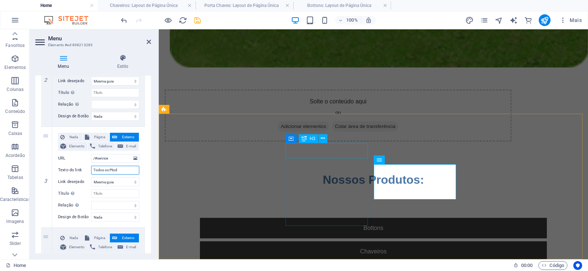
select select
type input "Todos os P"
select select
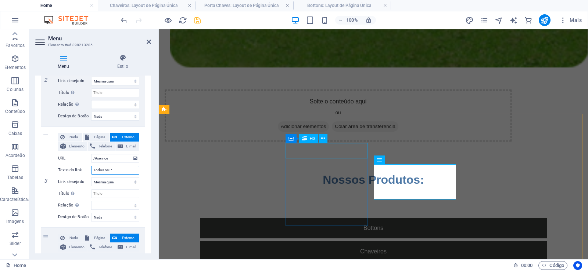
select select
type input "Todos os Ptor"
select select
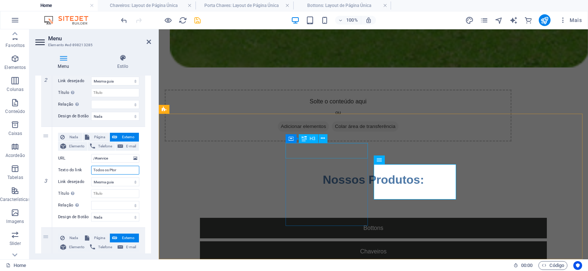
select select
type input "Tod"
select select
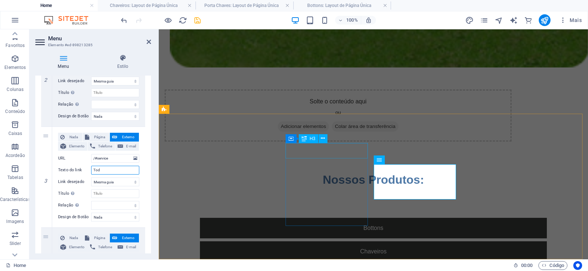
select select
type input "T"
select select
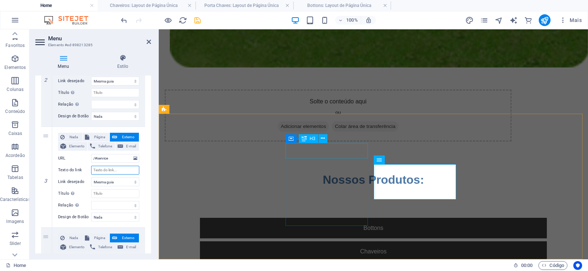
select select
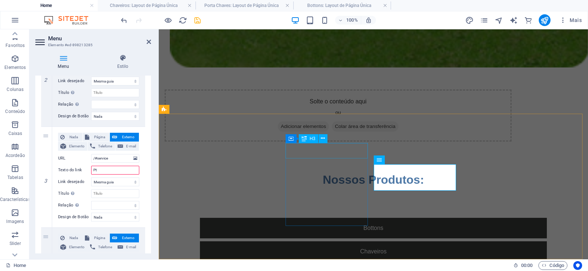
type input "Pto"
select select
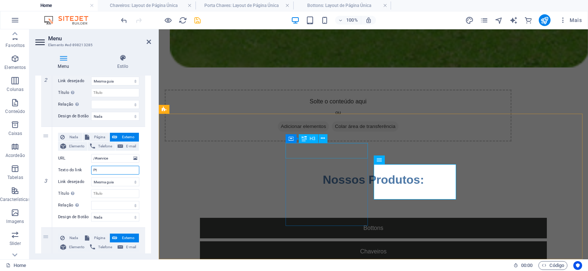
type input "P"
select select
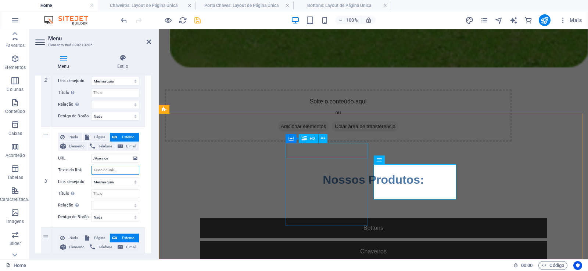
select select
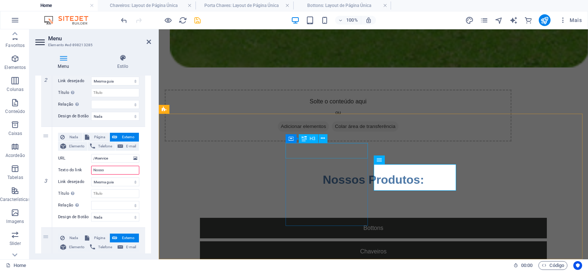
type input "Nosso"
select select
type input "Nosso"
select select
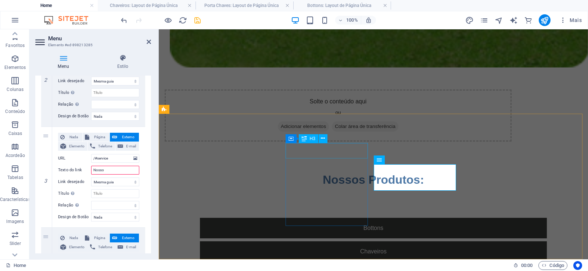
select select
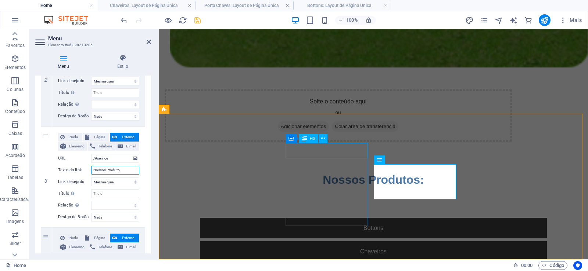
type input "Nossos Produtos"
select select
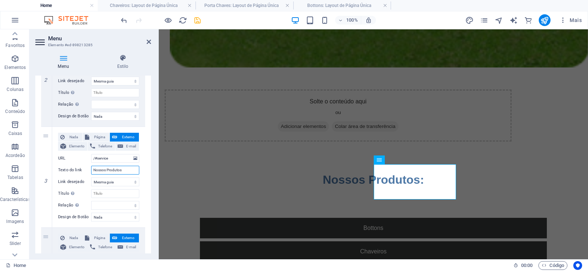
type input "Nossos Produtos"
click at [152, 190] on div "Menu Estilo Menu Automático Cliente Crie itens de menu personalizados para este…" at bounding box center [92, 153] width 127 height 211
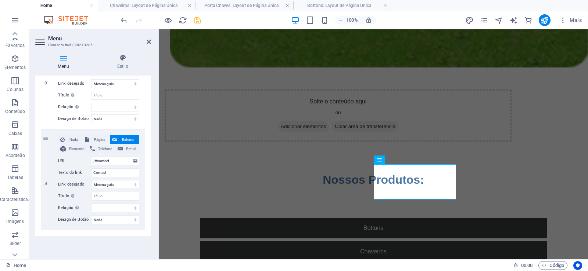
scroll to position [321, 0]
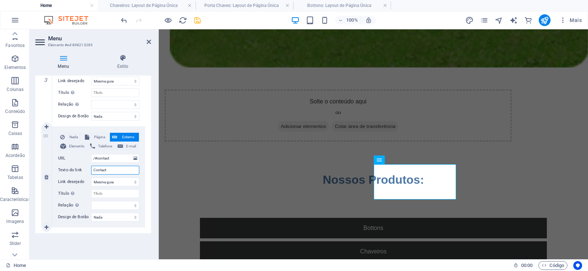
click at [115, 172] on input "Contact" at bounding box center [115, 170] width 48 height 9
type input "Contato"
select select
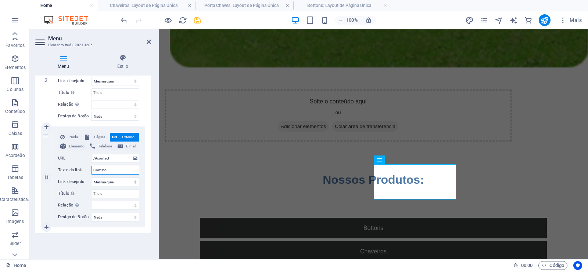
select select
type input "Contato"
click at [148, 44] on icon at bounding box center [149, 42] width 4 height 6
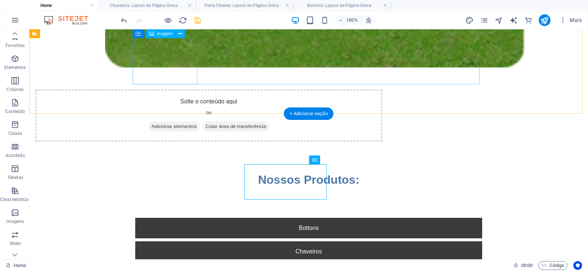
scroll to position [1289, 0]
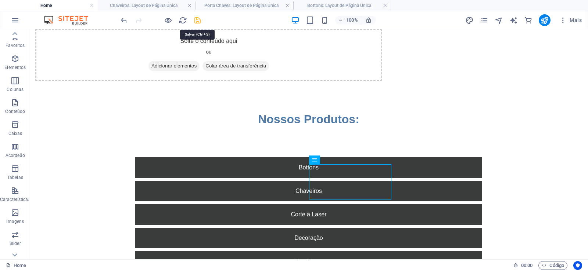
drag, startPoint x: 197, startPoint y: 23, endPoint x: 361, endPoint y: 54, distance: 166.7
click at [197, 23] on icon "save" at bounding box center [197, 20] width 8 height 8
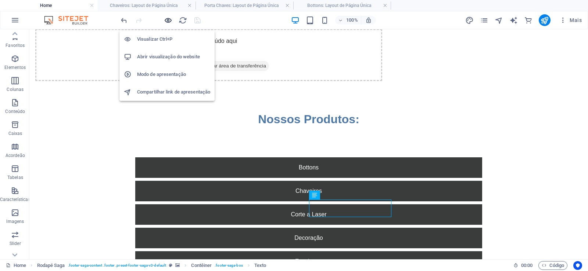
click at [167, 19] on icon "button" at bounding box center [168, 20] width 8 height 8
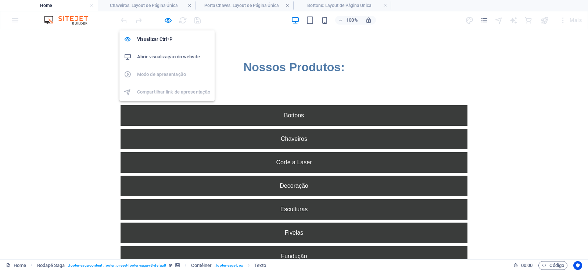
scroll to position [1303, 0]
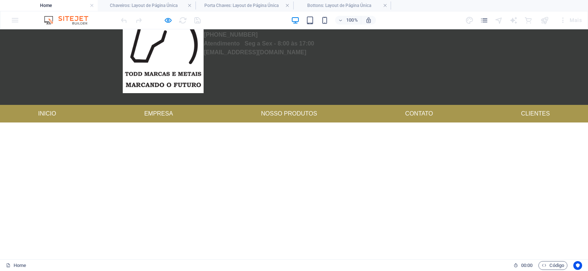
scroll to position [0, 0]
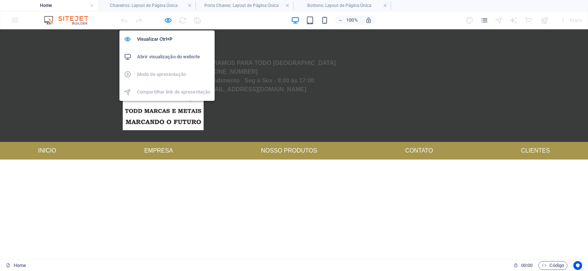
drag, startPoint x: 170, startPoint y: 18, endPoint x: 173, endPoint y: 23, distance: 6.2
click at [170, 17] on icon "button" at bounding box center [168, 20] width 8 height 8
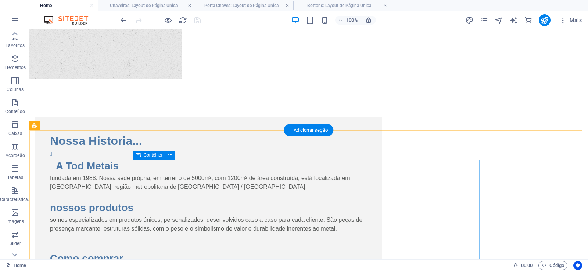
scroll to position [617, 0]
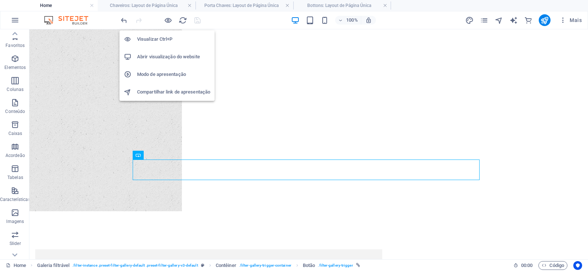
drag, startPoint x: 207, startPoint y: 78, endPoint x: 191, endPoint y: 78, distance: 16.2
click at [168, 21] on icon "button" at bounding box center [168, 20] width 8 height 8
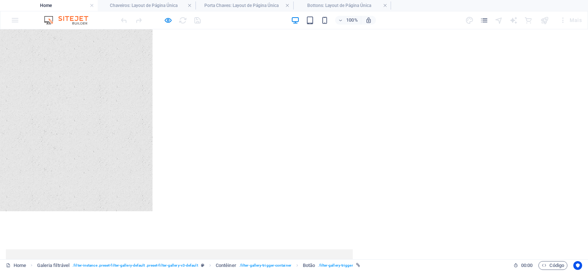
scroll to position [631, 0]
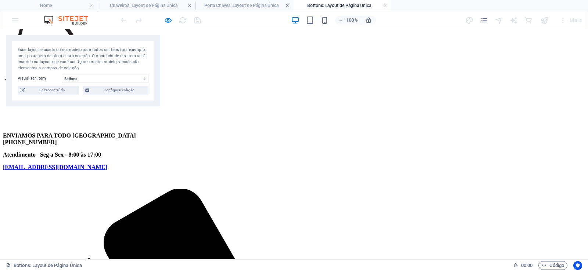
scroll to position [0, 0]
